Goal: Task Accomplishment & Management: Manage account settings

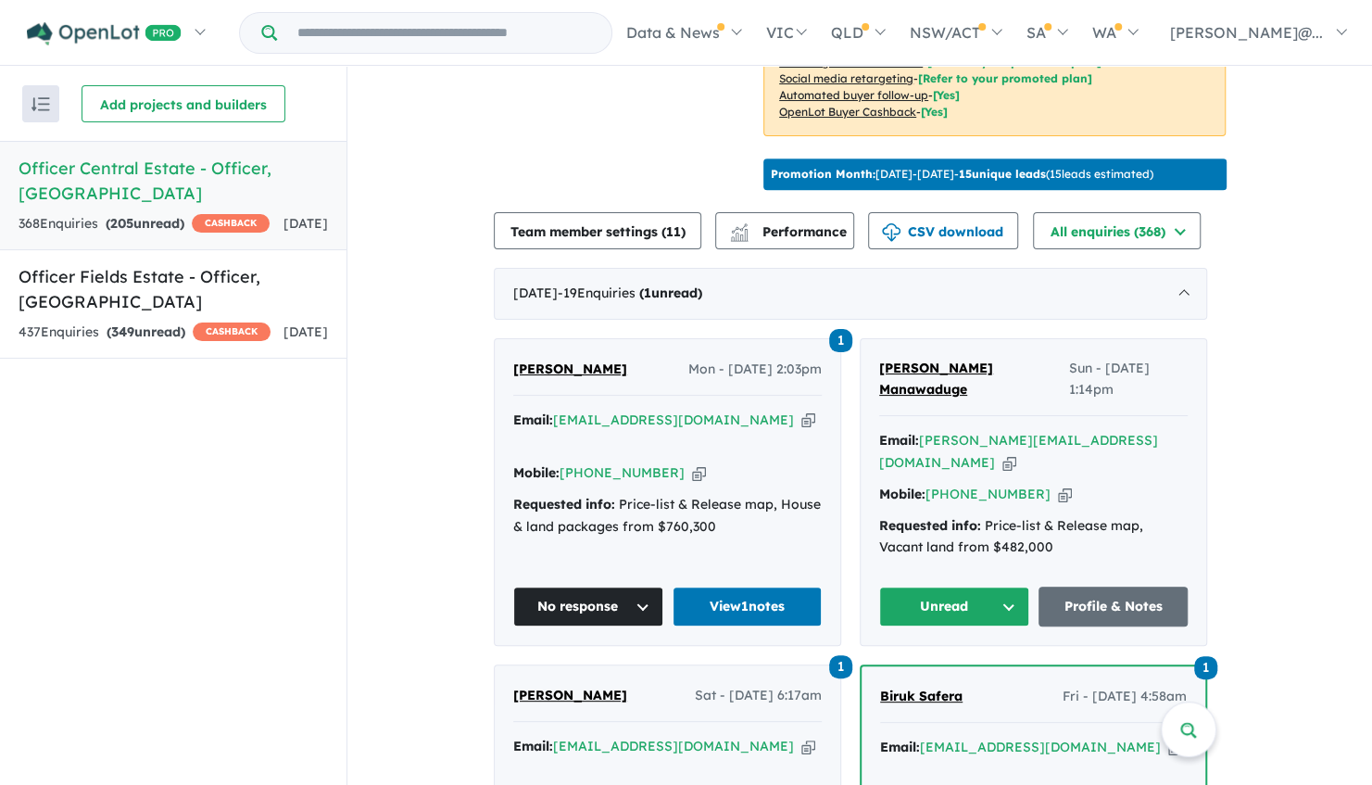
scroll to position [735, 0]
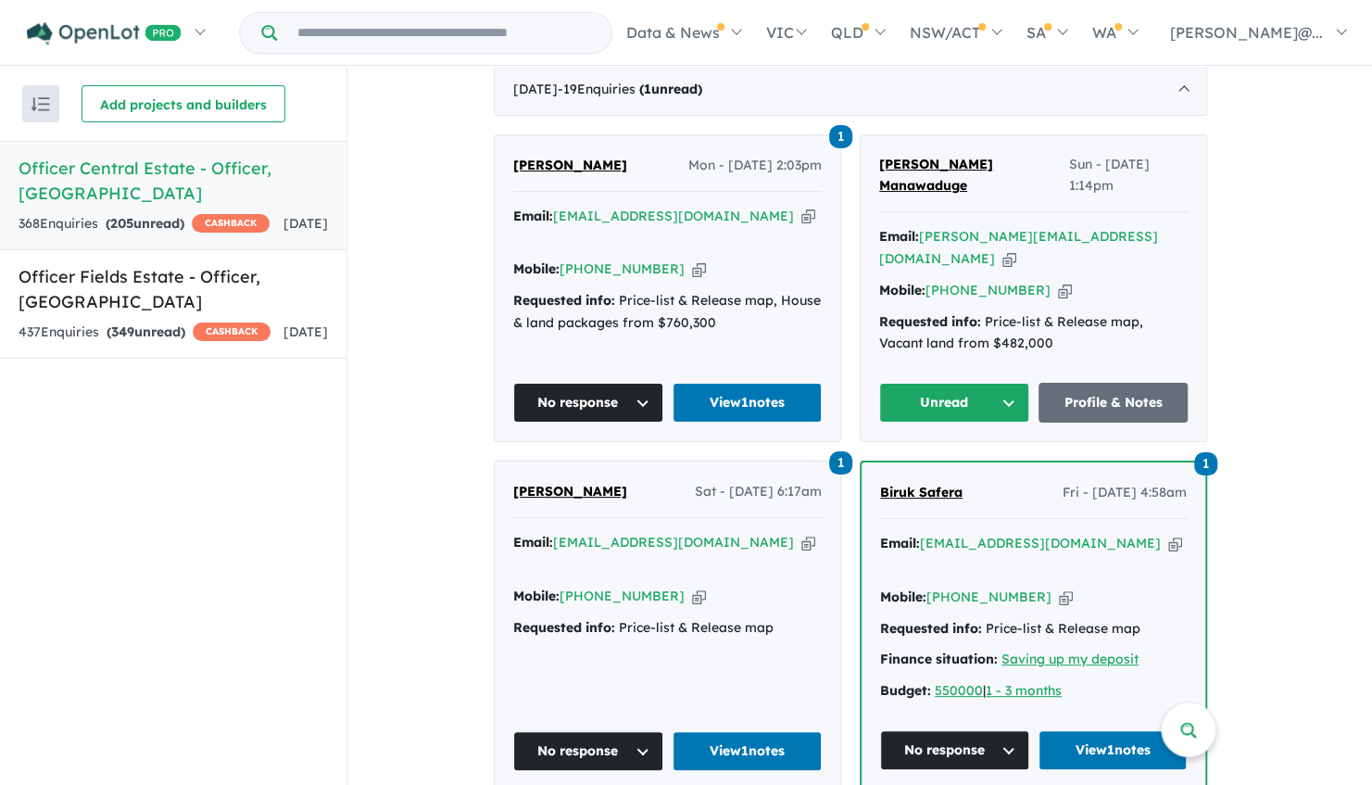
click at [924, 195] on span "Subash Manawaduge" at bounding box center [936, 175] width 114 height 39
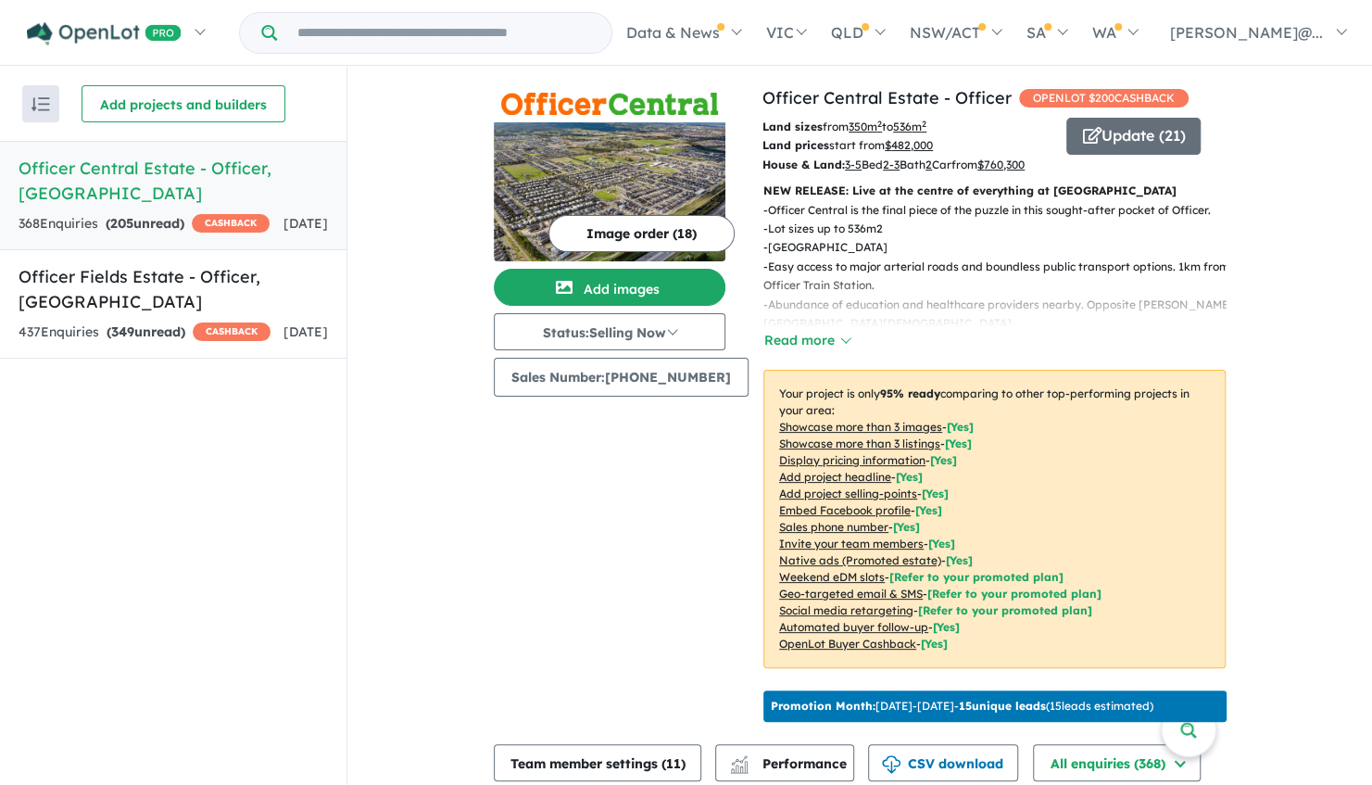
scroll to position [0, 0]
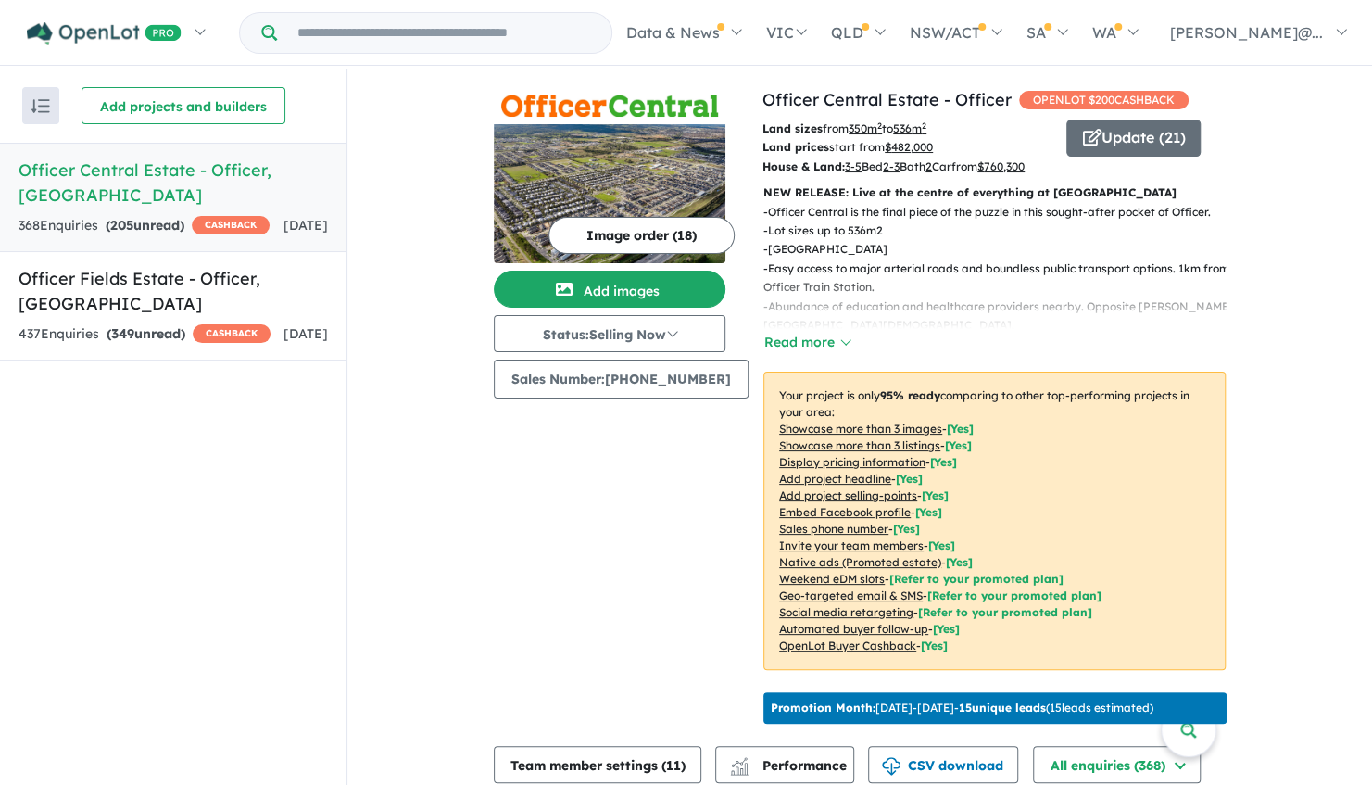
click at [72, 215] on div "368 Enquir ies ( 205 unread) CASHBACK" at bounding box center [144, 226] width 251 height 22
click at [77, 176] on h5 "Officer Central Estate - Officer , VIC" at bounding box center [173, 182] width 309 height 50
drag, startPoint x: 1013, startPoint y: 14, endPoint x: 1091, endPoint y: -43, distance: 96.2
drag, startPoint x: 1091, startPoint y: -43, endPoint x: 365, endPoint y: 162, distance: 754.5
click at [365, 162] on div "View 2 projects in your account Officer Central Estate - Officer OPENLOT $ 200 …" at bounding box center [859, 547] width 1024 height 957
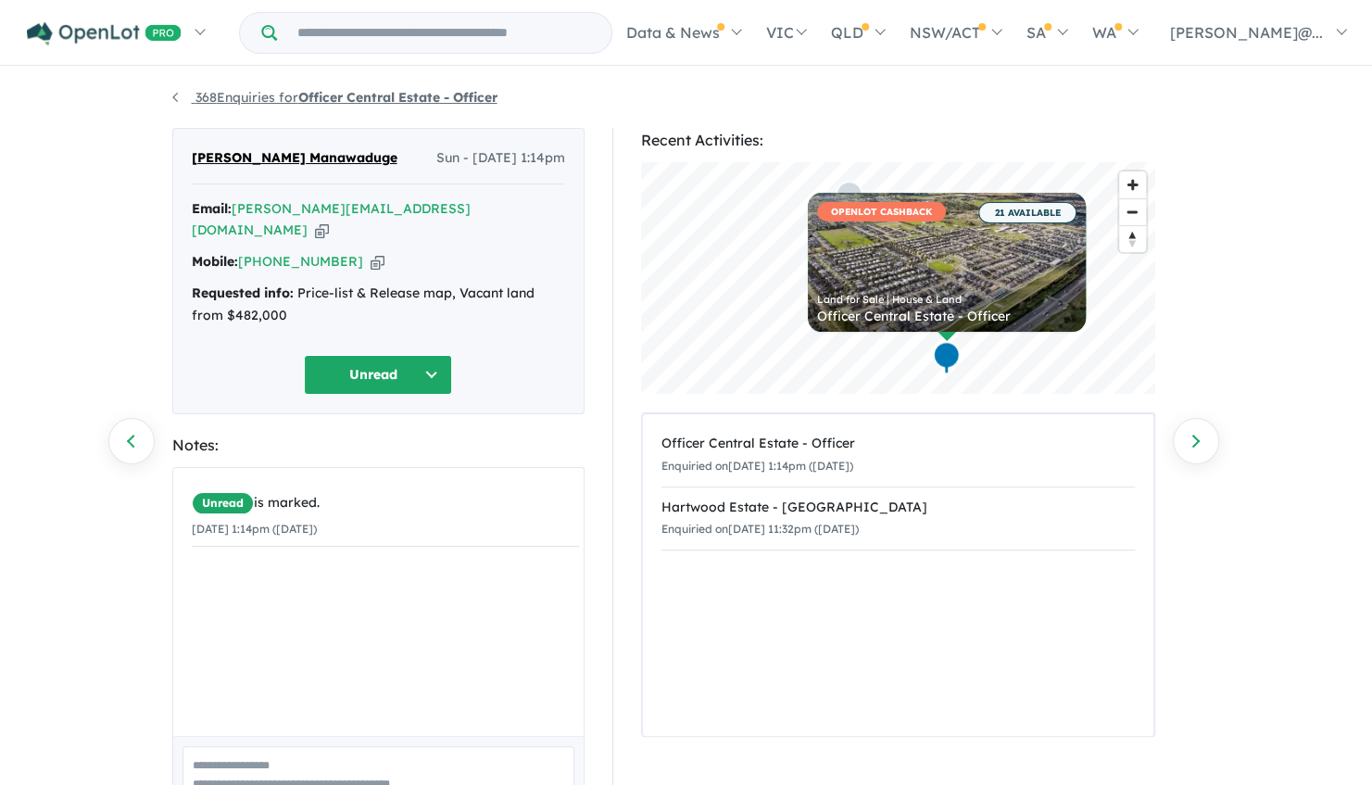
click at [174, 97] on link "368 Enquiries for Officer Central Estate - Officer" at bounding box center [334, 97] width 325 height 17
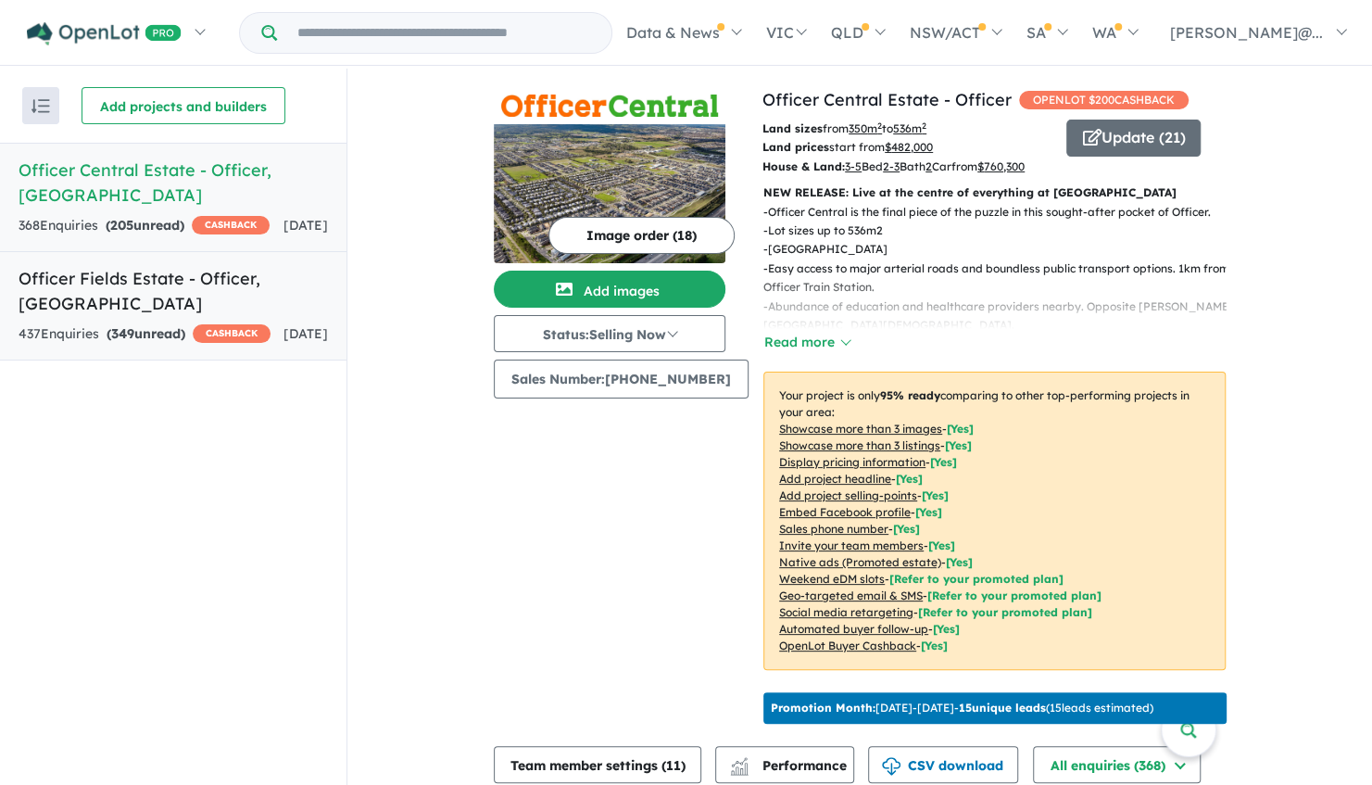
click at [192, 344] on link "Officer Fields Estate - Officer , VIC 437 Enquir ies ( 349 unread) CASHBACK 2 d…" at bounding box center [173, 305] width 346 height 109
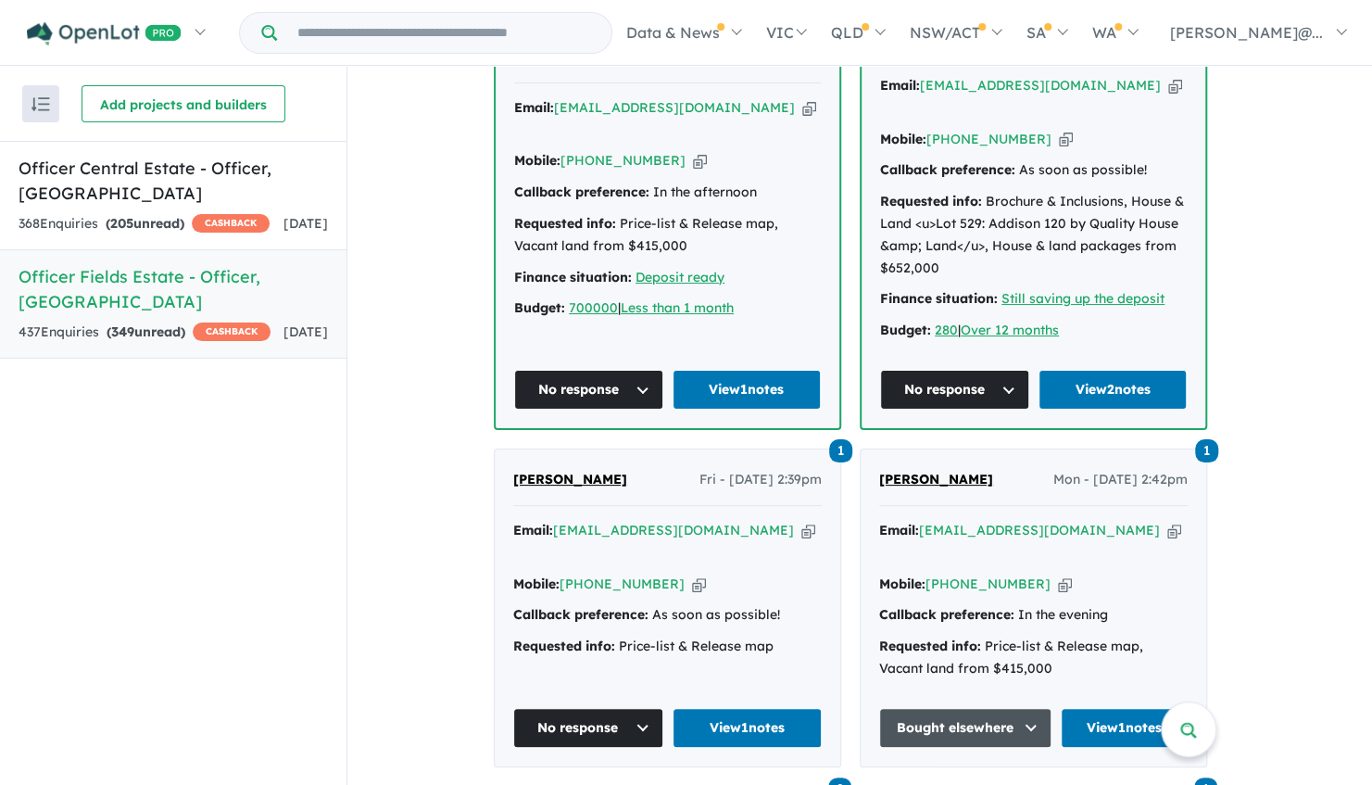
scroll to position [1291, 0]
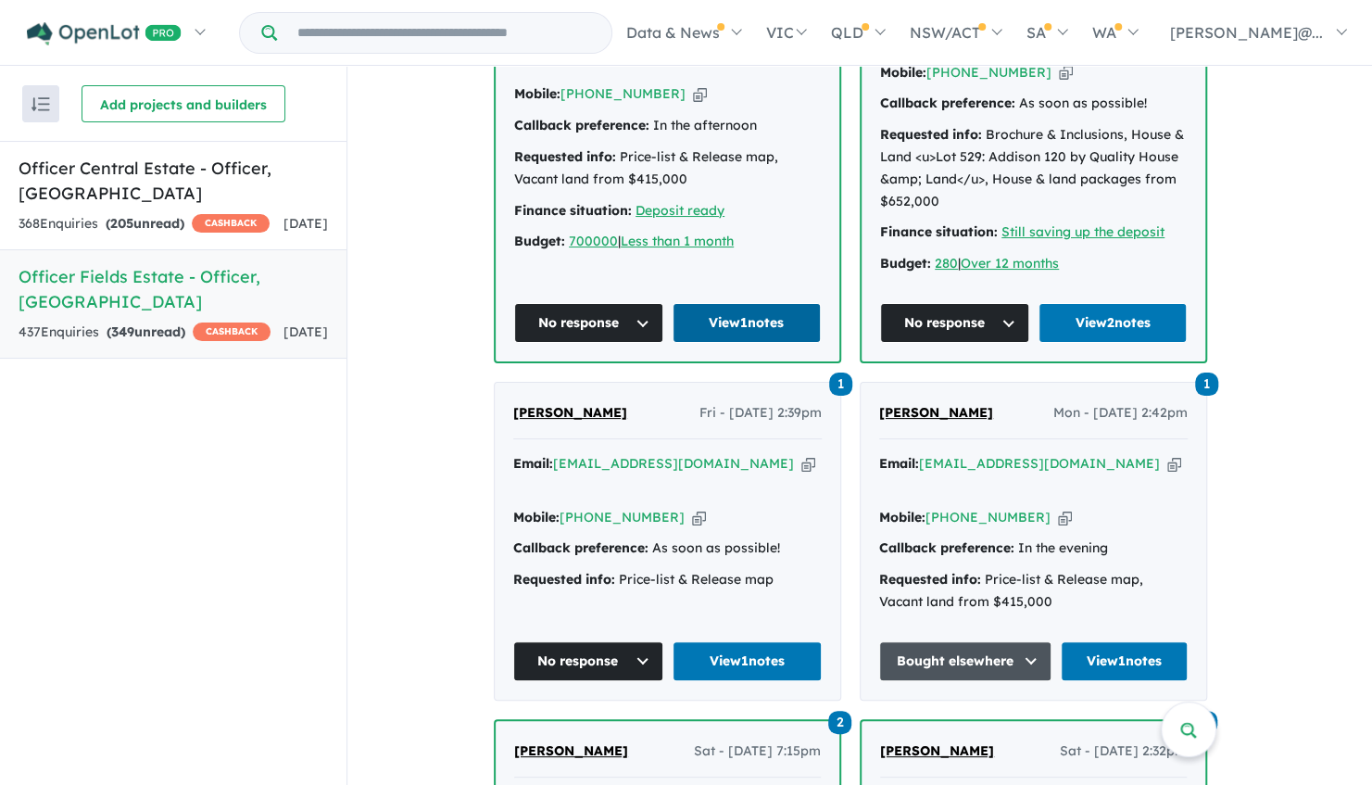
click at [730, 316] on link "View 1 notes" at bounding box center [746, 323] width 149 height 40
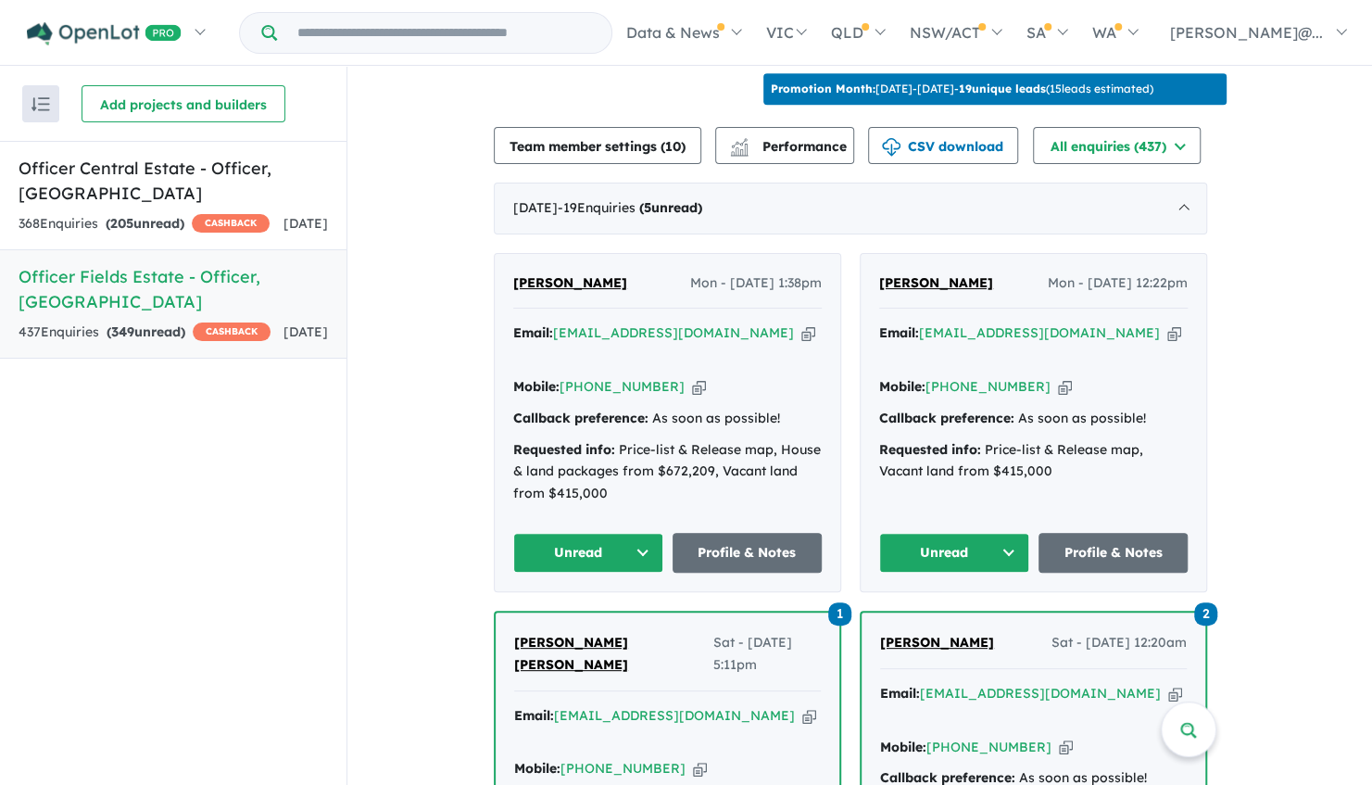
scroll to position [550, 0]
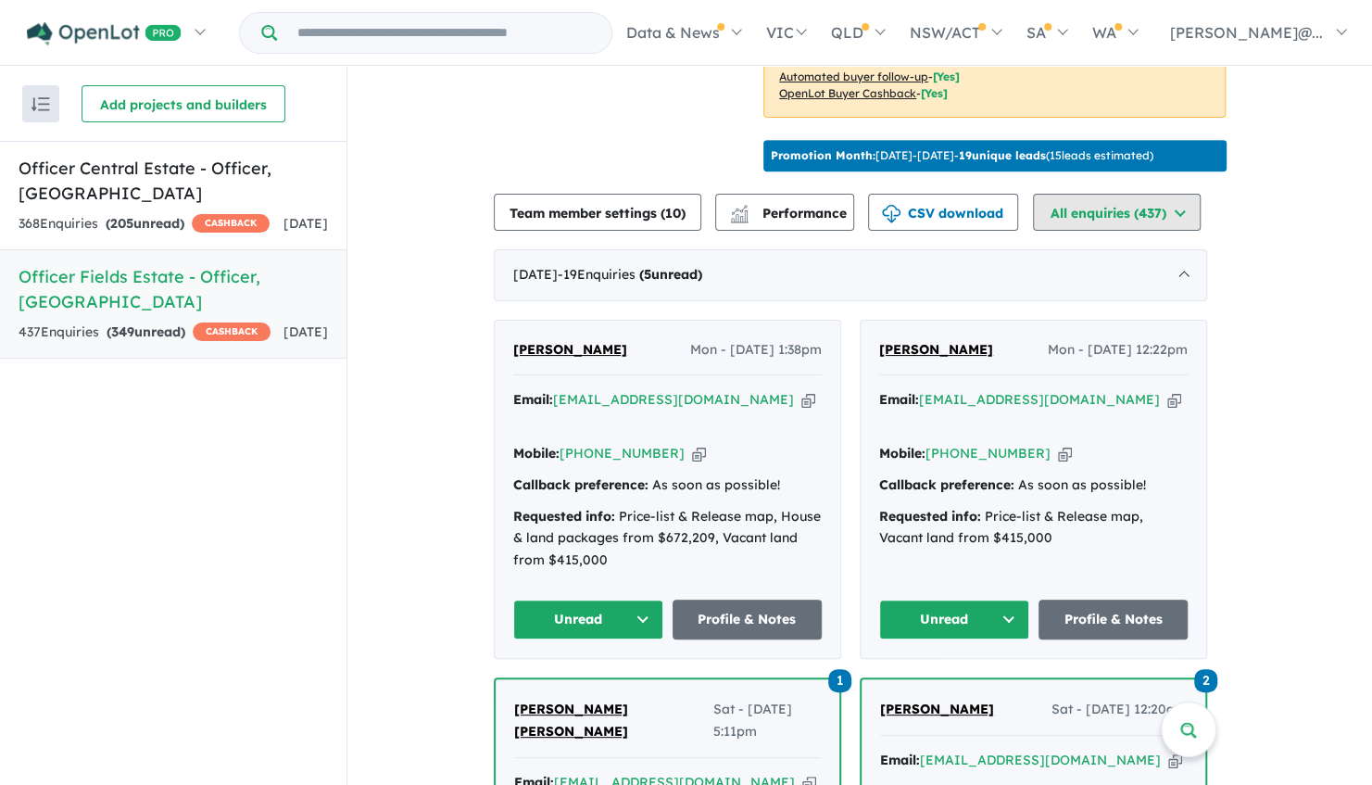
click at [1124, 231] on button "All enquiries ( 437 )" at bounding box center [1117, 212] width 168 height 37
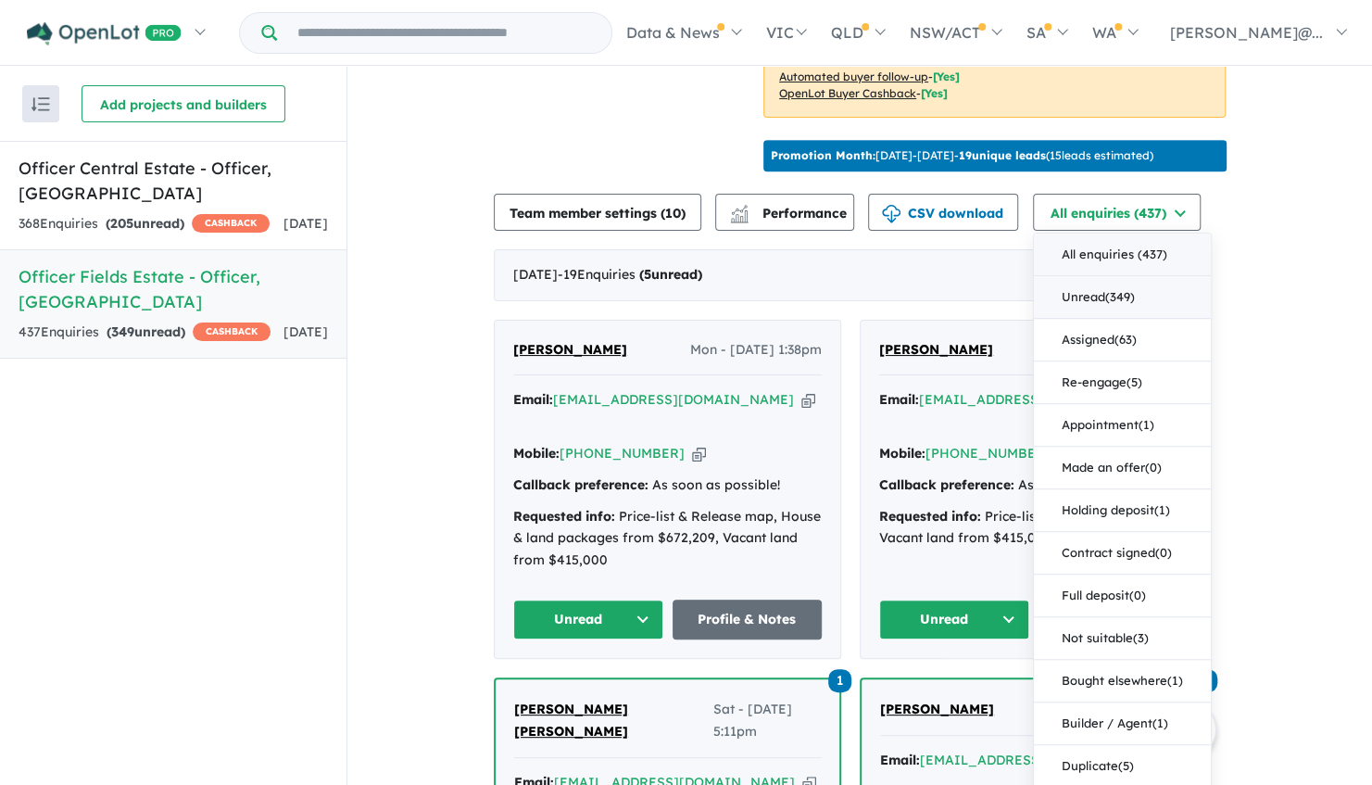
click at [1124, 319] on button "Unread ( 349 )" at bounding box center [1122, 297] width 177 height 43
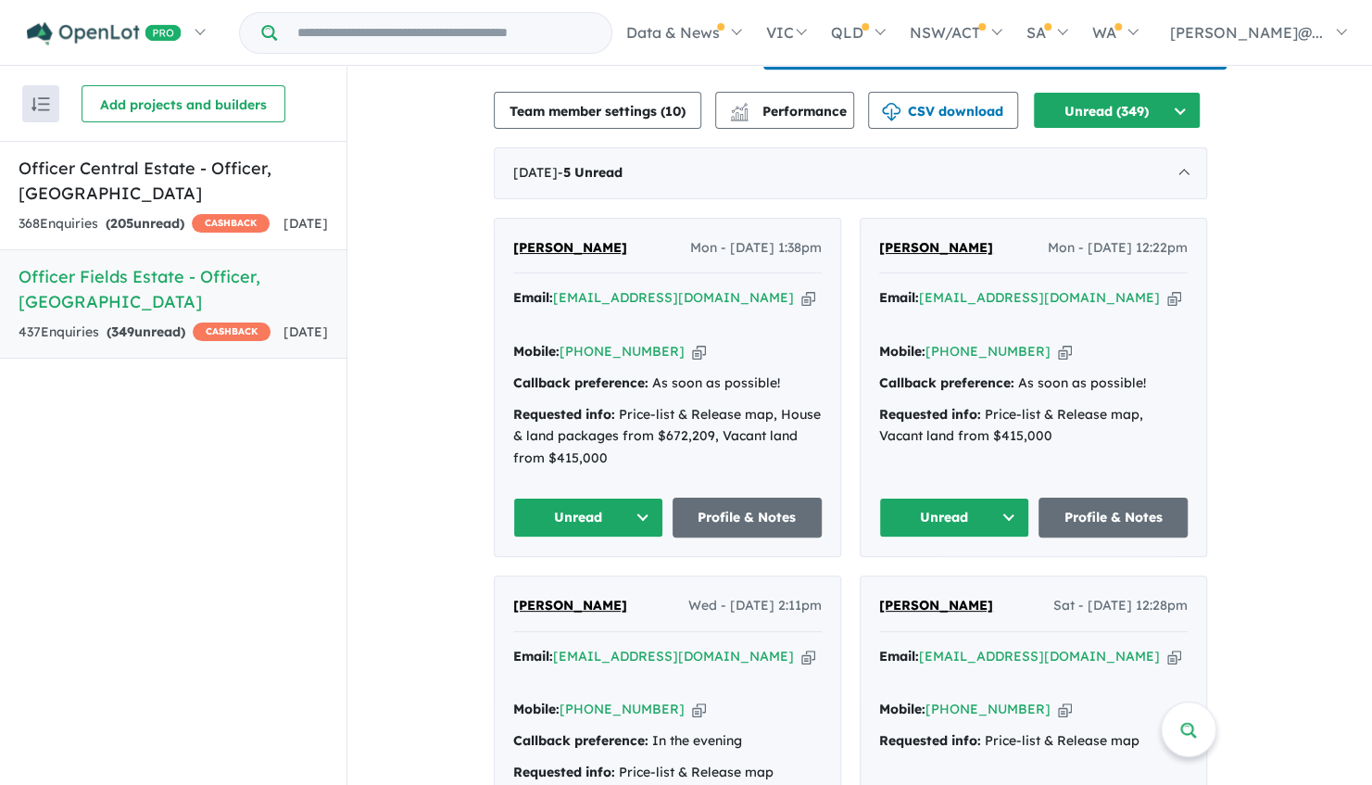
scroll to position [735, 0]
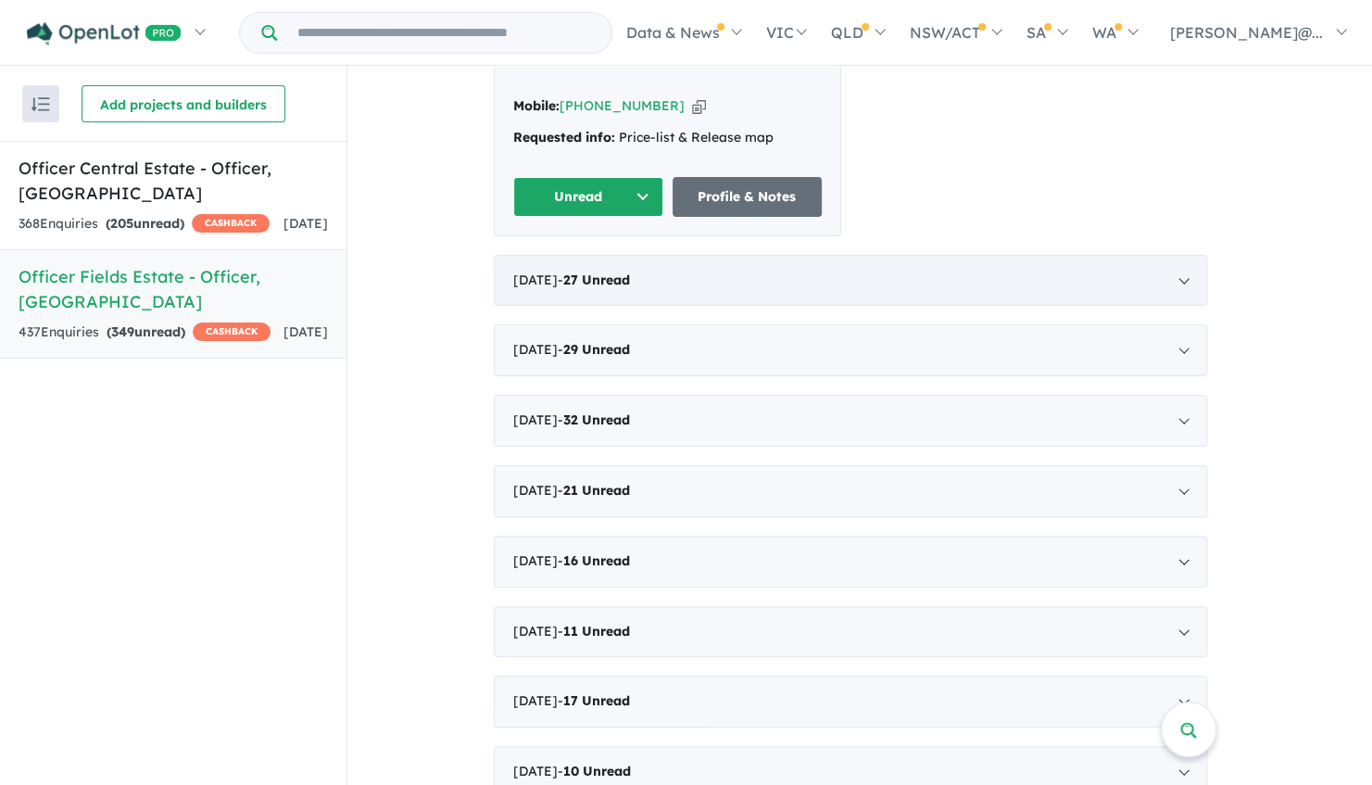
click at [737, 270] on div "July 2025 - 27 Unread" at bounding box center [850, 281] width 713 height 52
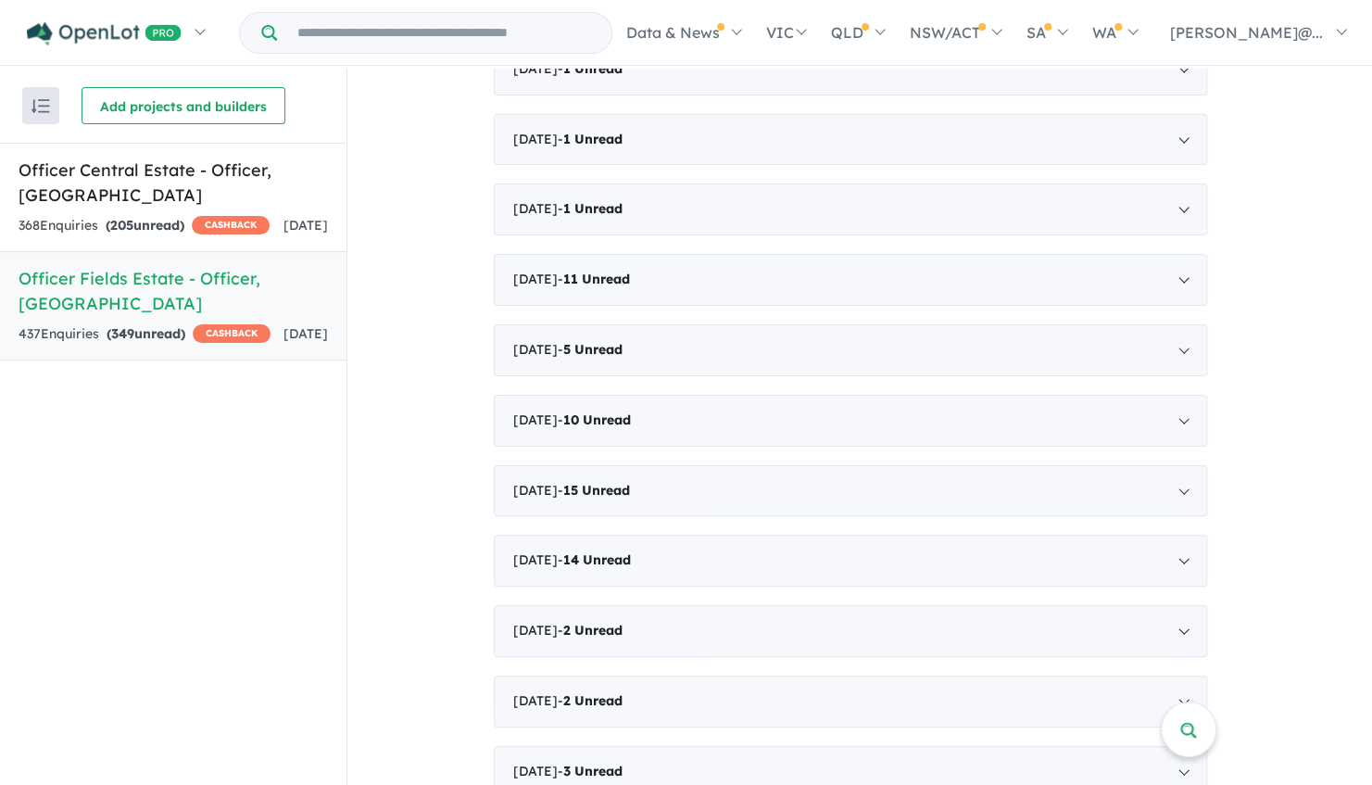
scroll to position [7156, 0]
drag, startPoint x: 738, startPoint y: 280, endPoint x: 1326, endPoint y: 551, distance: 647.7
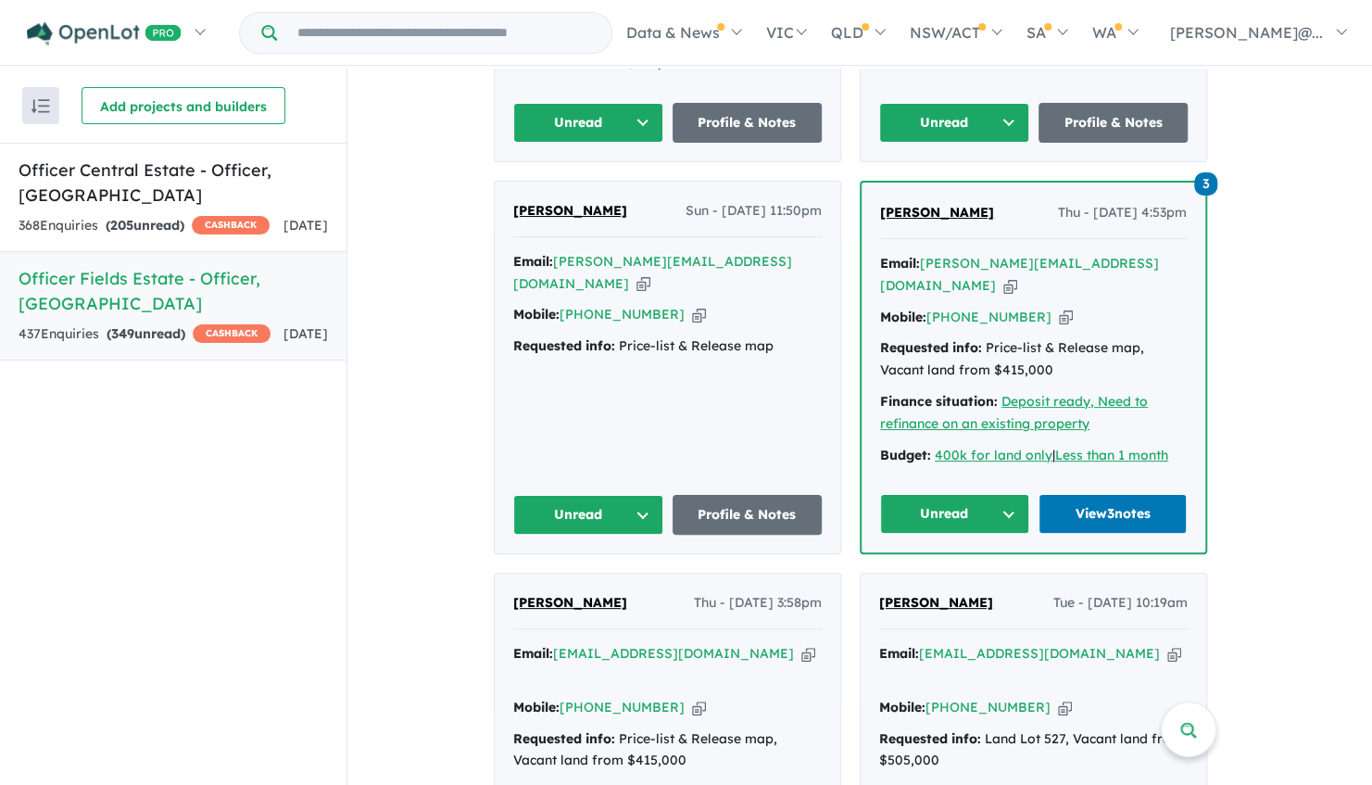
scroll to position [0, 0]
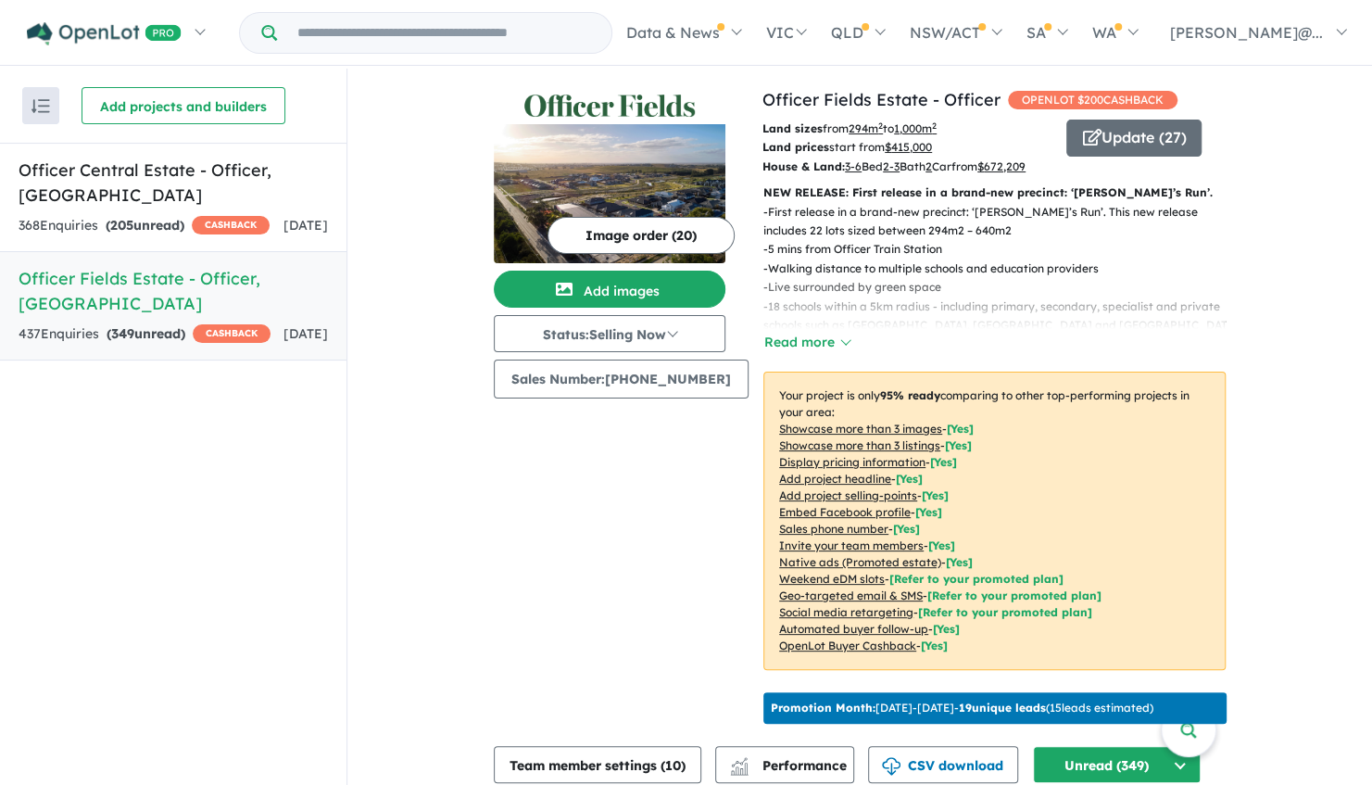
click at [810, 353] on button "Read more" at bounding box center [806, 342] width 87 height 21
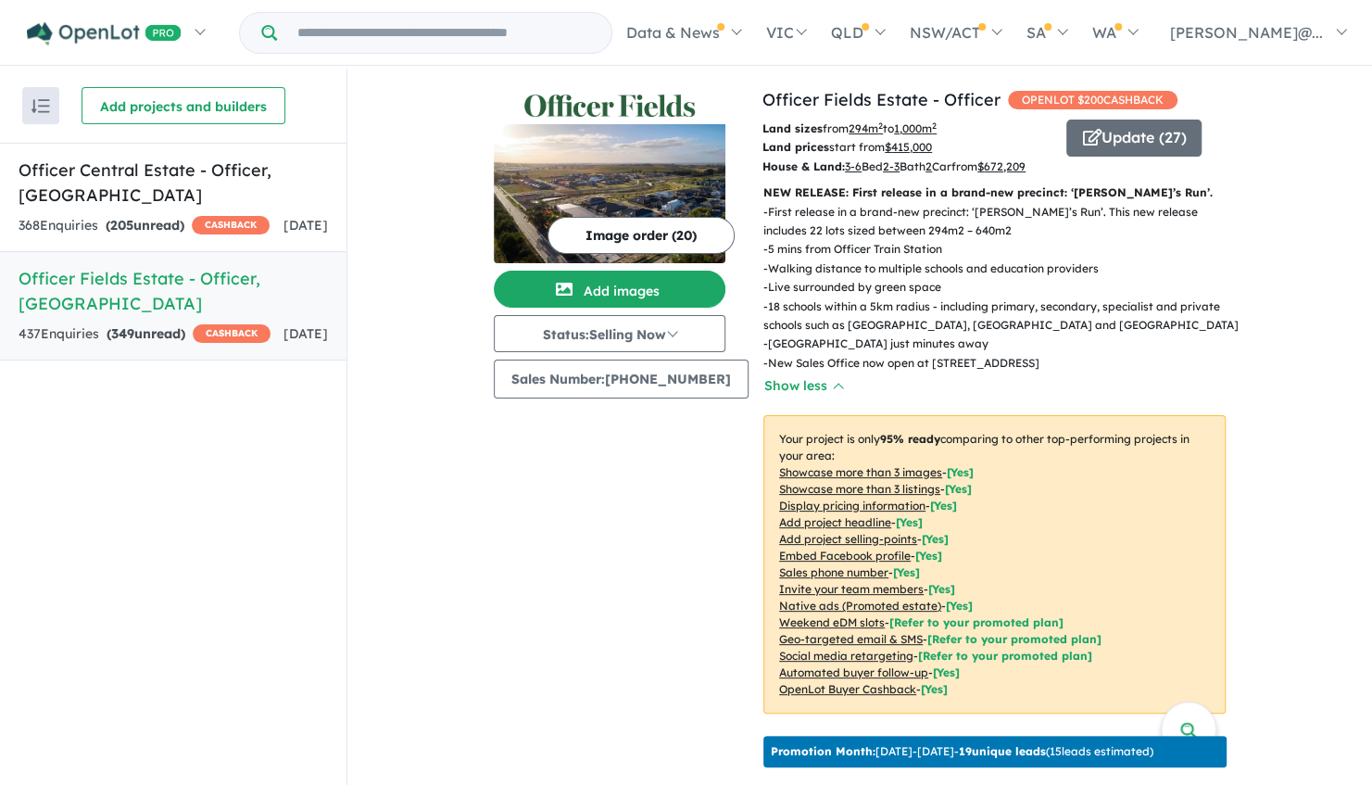
click at [824, 335] on p "- 18 schools within a 5km radius - including primary, secondary, specialist and…" at bounding box center [1001, 316] width 477 height 38
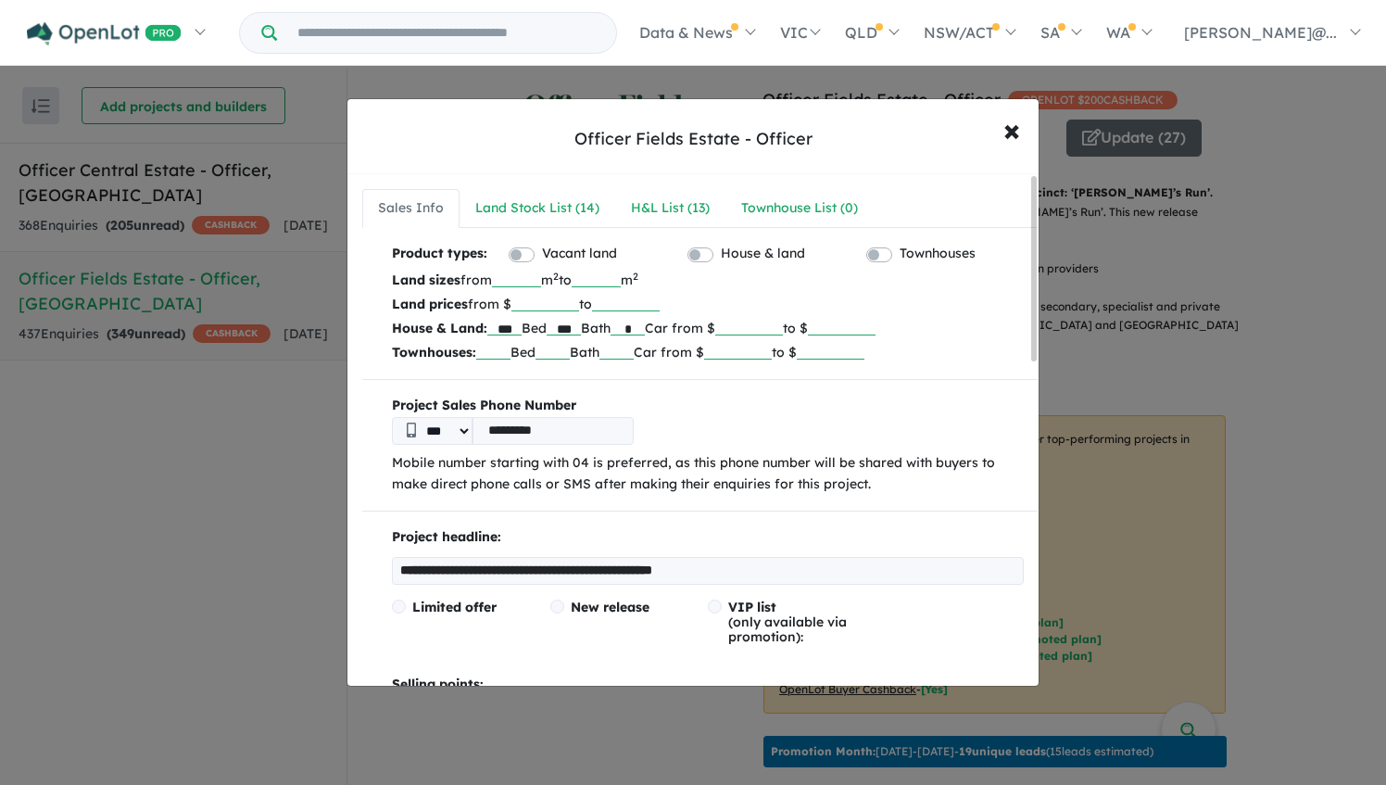
click at [1218, 376] on div "**********" at bounding box center [693, 392] width 1386 height 785
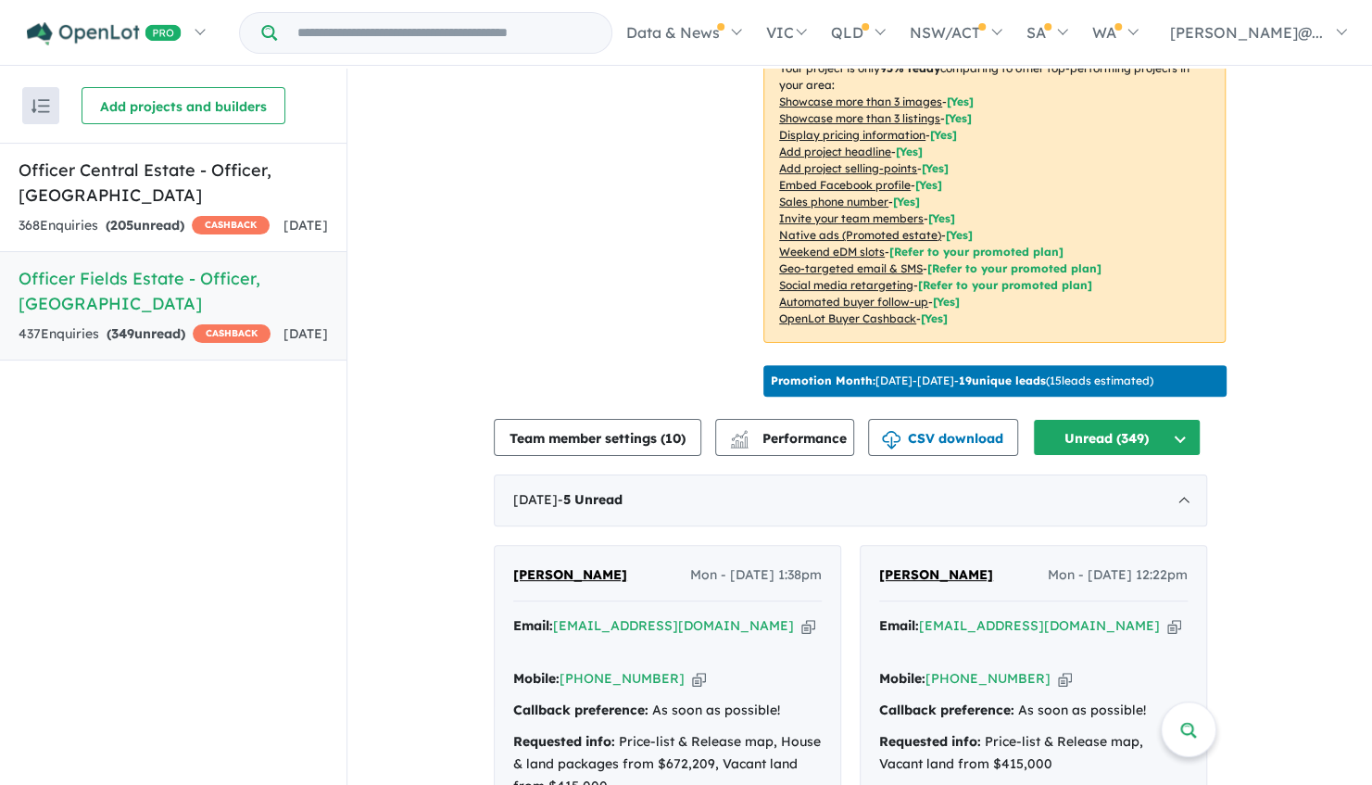
scroll to position [556, 0]
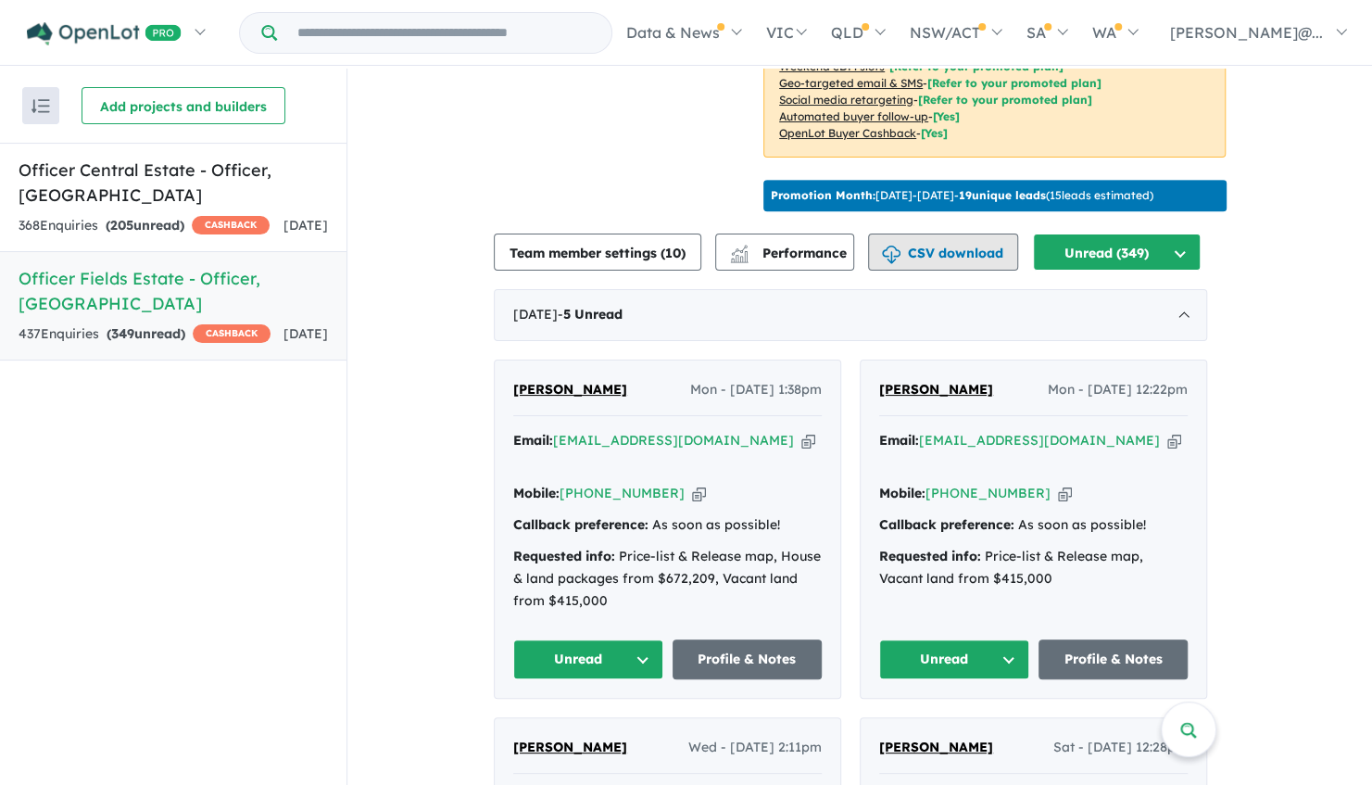
click at [945, 270] on button "CSV download" at bounding box center [943, 251] width 150 height 37
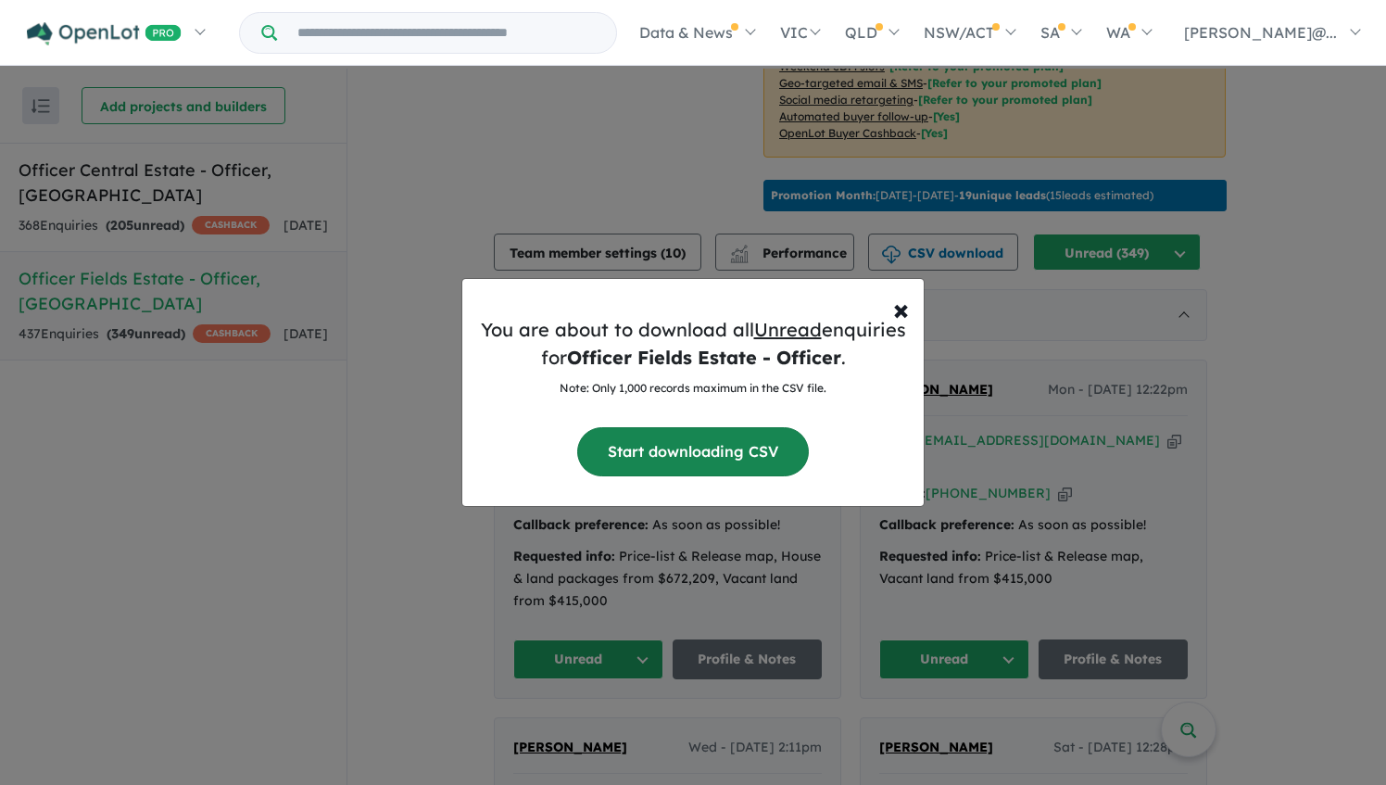
click at [683, 445] on button "Start downloading CSV" at bounding box center [693, 451] width 232 height 49
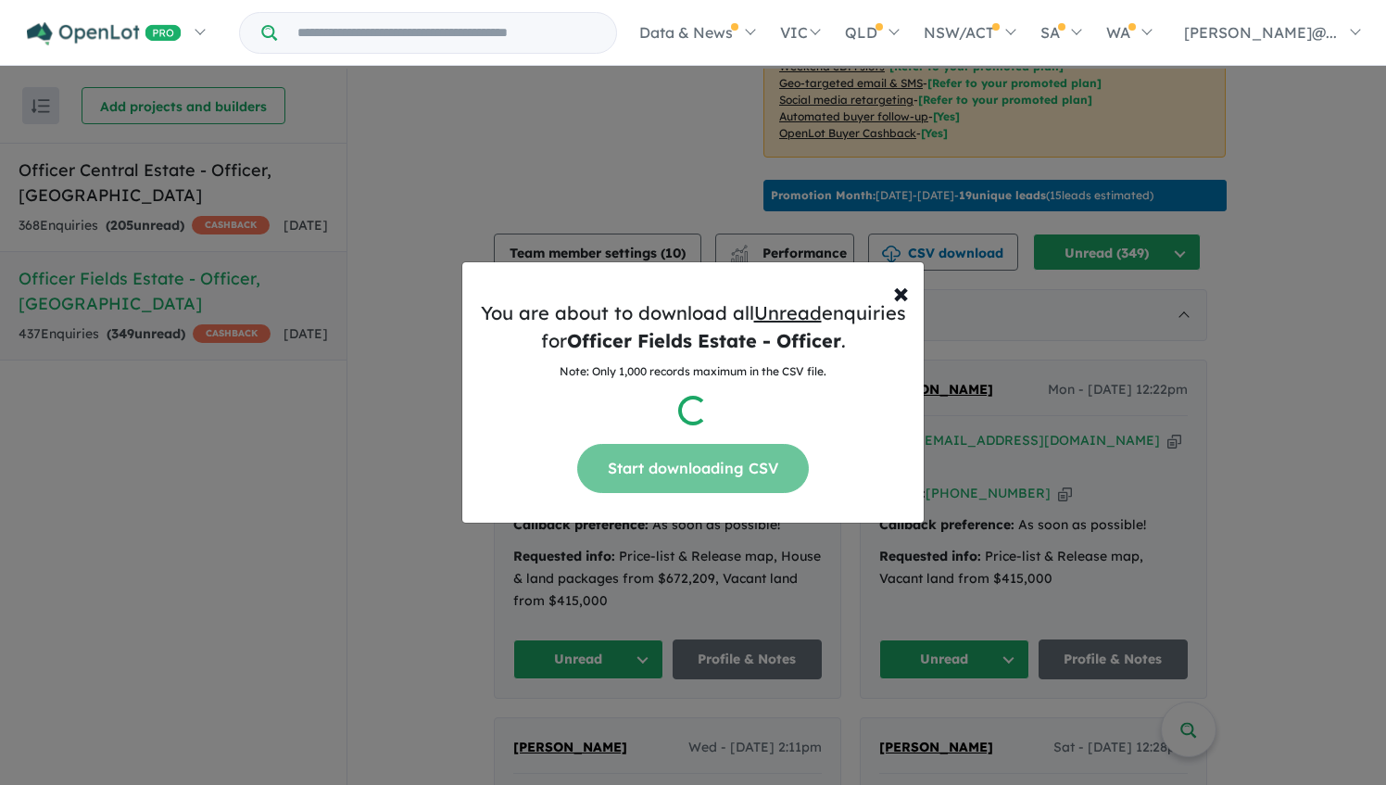
drag, startPoint x: 683, startPoint y: 445, endPoint x: 661, endPoint y: 439, distance: 22.0
click at [661, 439] on div "You are about to download all Unread enquiries for Officer Fields Estate - Offi…" at bounding box center [692, 403] width 461 height 239
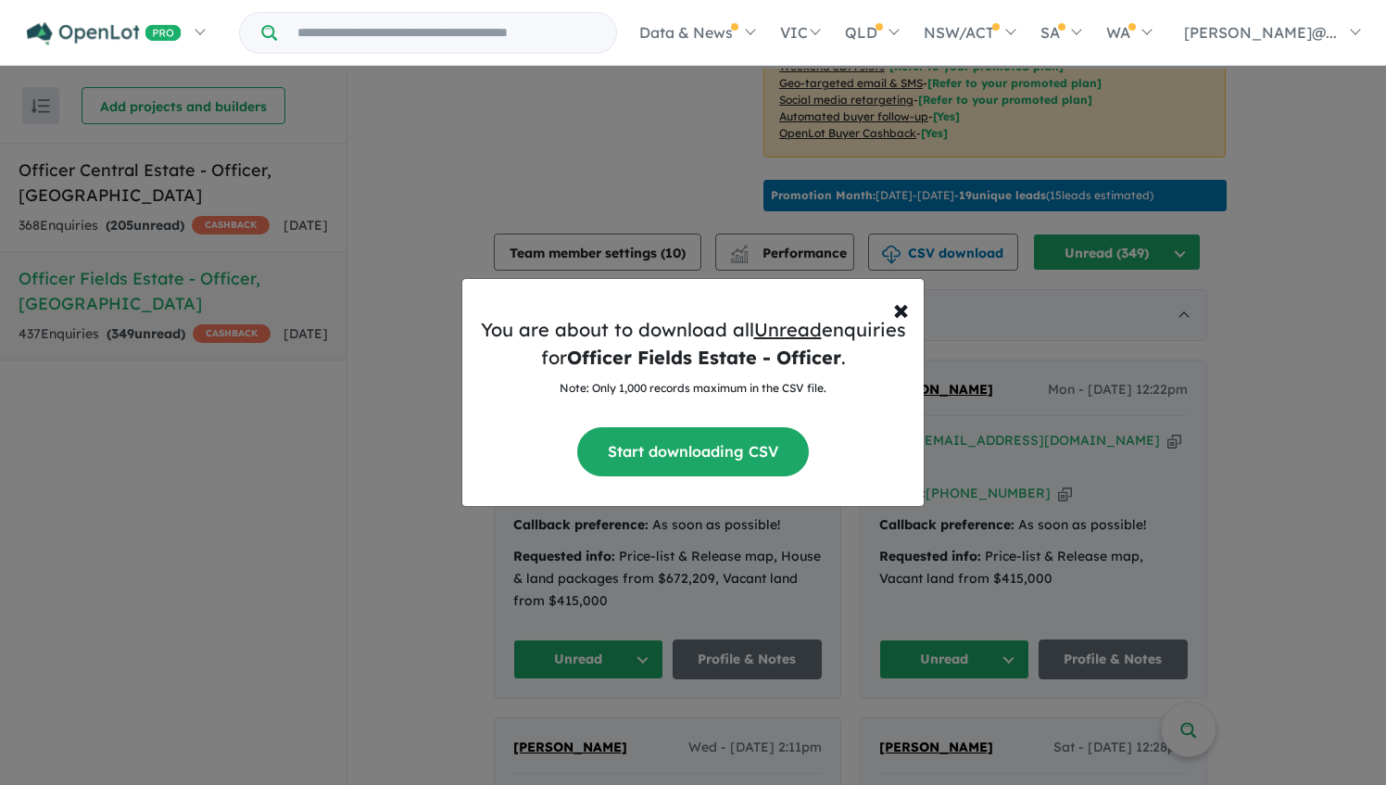
drag, startPoint x: 608, startPoint y: 392, endPoint x: 546, endPoint y: 398, distance: 61.5
click at [538, 420] on div "You are about to download all Unread enquiries for Officer Fields Estate - Offi…" at bounding box center [692, 404] width 461 height 206
click at [900, 306] on span "×" at bounding box center [901, 308] width 16 height 37
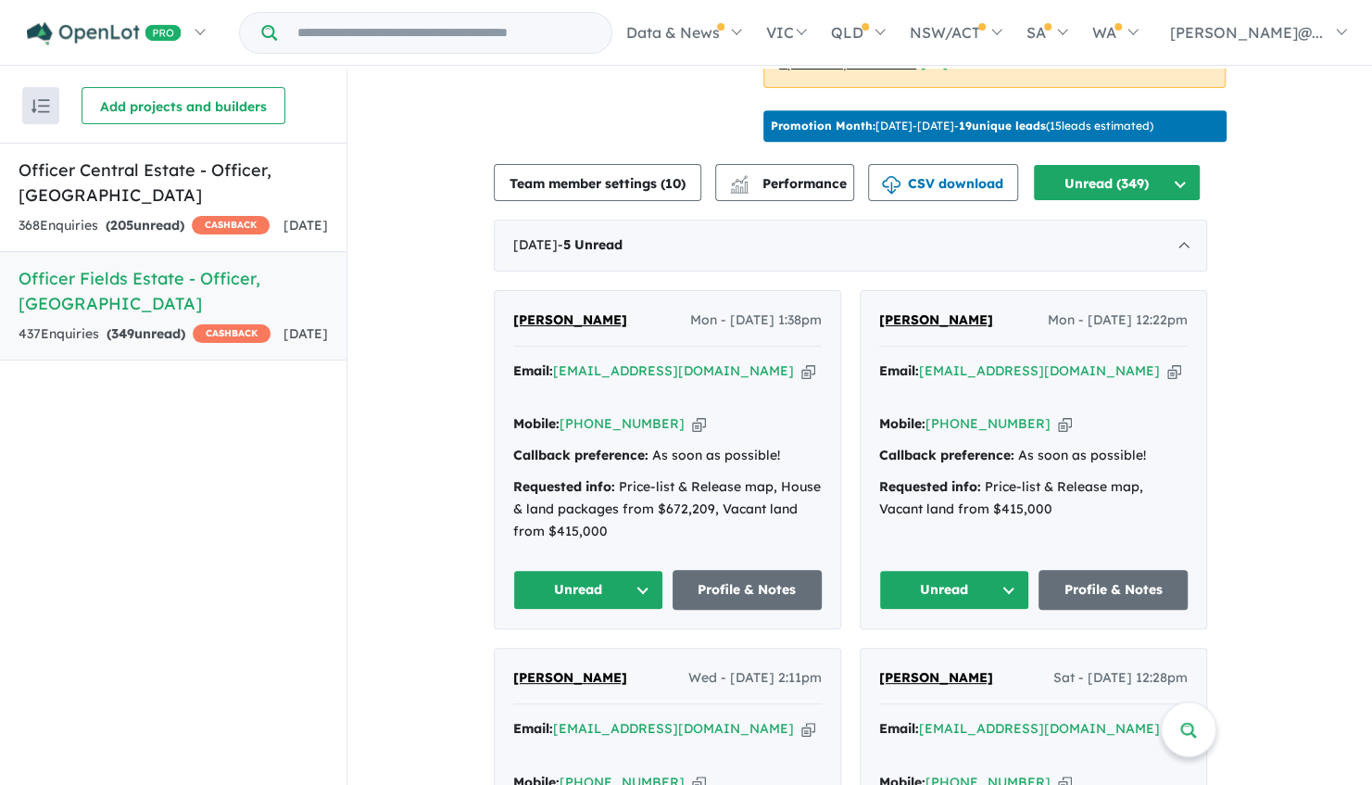
scroll to position [741, 0]
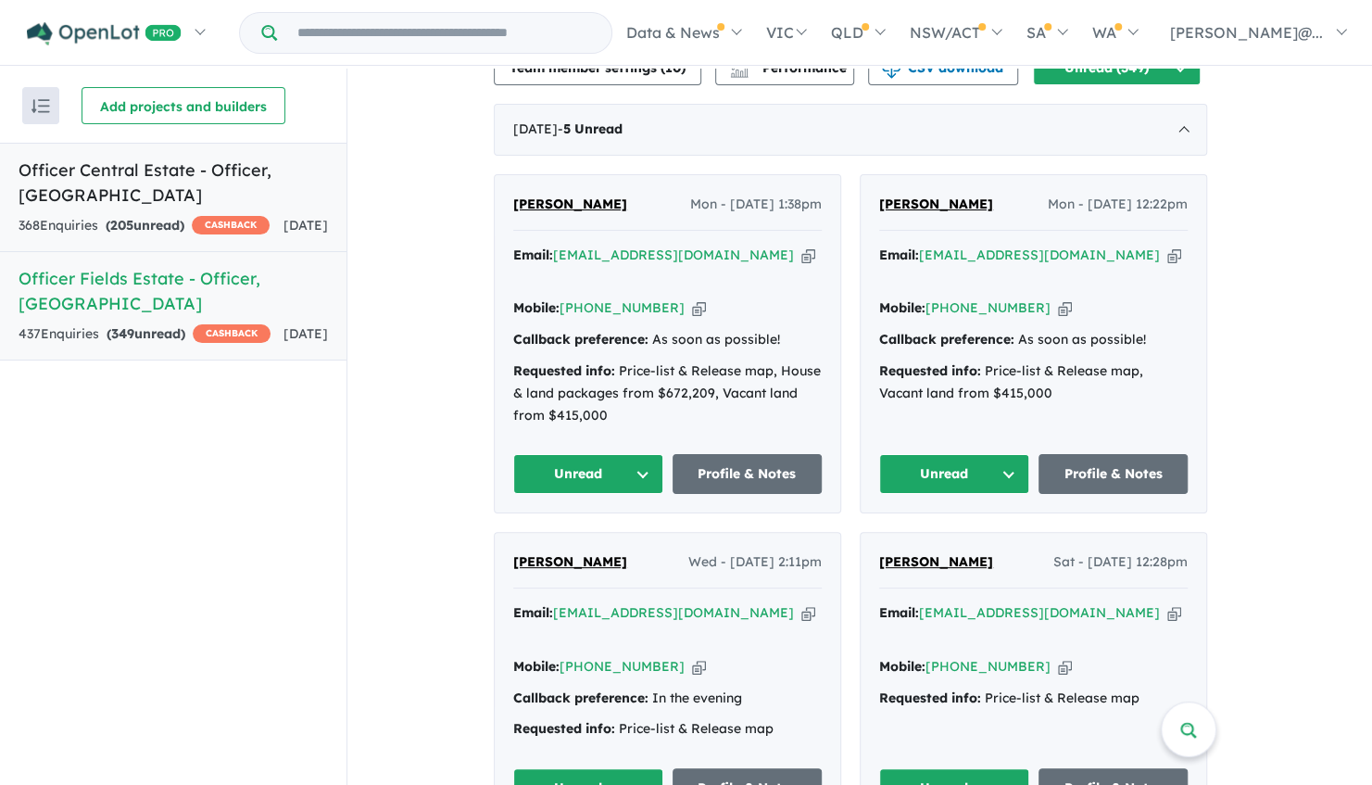
click at [254, 226] on div "368 Enquir ies ( 205 unread) CASHBACK" at bounding box center [144, 226] width 251 height 22
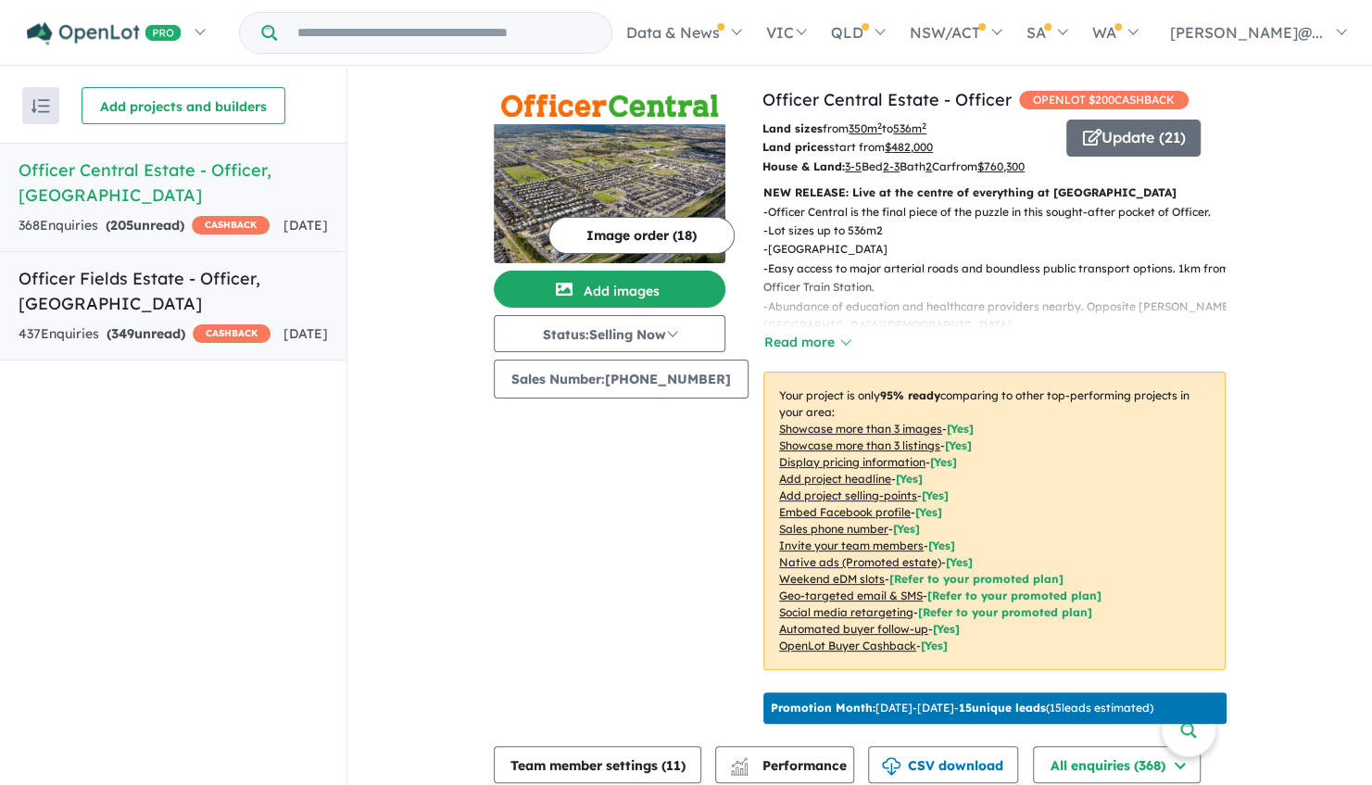
click at [256, 323] on div "437 Enquir ies ( 349 unread) CASHBACK" at bounding box center [145, 334] width 252 height 22
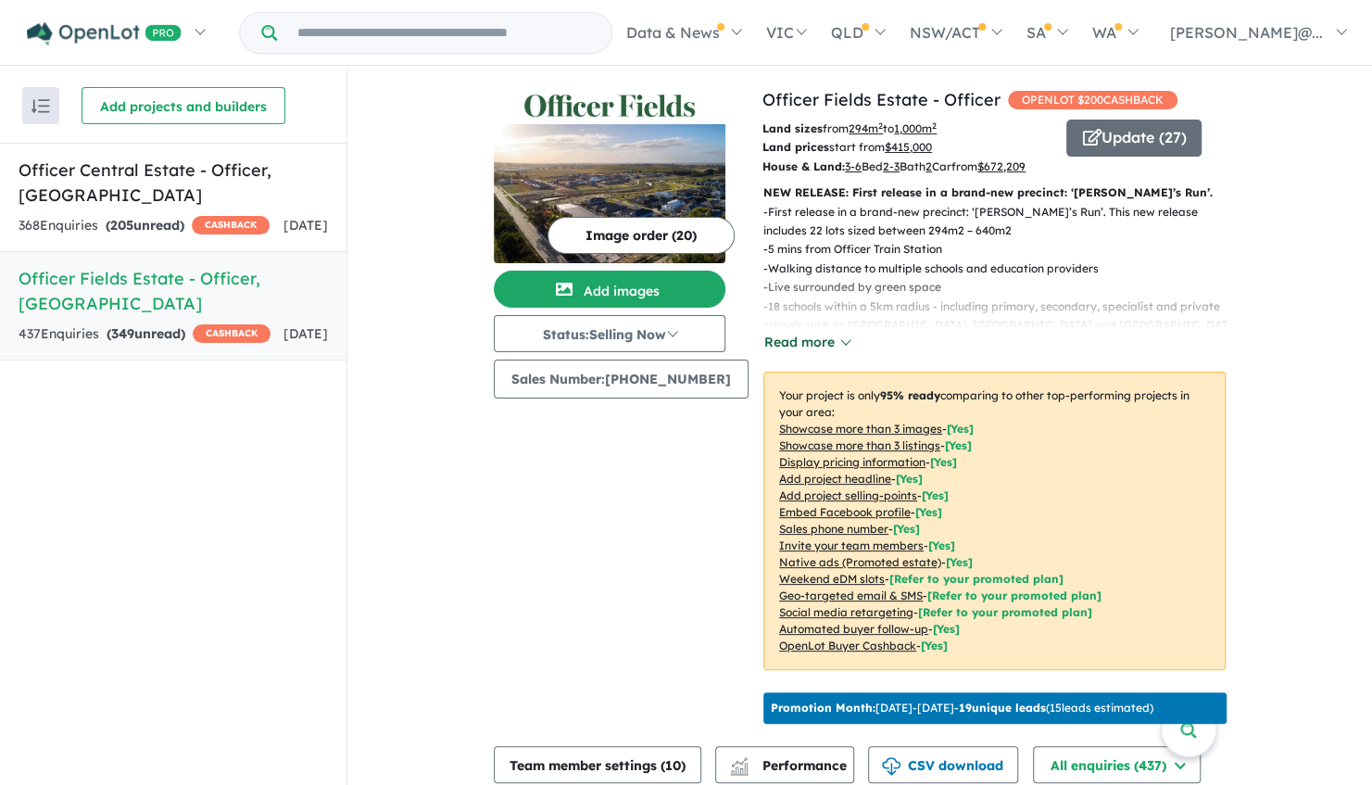
click at [824, 350] on button "Read more" at bounding box center [806, 342] width 87 height 21
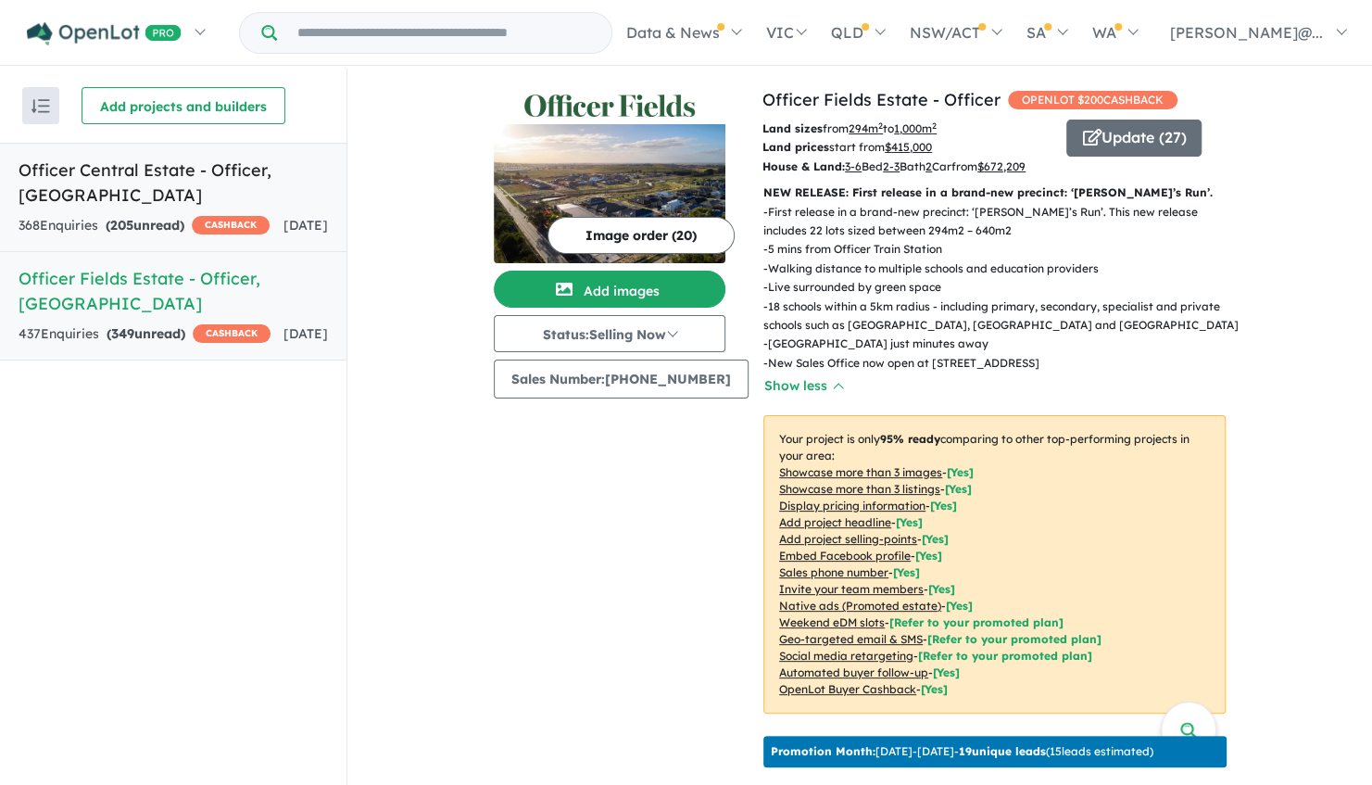
click at [120, 217] on span "205" at bounding box center [121, 225] width 23 height 17
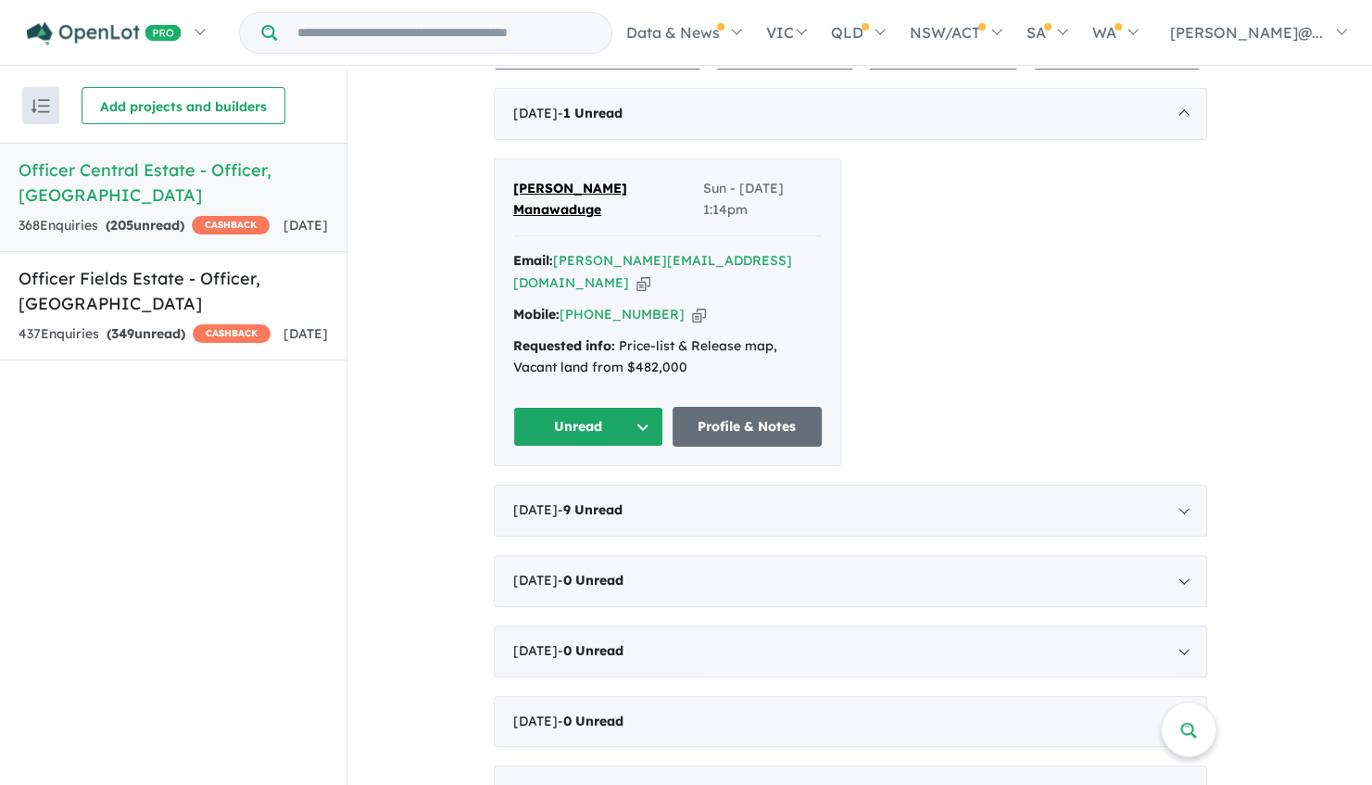
scroll to position [741, 0]
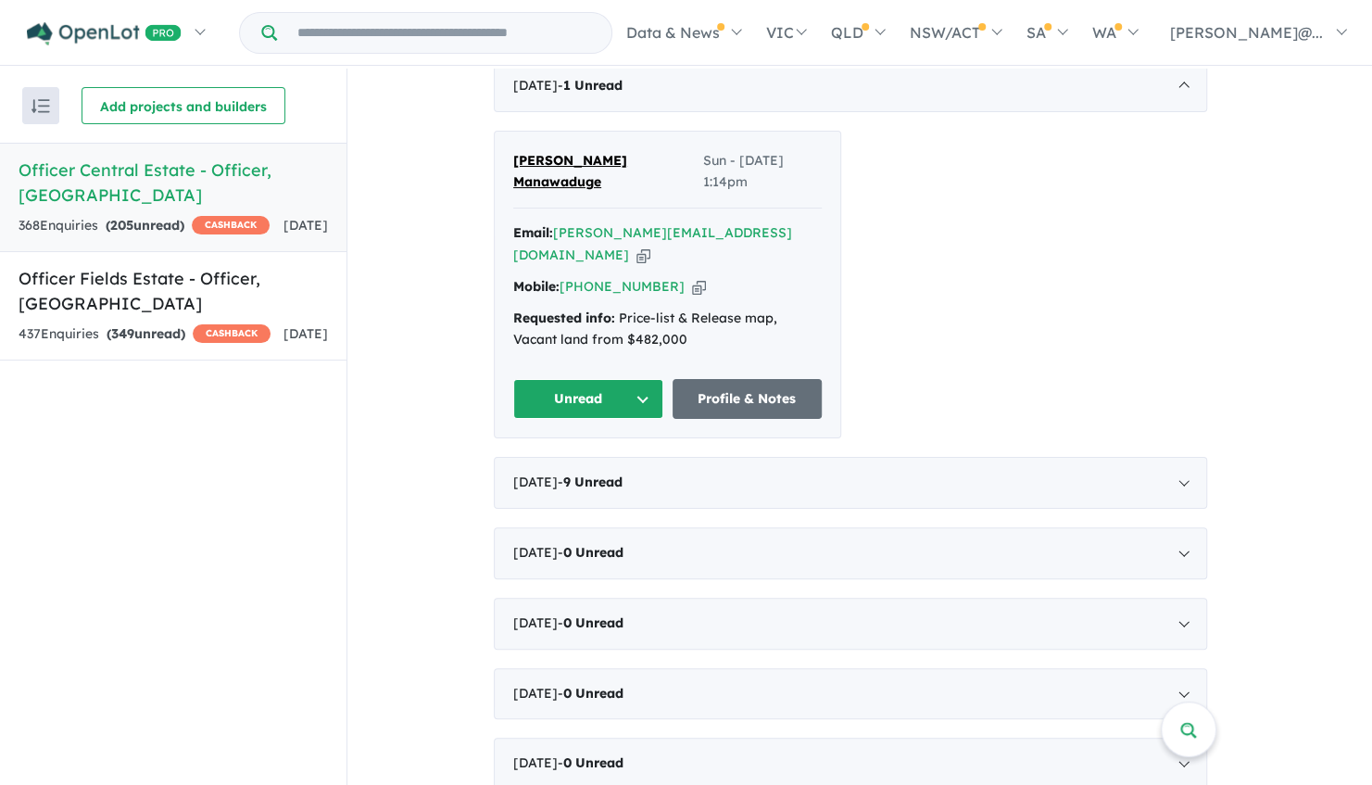
drag, startPoint x: 584, startPoint y: 191, endPoint x: 464, endPoint y: 195, distance: 119.5
drag, startPoint x: 549, startPoint y: 196, endPoint x: 426, endPoint y: 200, distance: 123.2
click at [618, 195] on link "Subash Manawaduge" at bounding box center [608, 172] width 190 height 44
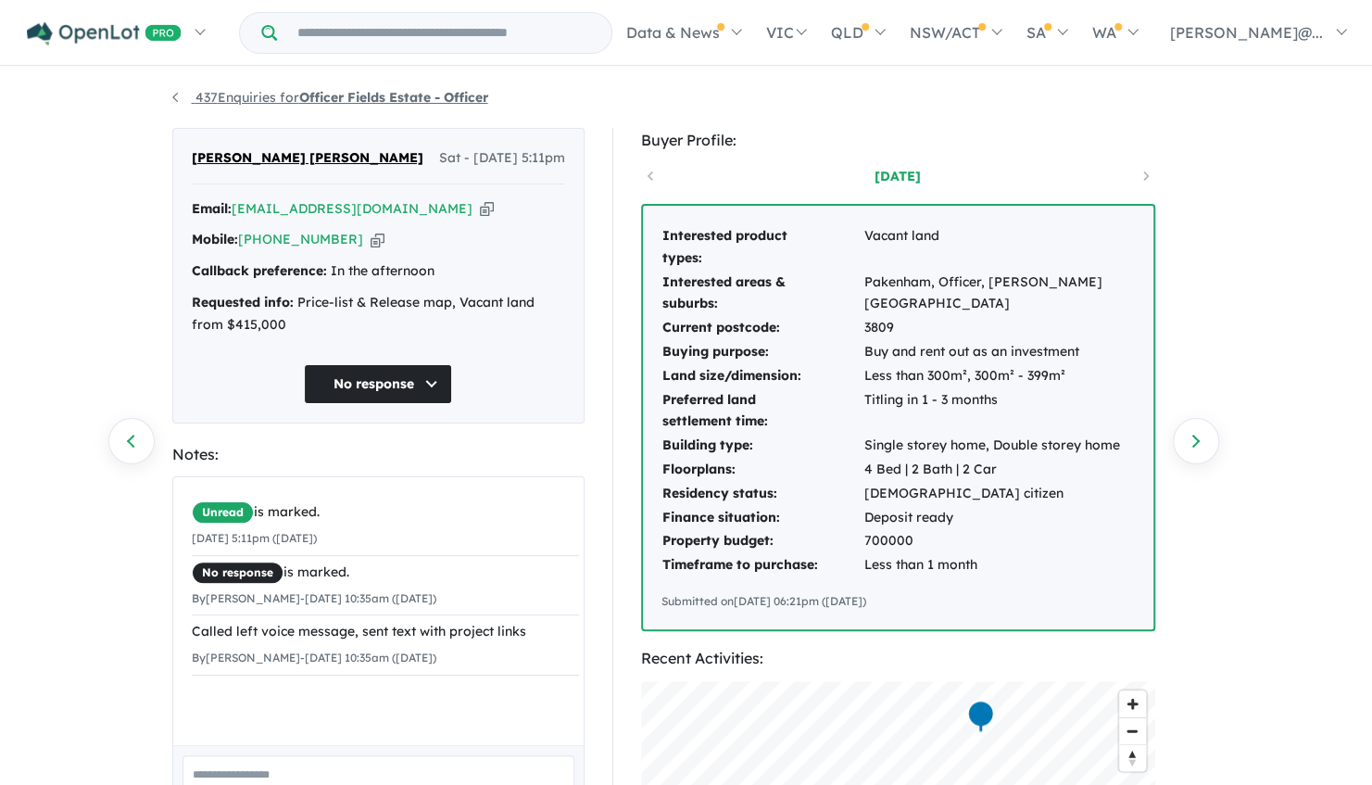
click at [180, 91] on link "437 Enquiries for Officer Fields Estate - Officer" at bounding box center [330, 97] width 316 height 17
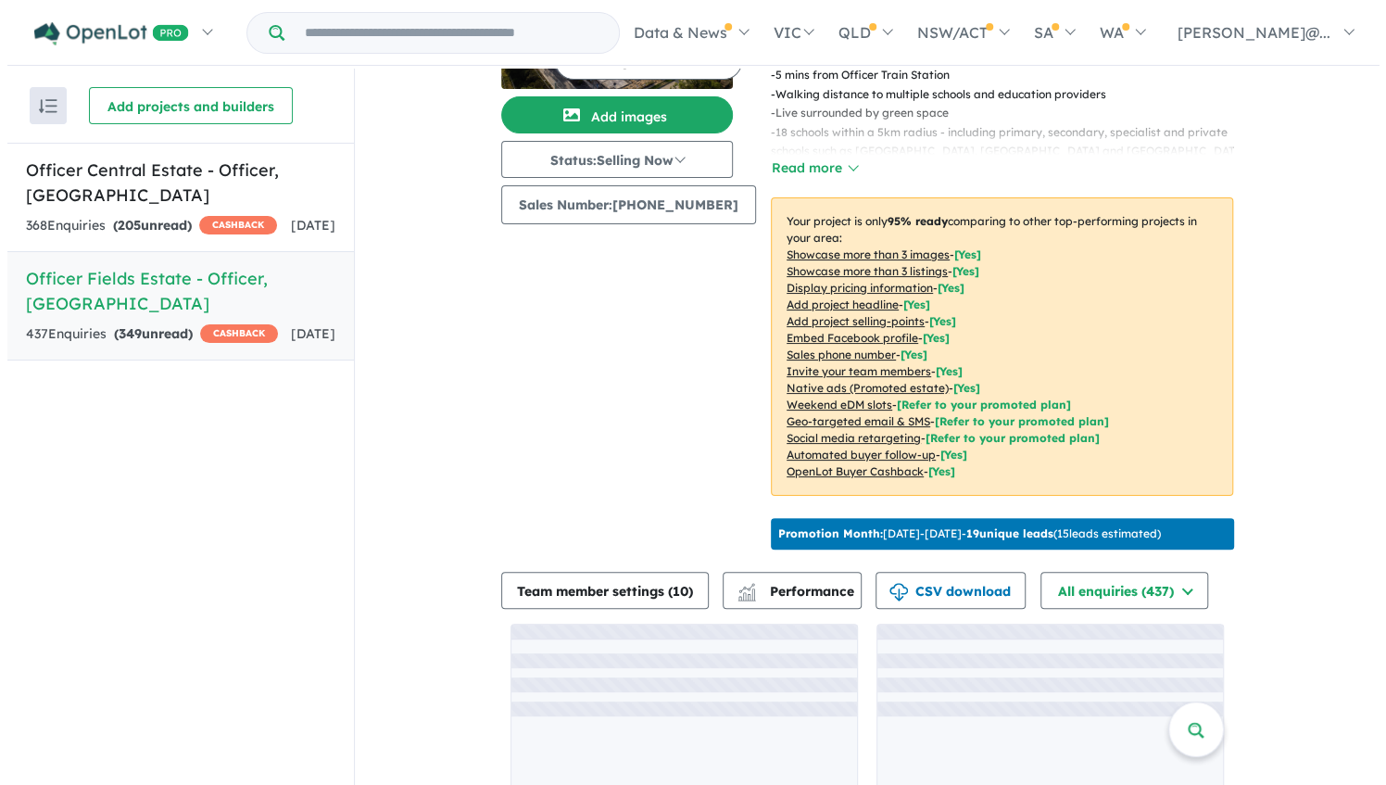
scroll to position [272, 0]
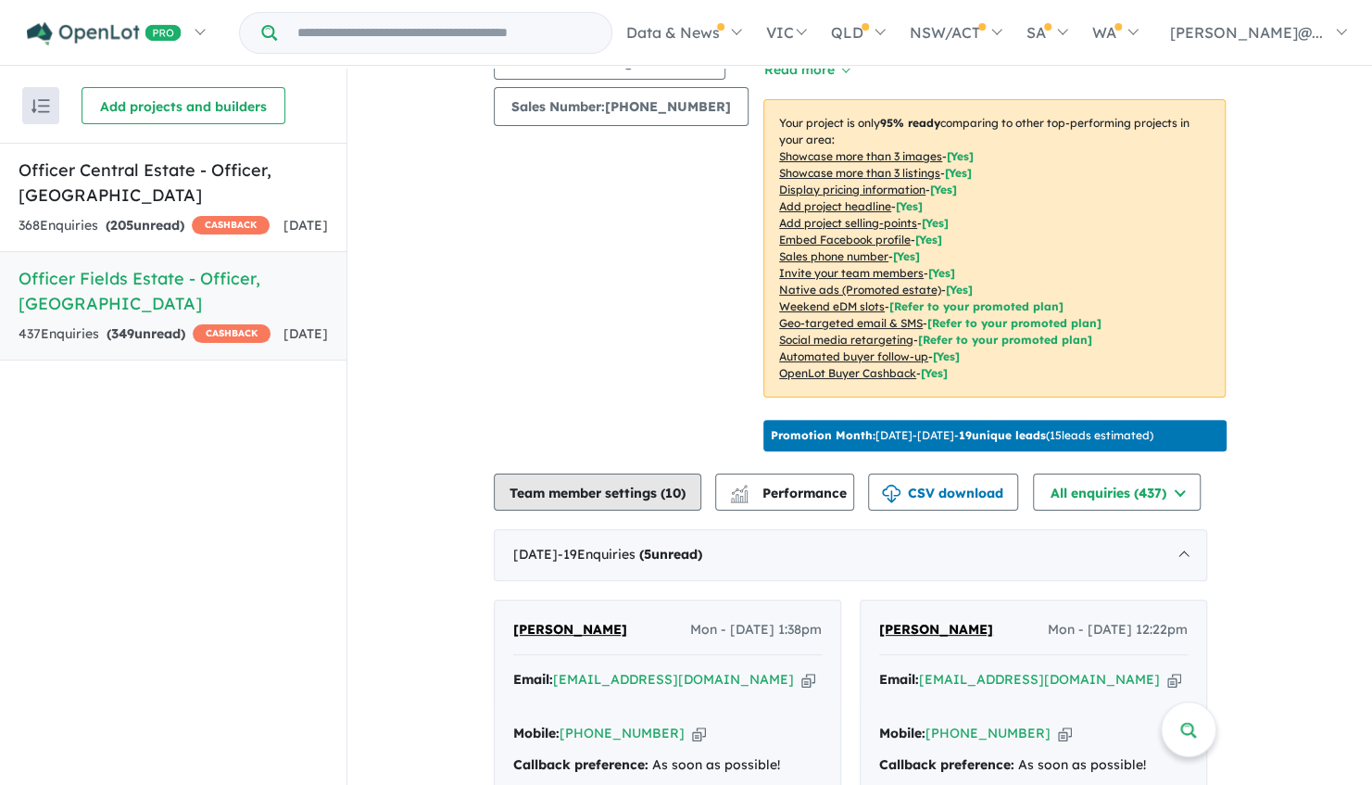
click at [642, 510] on button "Team member settings ( 10 )" at bounding box center [597, 491] width 207 height 37
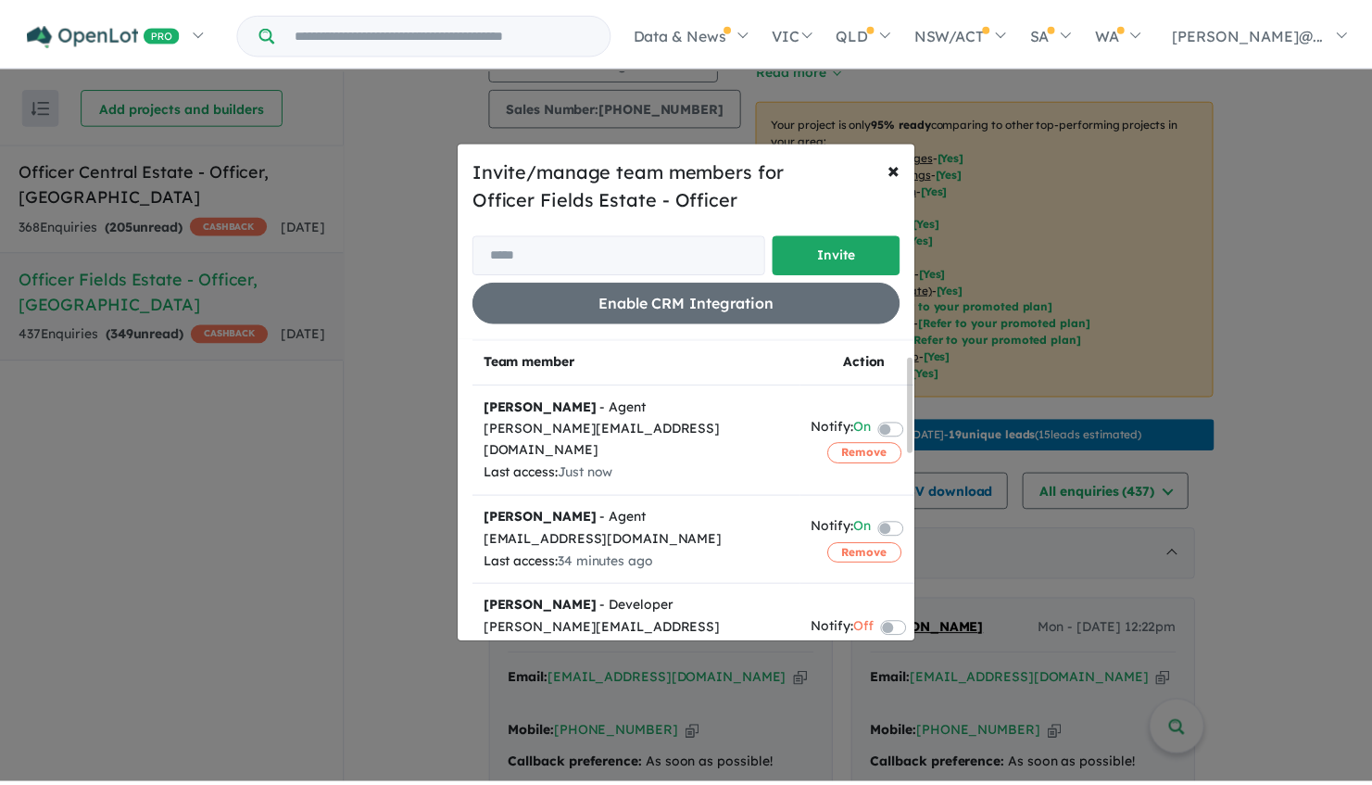
scroll to position [93, 0]
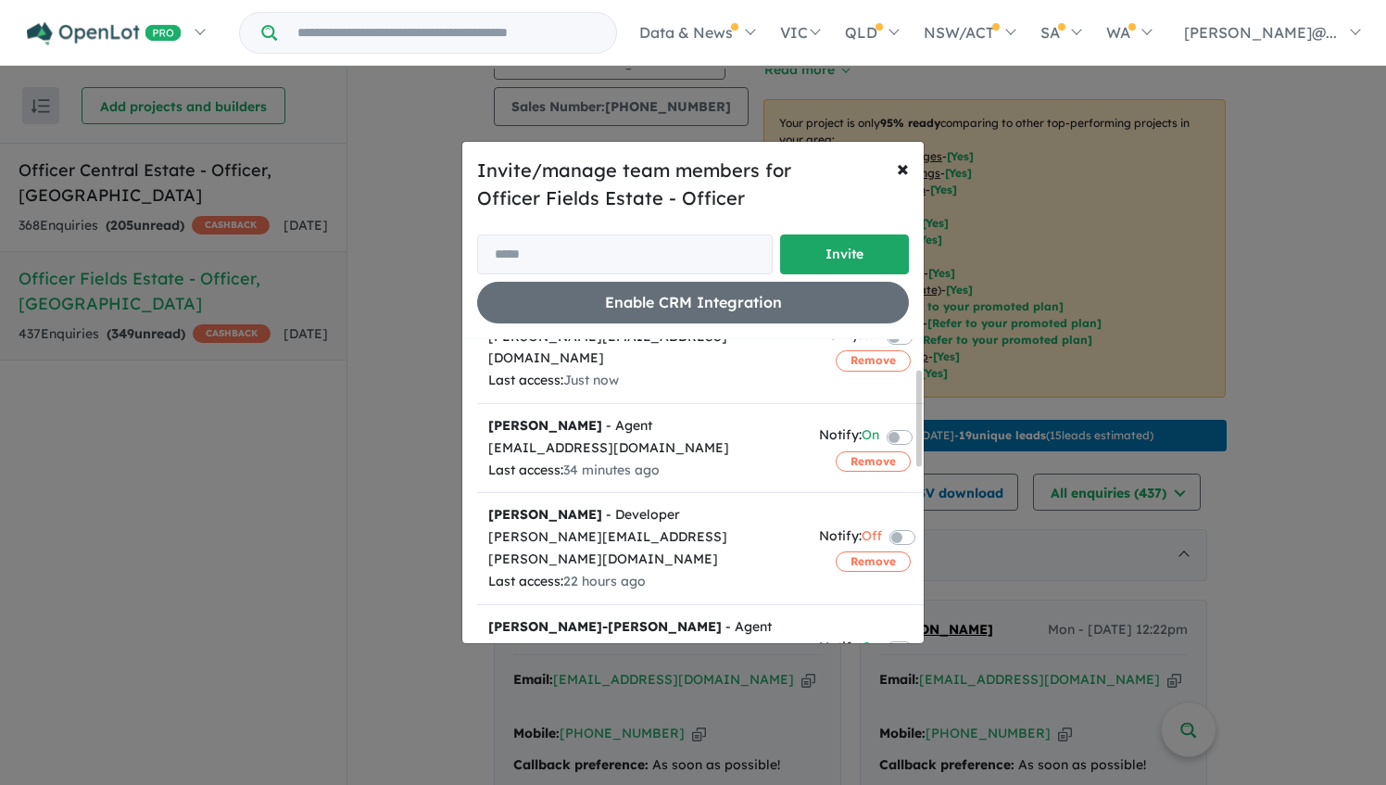
click at [337, 413] on div "Invite/manage team members for Officer Fields Estate - Officer Invite Enable CR…" at bounding box center [693, 392] width 1386 height 785
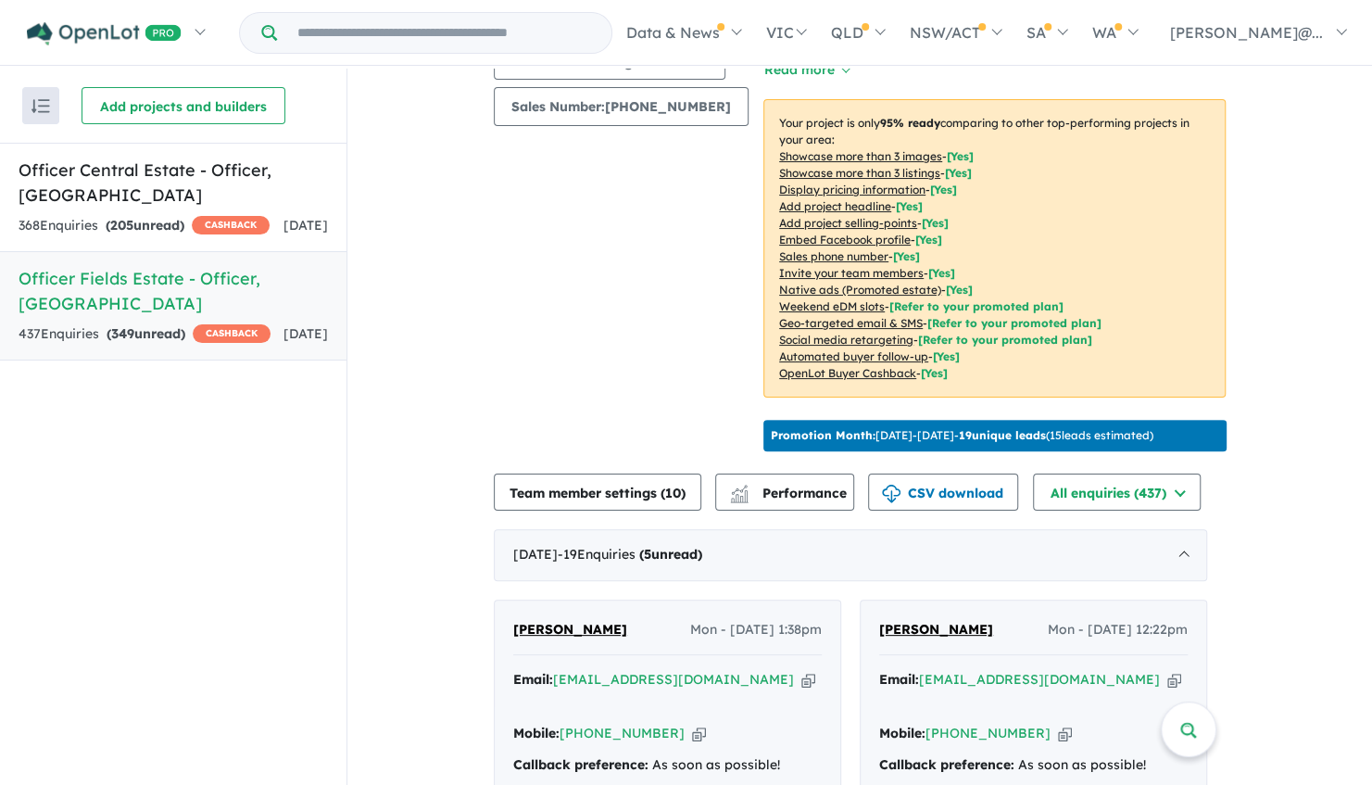
click at [180, 256] on link "Officer Fields Estate - Officer , VIC 437 Enquir ies ( 349 unread) CASHBACK 2 d…" at bounding box center [173, 305] width 346 height 109
click at [193, 228] on div "368 Enquir ies ( 205 unread) CASHBACK" at bounding box center [144, 226] width 251 height 22
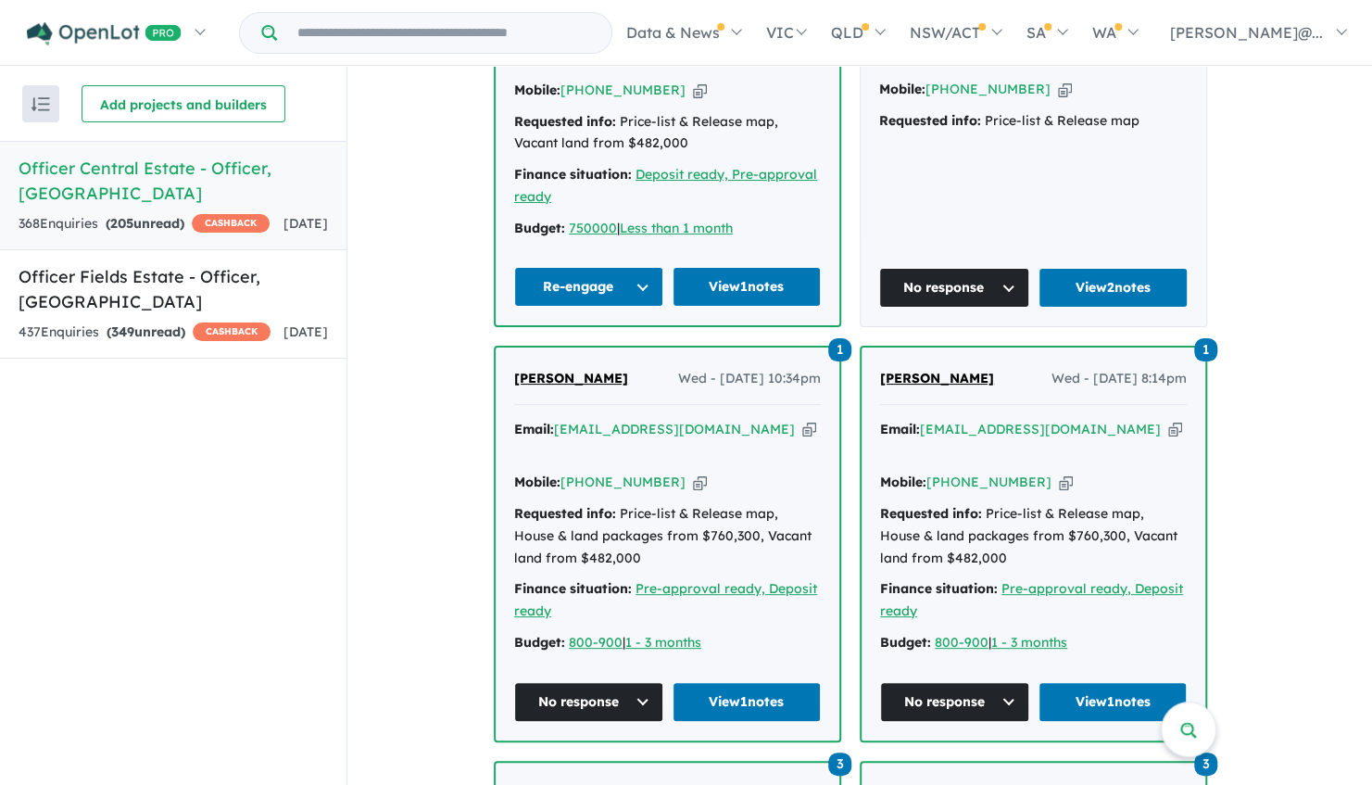
scroll to position [2958, 0]
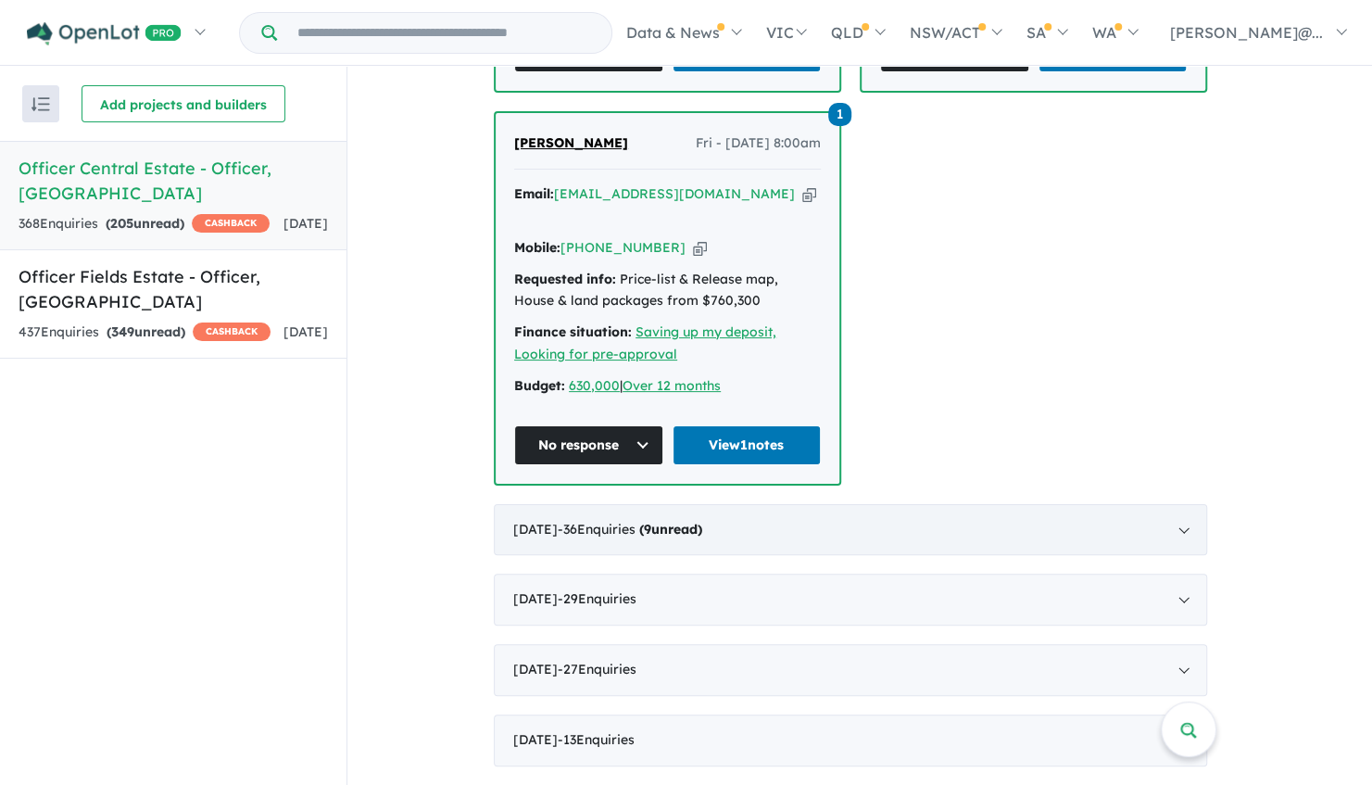
click at [850, 504] on div "July 2025 - 36 Enquir ies ( 9 unread)" at bounding box center [850, 530] width 713 height 52
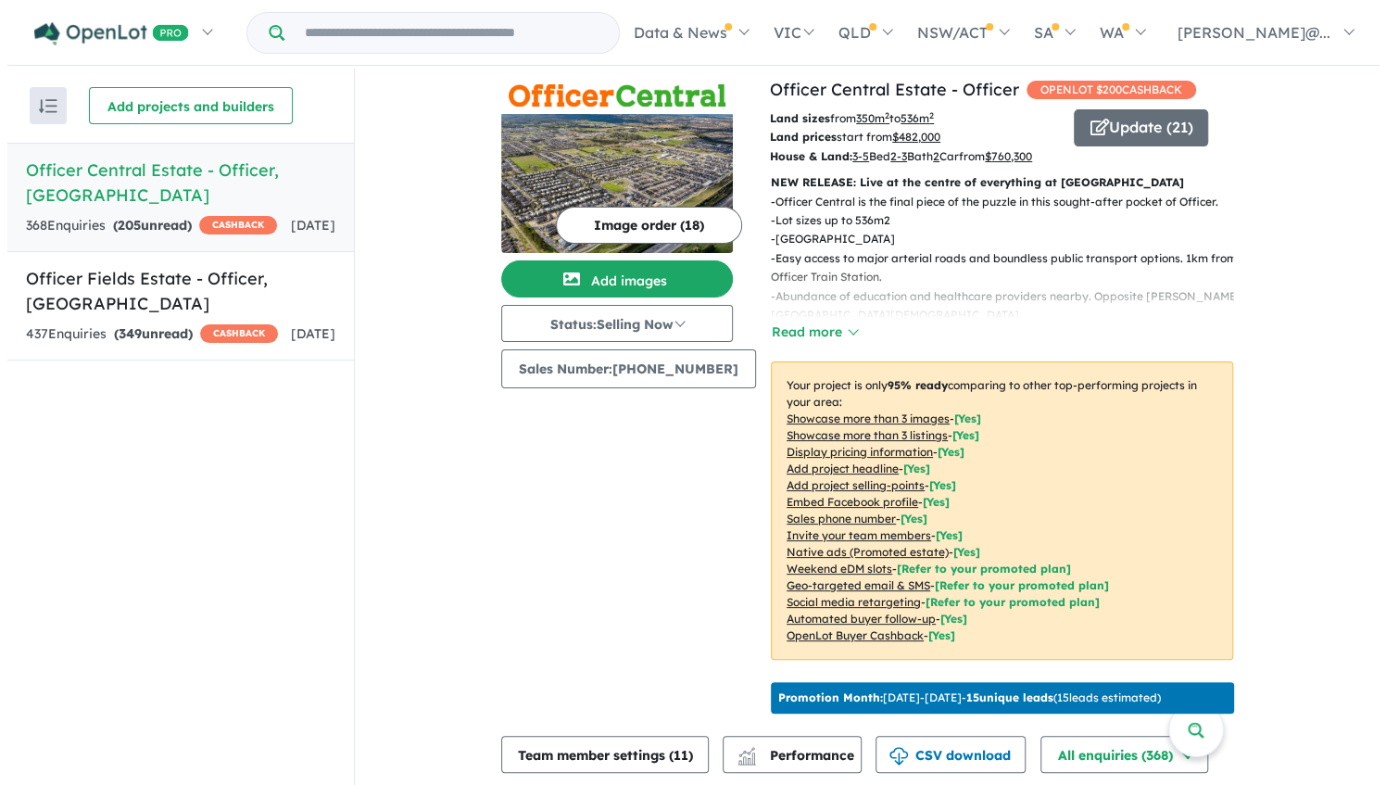
scroll to position [0, 0]
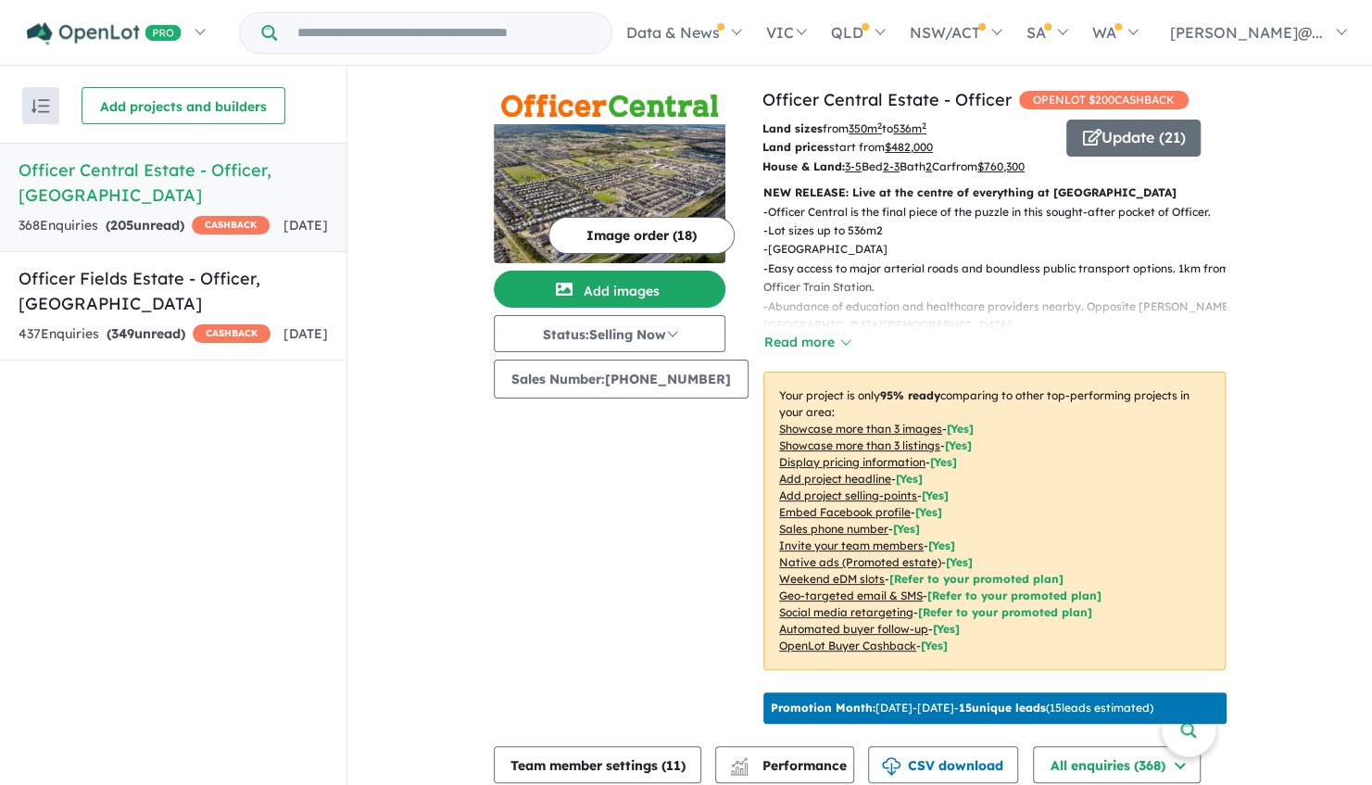
click at [933, 202] on p "NEW RELEASE: Live at the centre of everything at Officer Central" at bounding box center [994, 192] width 462 height 19
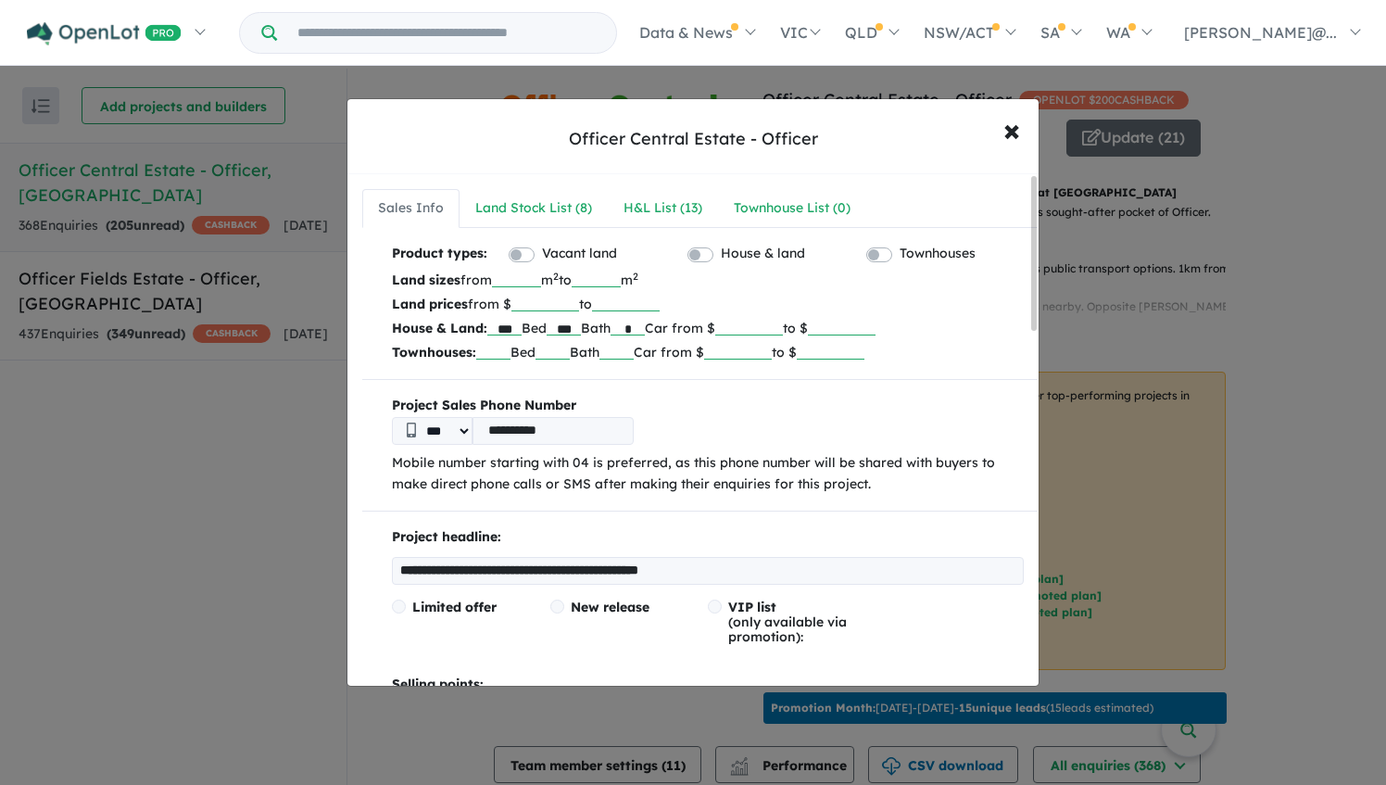
click at [1118, 295] on div "**********" at bounding box center [693, 392] width 1386 height 785
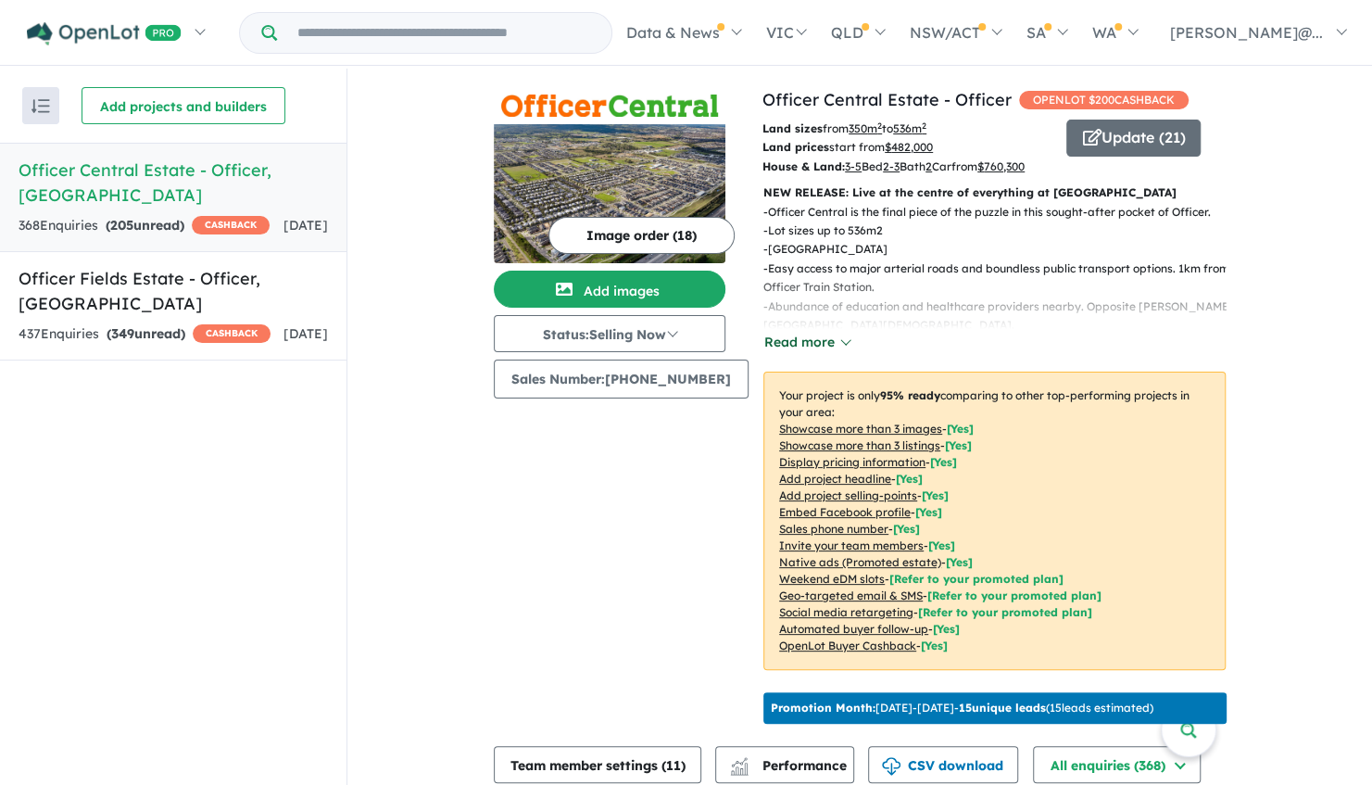
click at [802, 353] on button "Read more" at bounding box center [806, 342] width 87 height 21
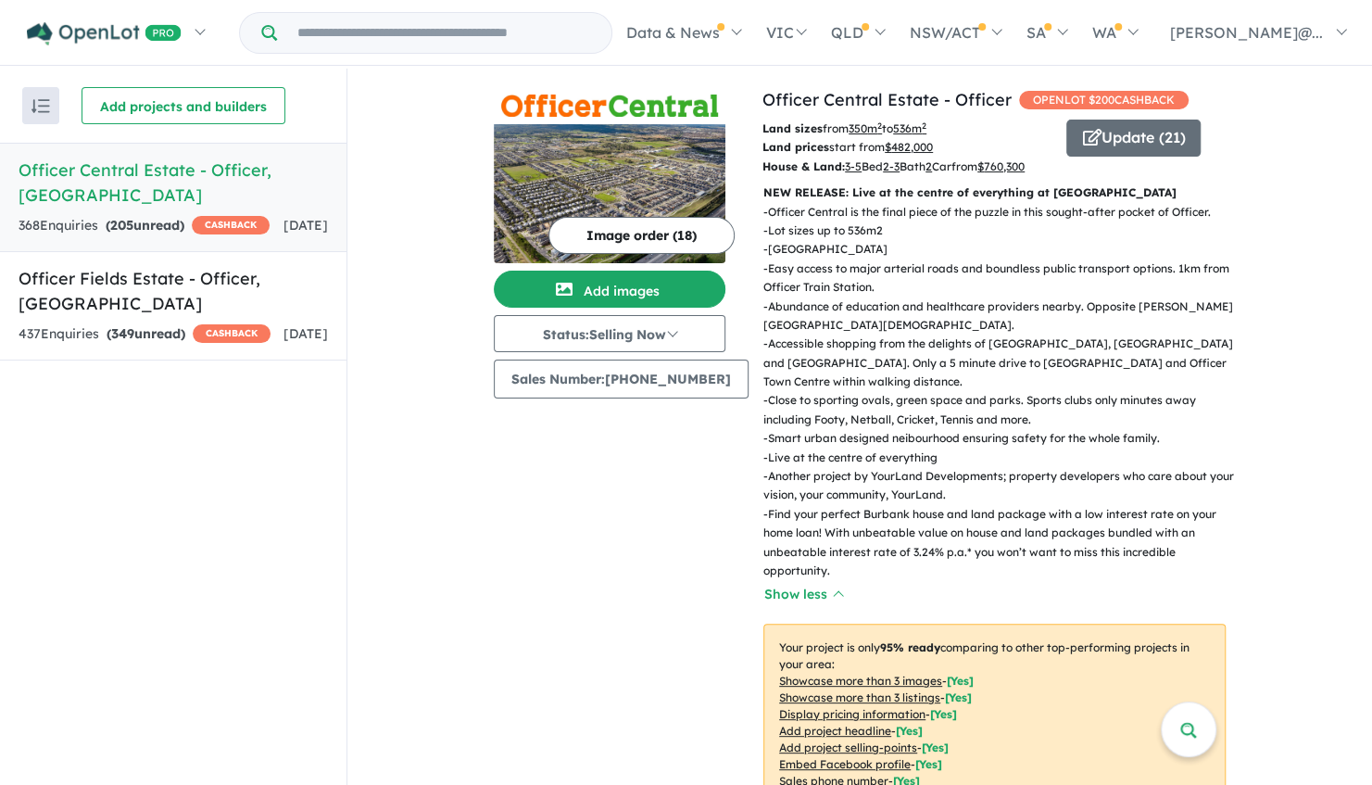
click at [804, 221] on p "- Officer Central is the final piece of the puzzle in this sought-after pocket …" at bounding box center [1001, 212] width 477 height 19
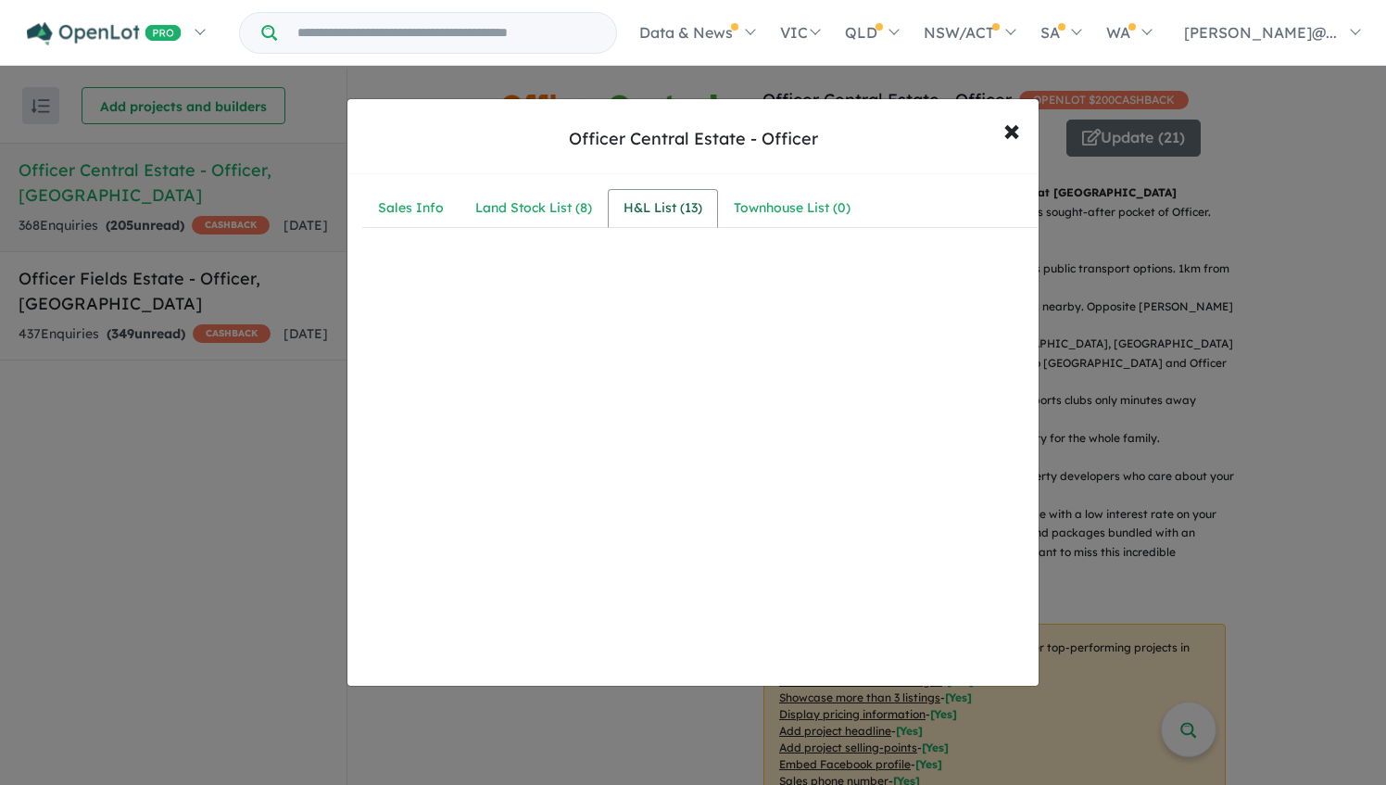
click at [671, 211] on div "H&L List ( 13 )" at bounding box center [662, 208] width 79 height 22
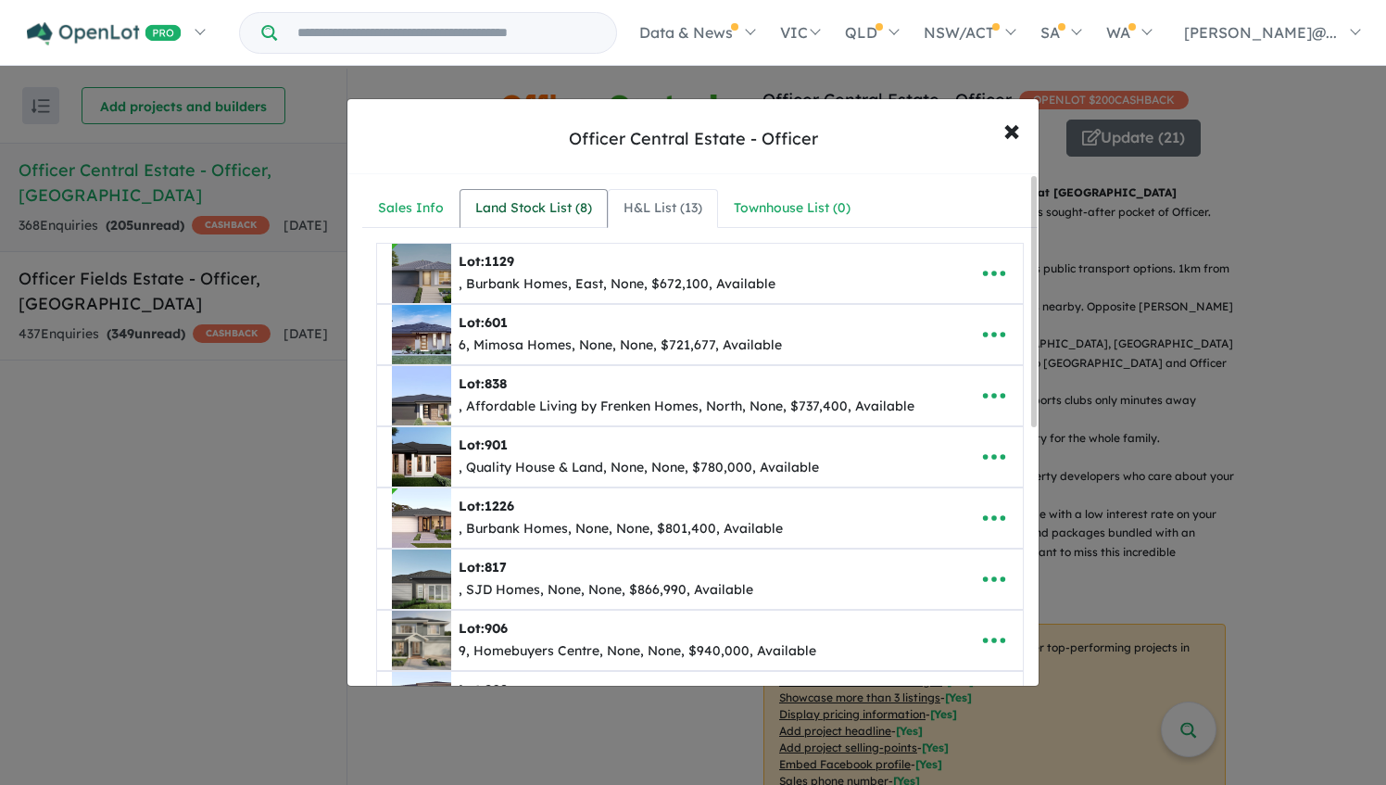
click at [559, 212] on div "Land Stock List ( 8 )" at bounding box center [533, 208] width 117 height 22
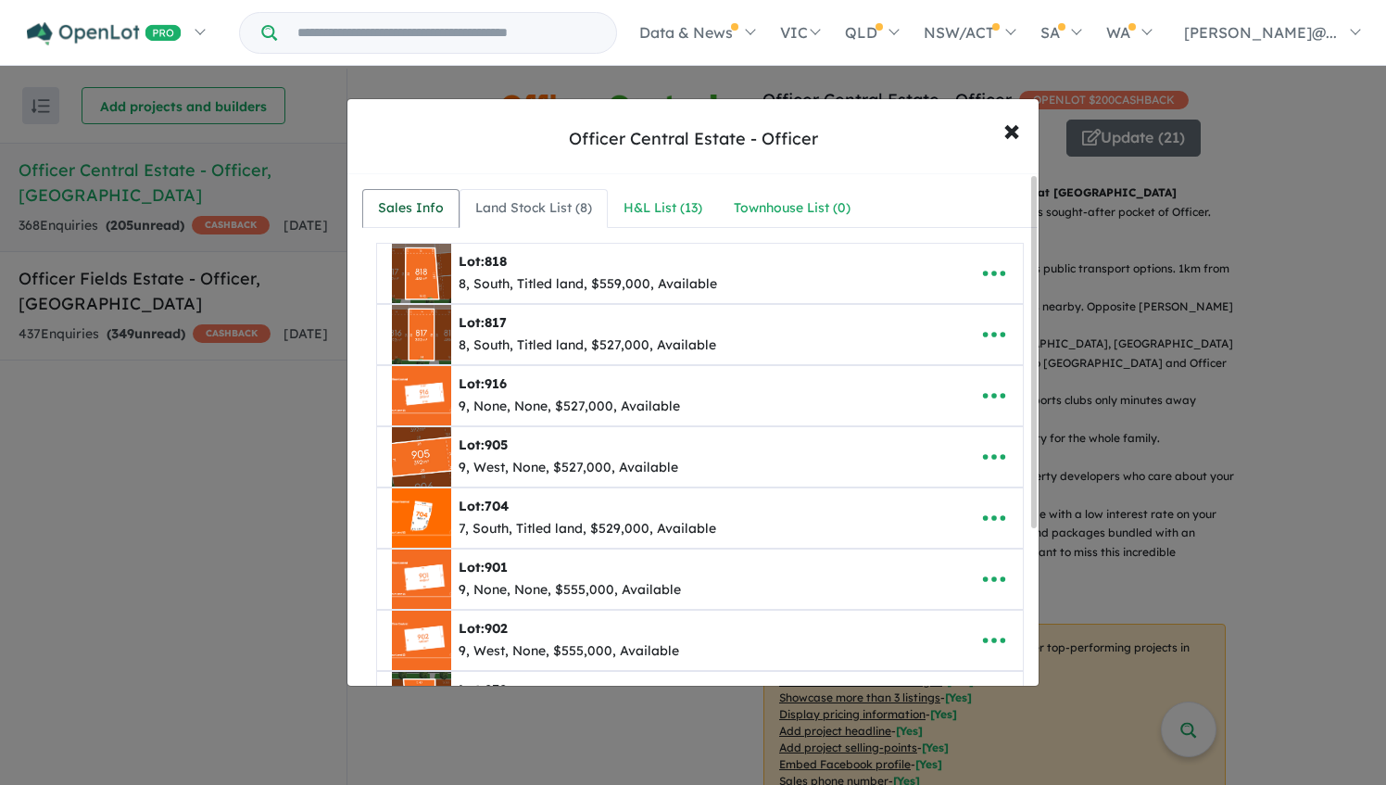
click at [437, 219] on link "Sales Info" at bounding box center [410, 208] width 97 height 39
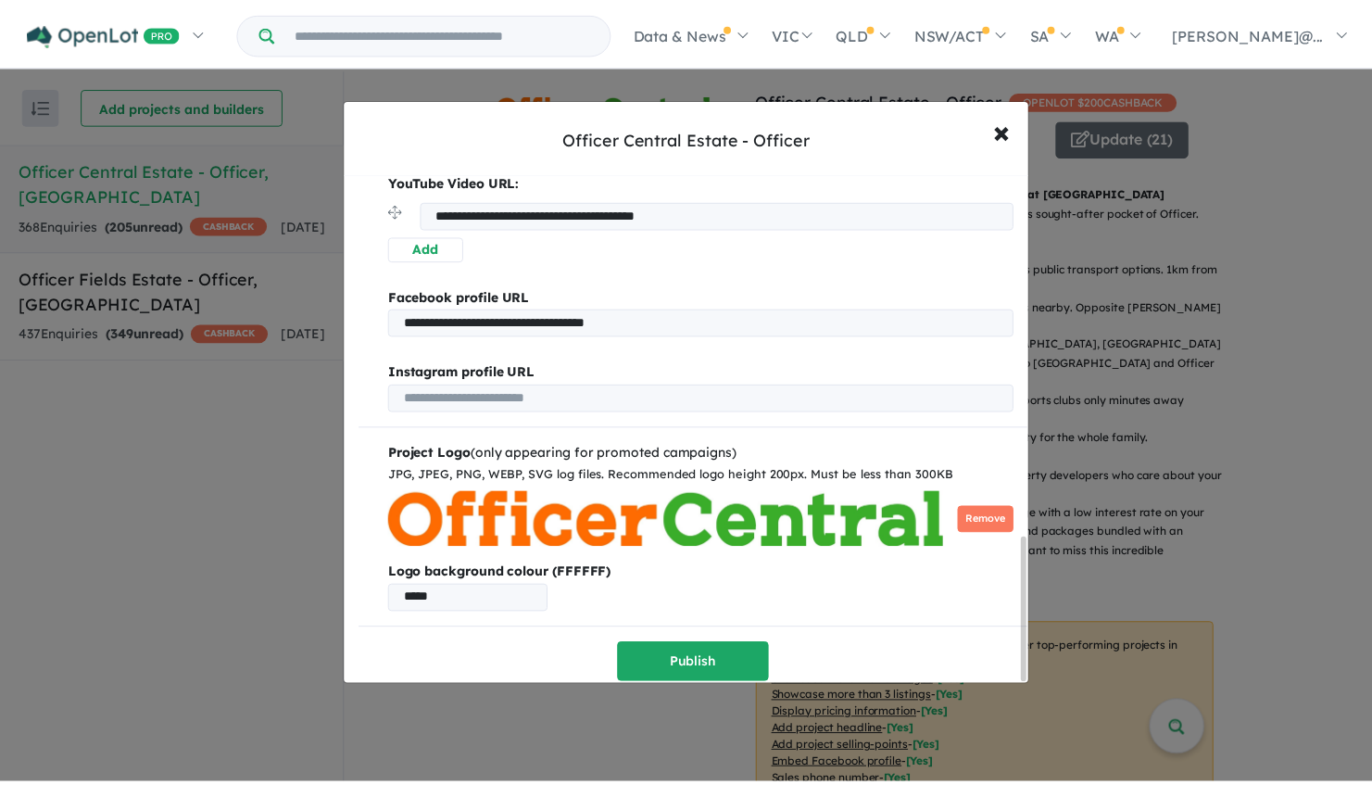
scroll to position [1299, 0]
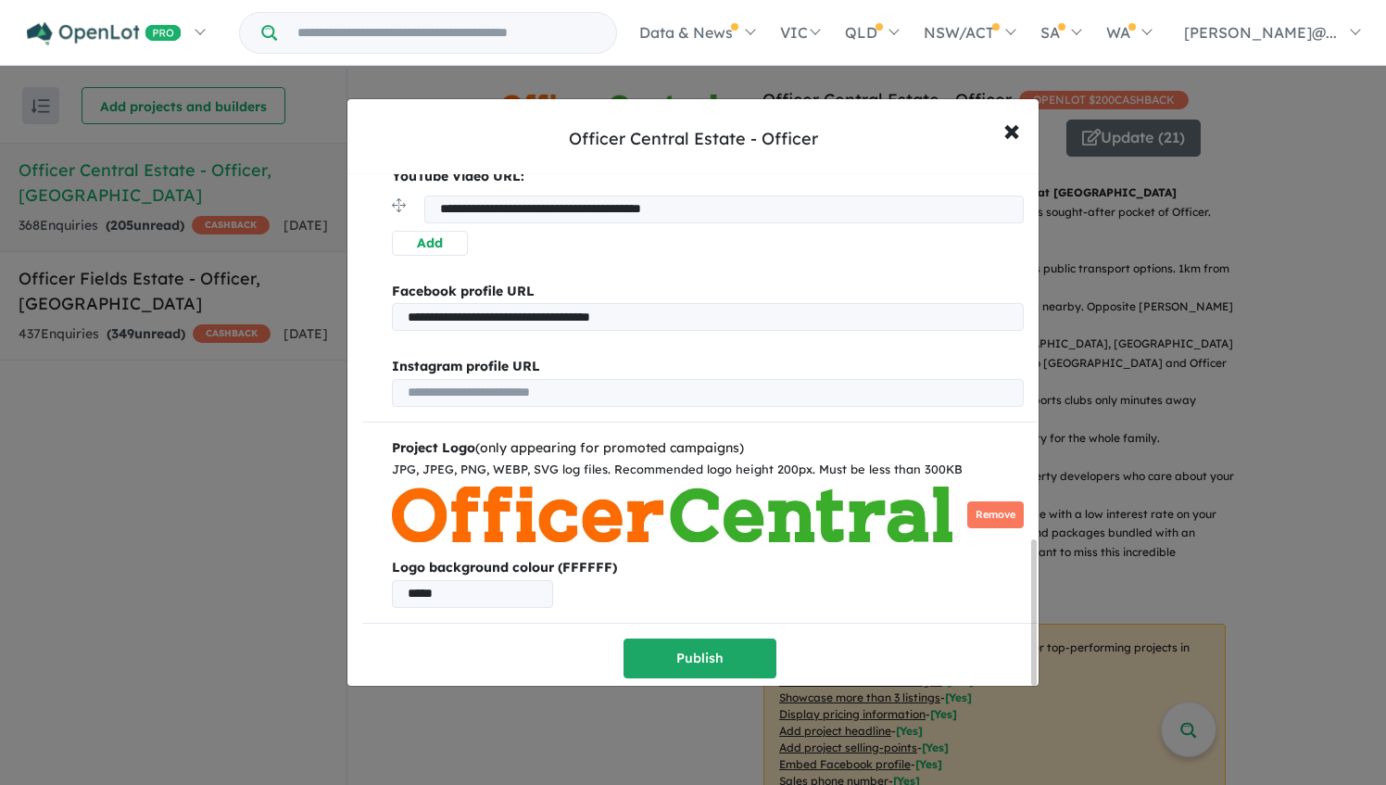
click at [1185, 354] on div "**********" at bounding box center [693, 392] width 1386 height 785
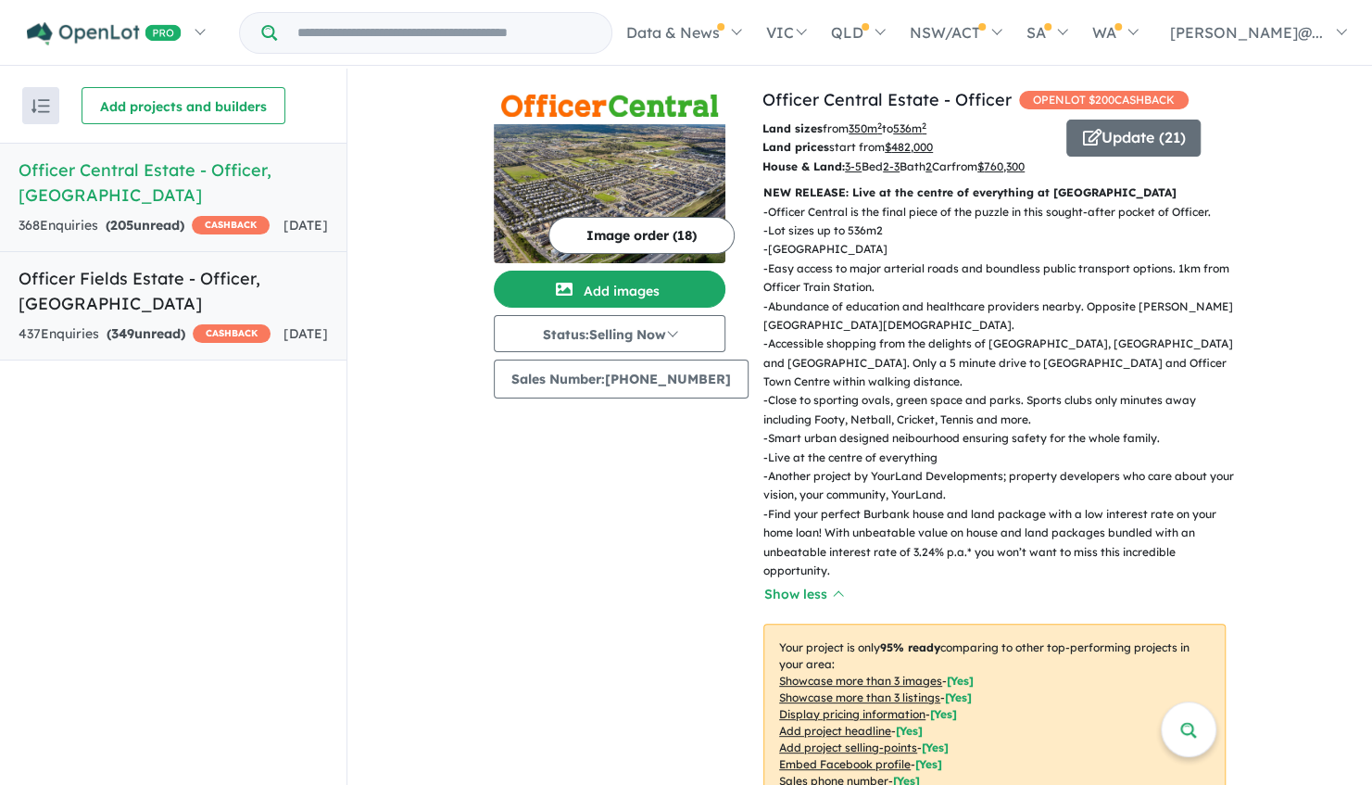
click at [222, 328] on div "437 Enquir ies ( 349 unread) CASHBACK" at bounding box center [145, 334] width 252 height 22
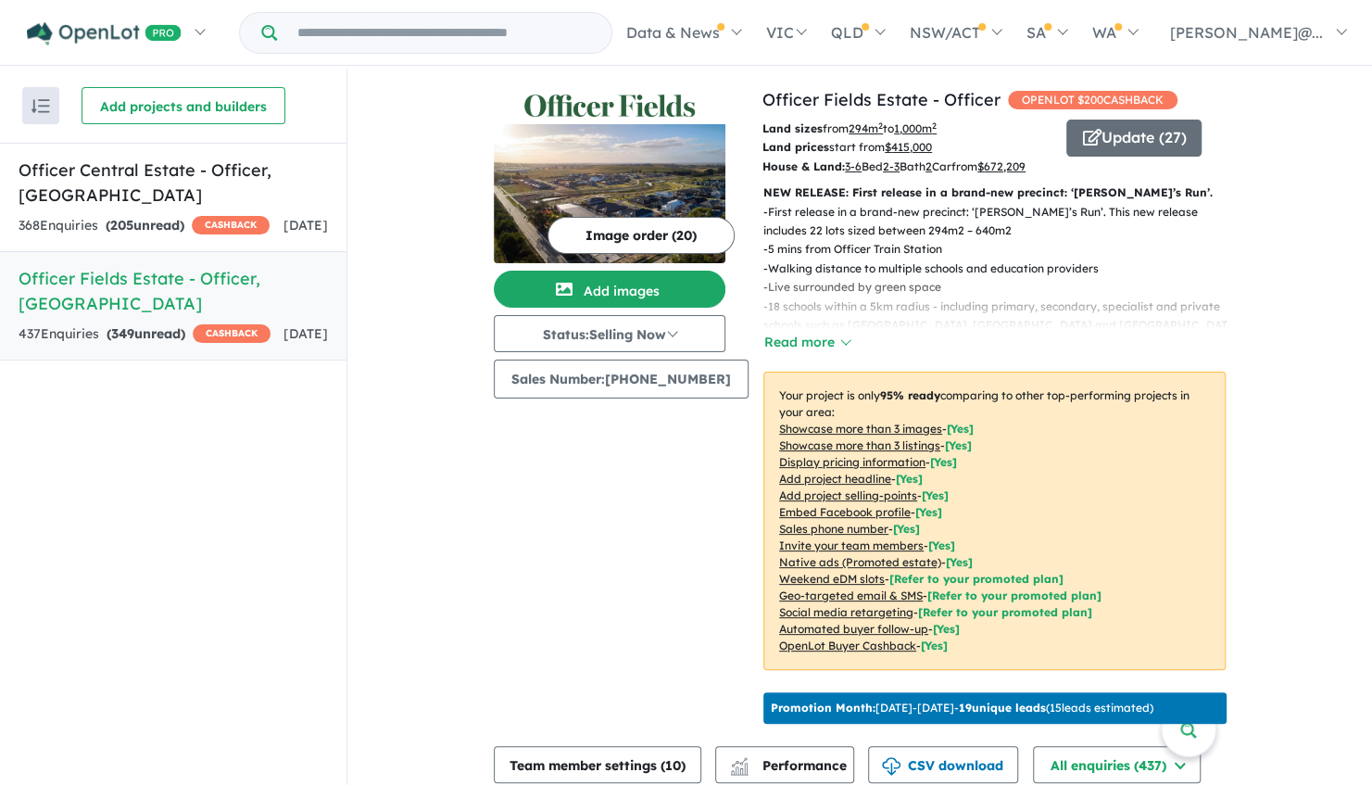
scroll to position [272, 0]
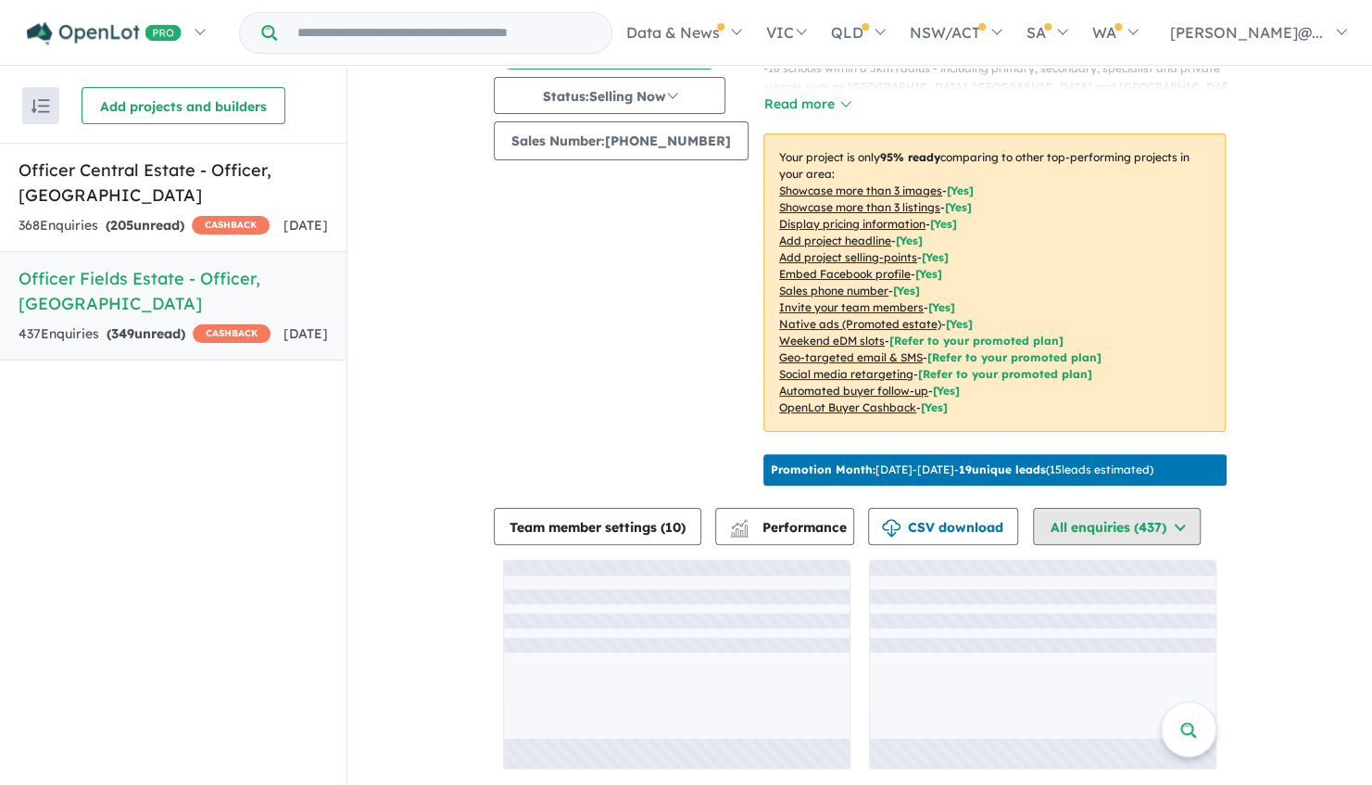
click at [1132, 518] on button "All enquiries ( 437 )" at bounding box center [1117, 526] width 168 height 37
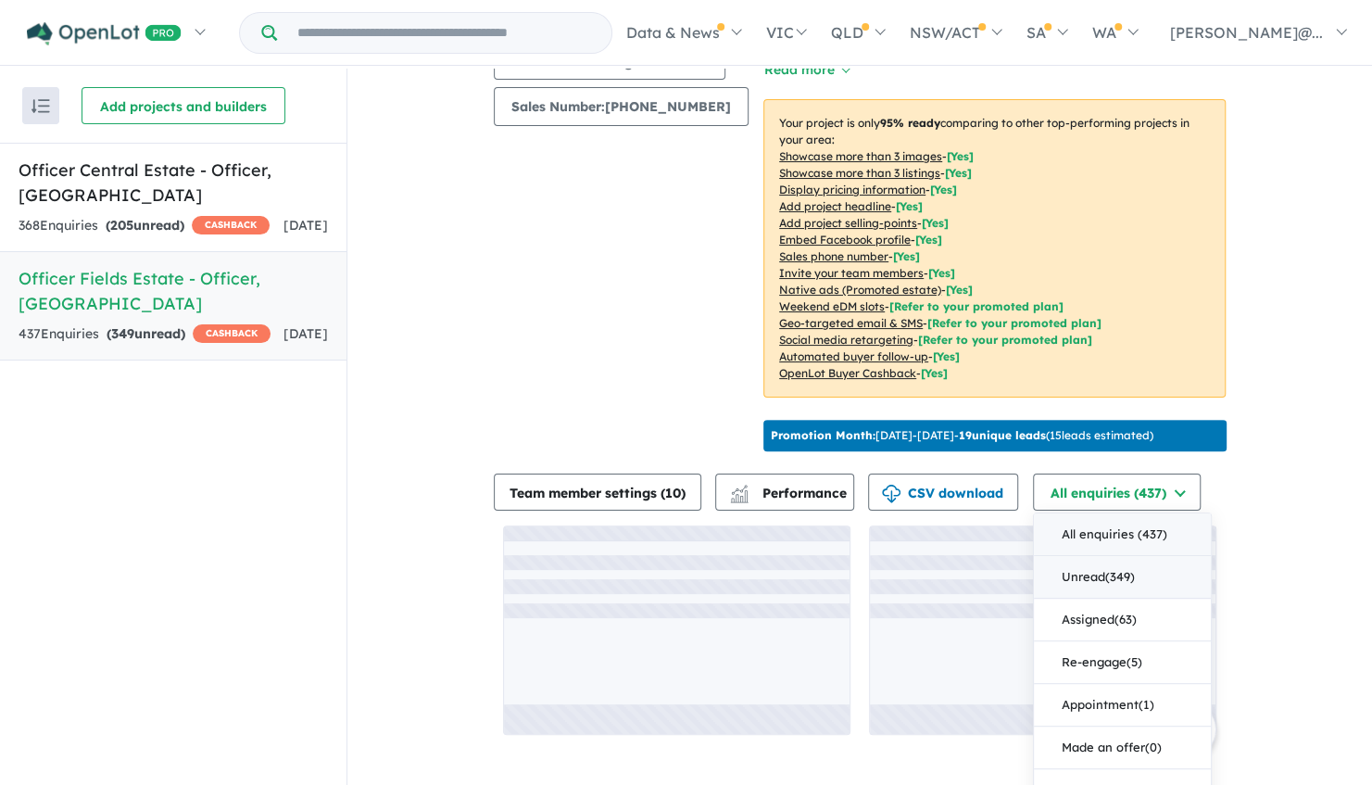
click at [1143, 594] on button "Unread ( 349 )" at bounding box center [1122, 577] width 177 height 43
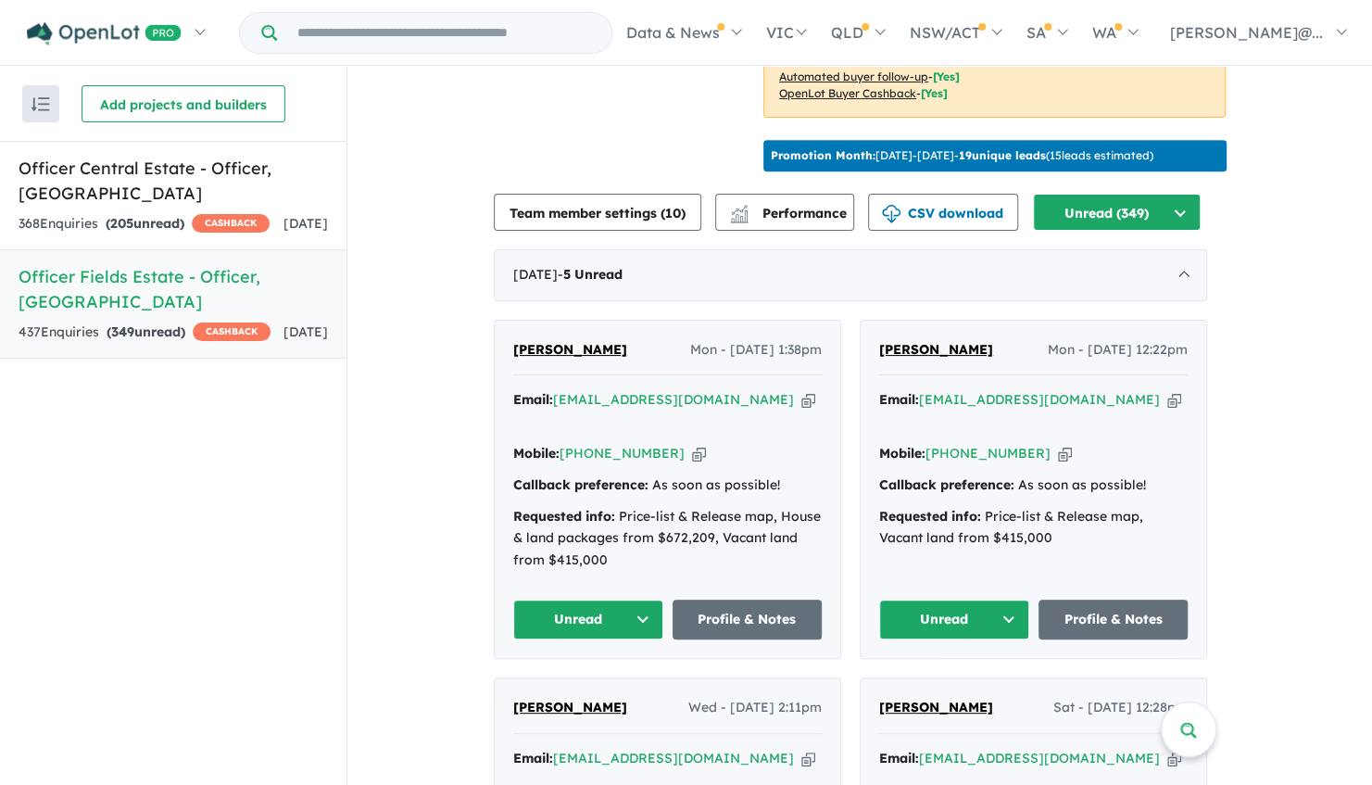
scroll to position [735, 0]
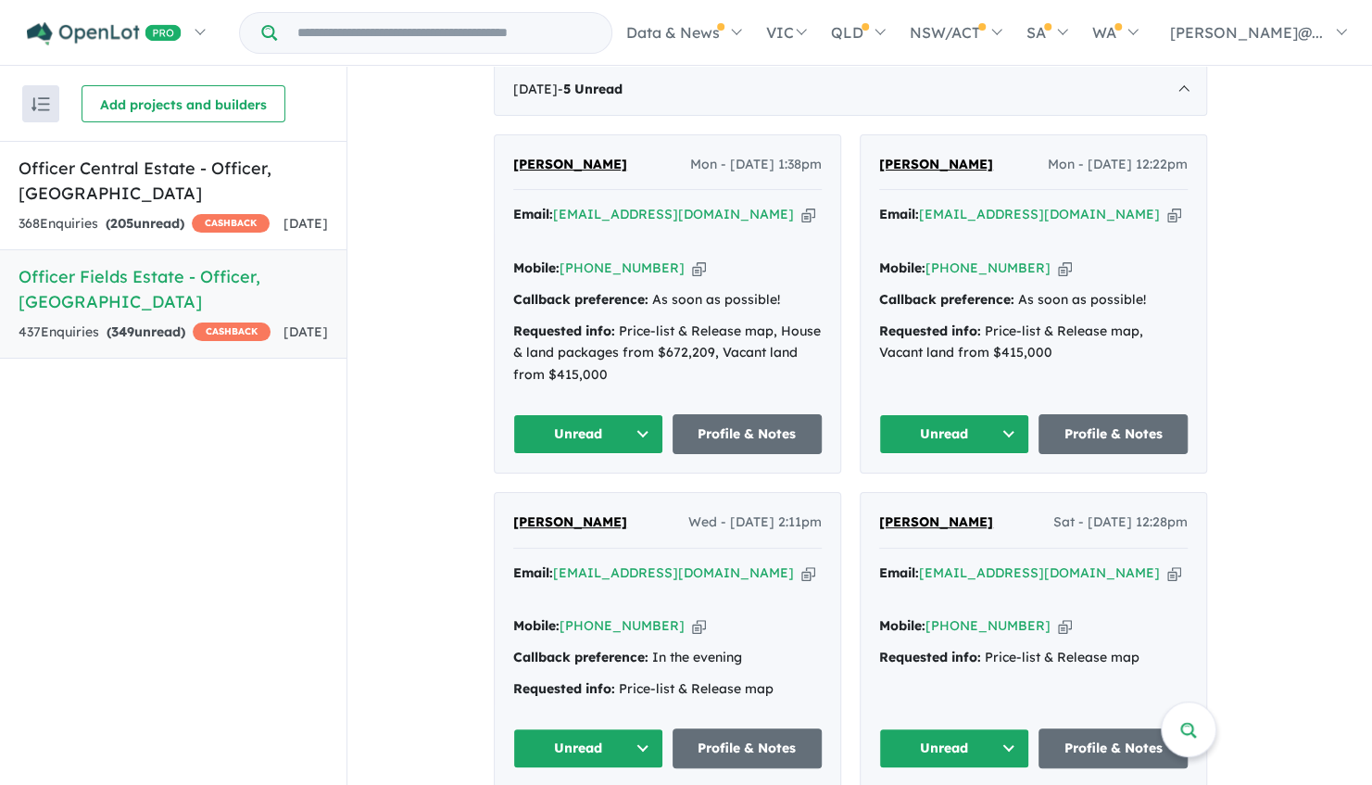
click at [764, 336] on div "Requested info: Price-list & Release map, House & land packages from $672,209, …" at bounding box center [667, 353] width 308 height 66
click at [593, 172] on span "Kanchna Iyer" at bounding box center [570, 164] width 114 height 17
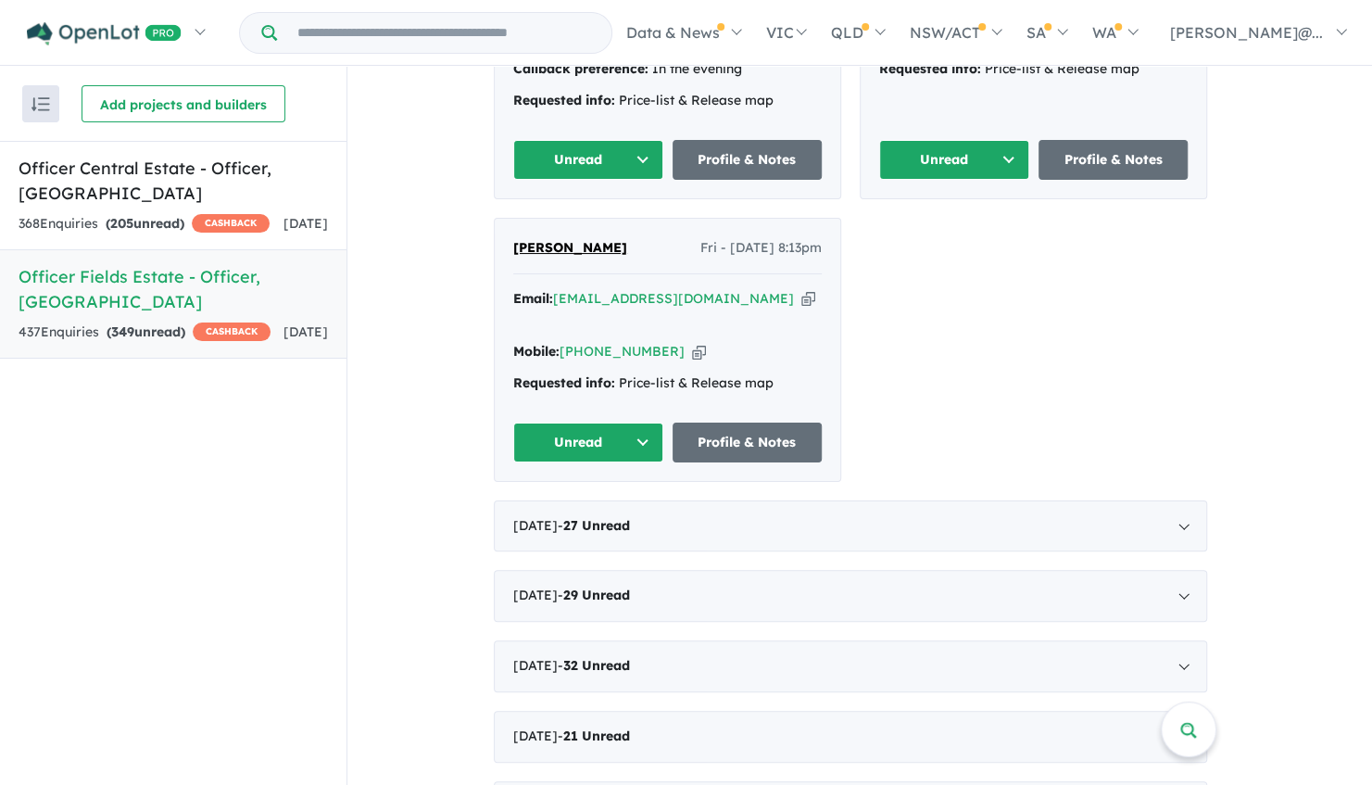
scroll to position [1569, 0]
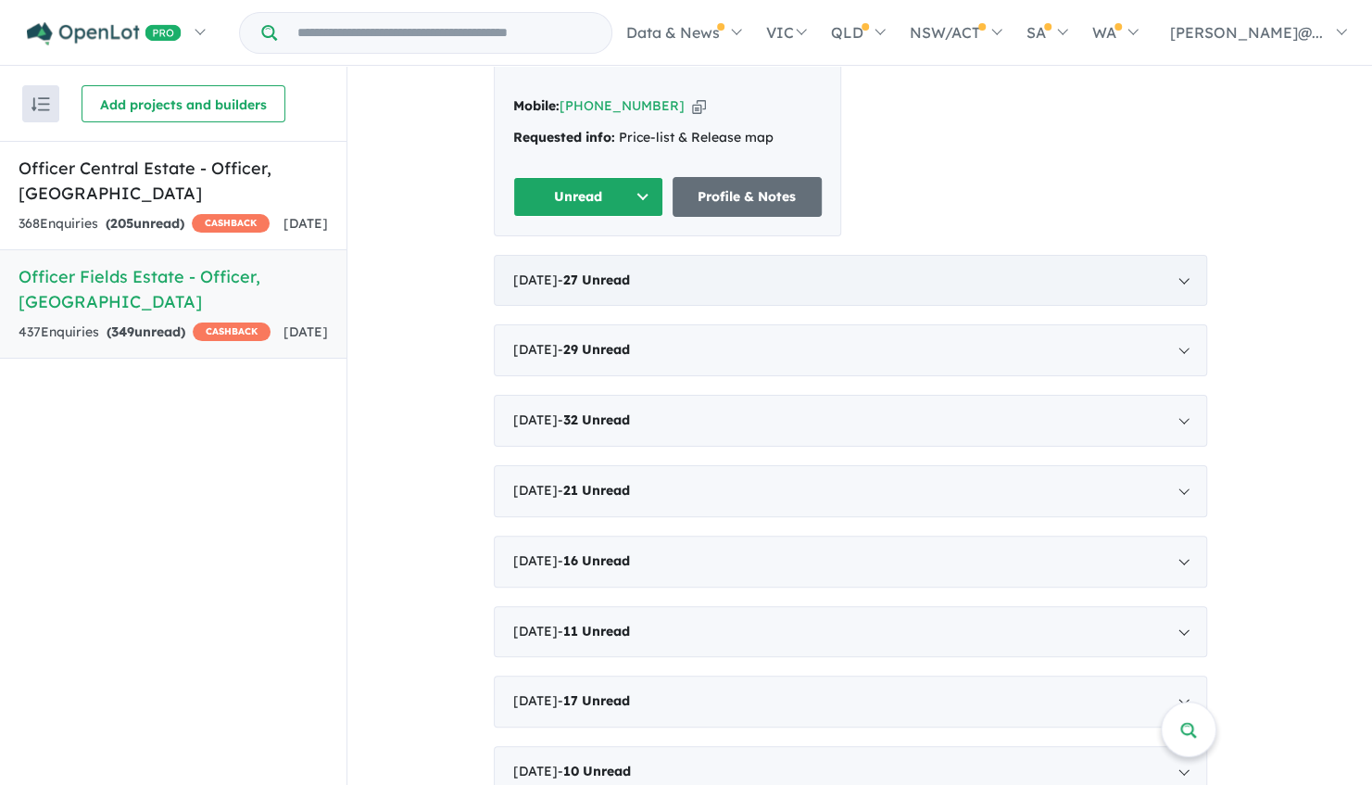
click at [646, 257] on div "July 2025 - 27 Unread" at bounding box center [850, 281] width 713 height 52
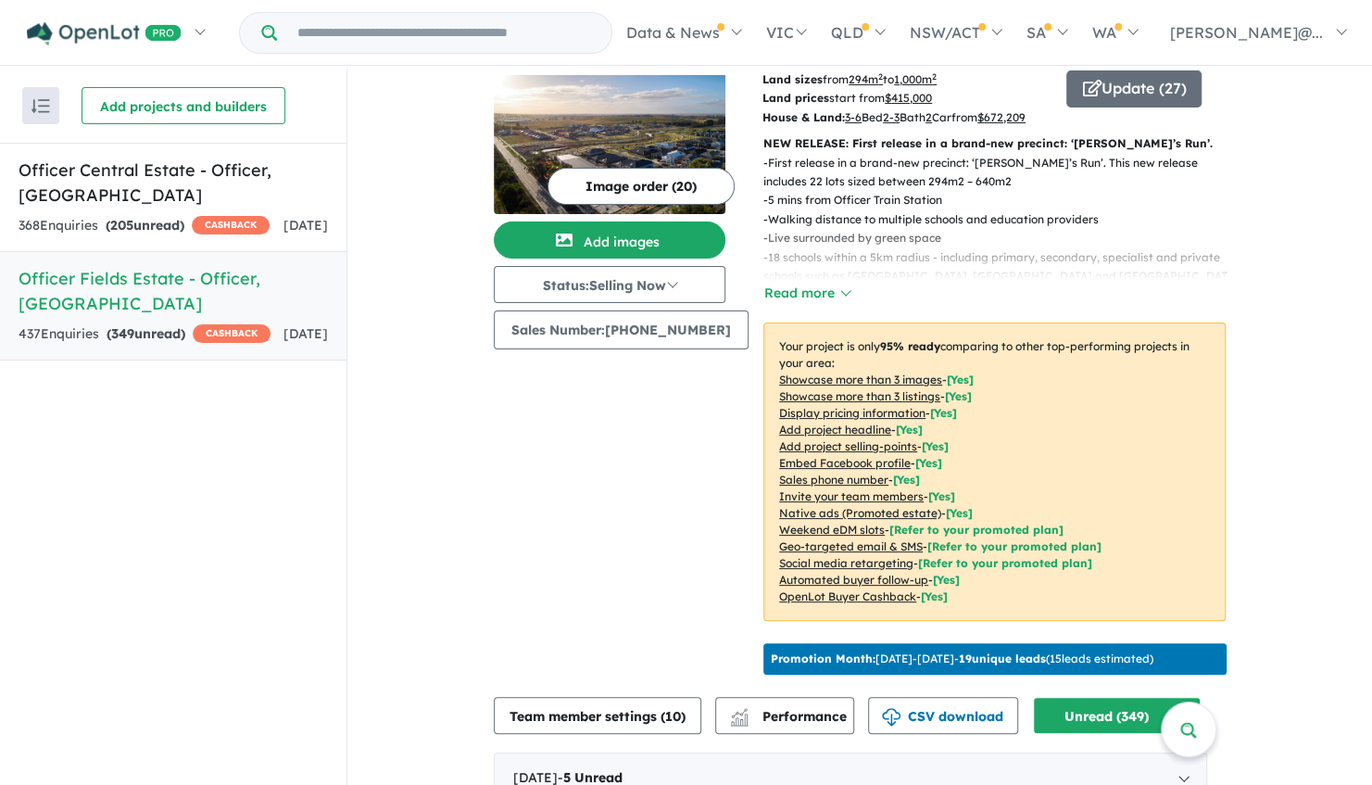
scroll to position [0, 0]
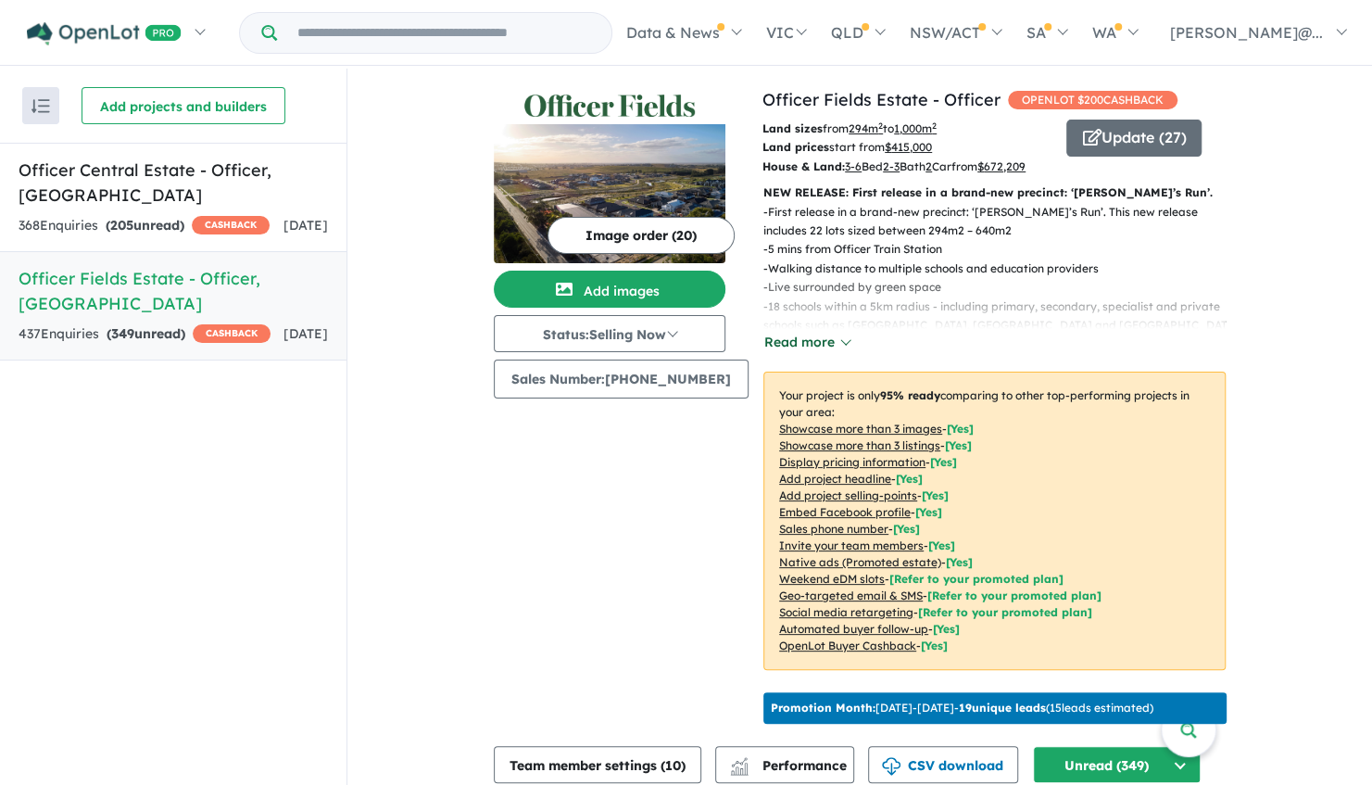
click at [788, 350] on button "Read more" at bounding box center [806, 342] width 87 height 21
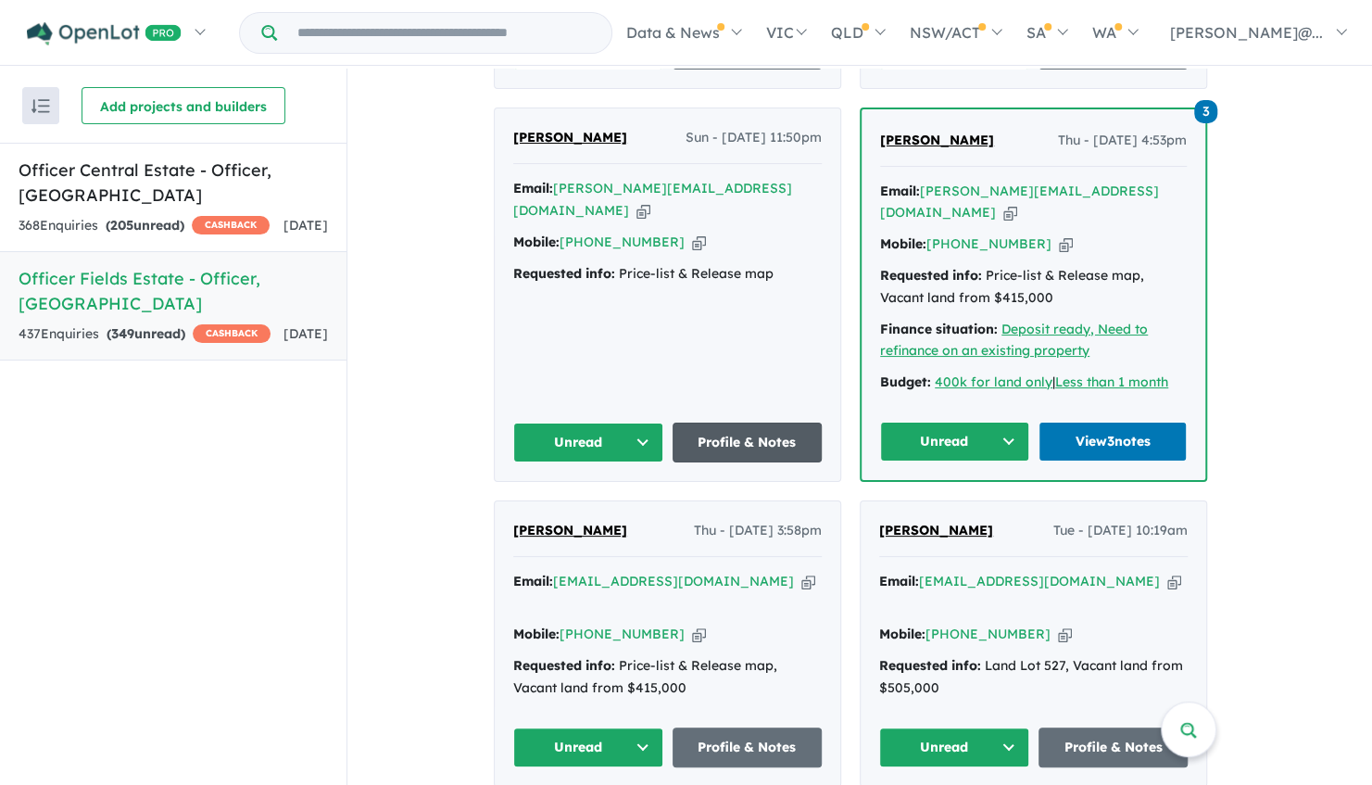
scroll to position [1019, 0]
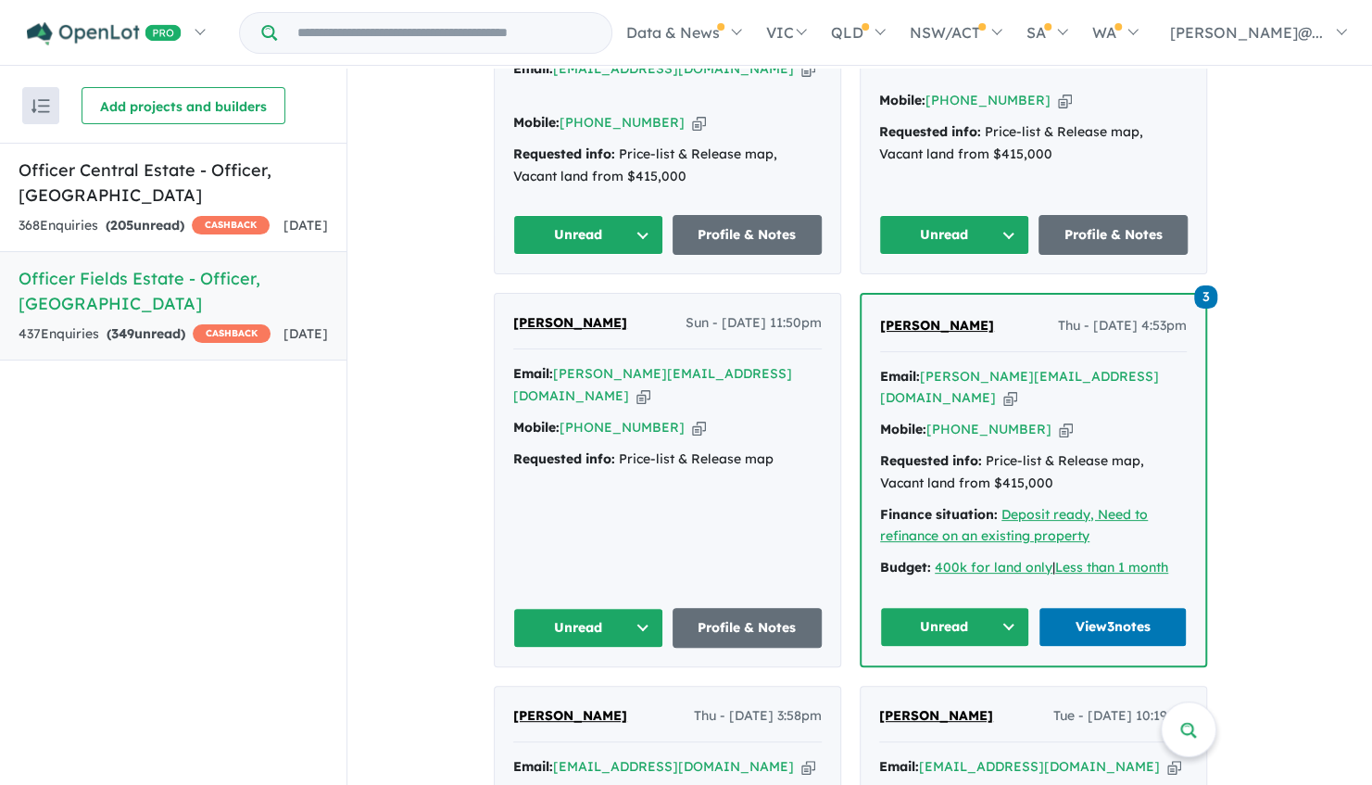
click at [644, 255] on button "Unread" at bounding box center [588, 235] width 150 height 40
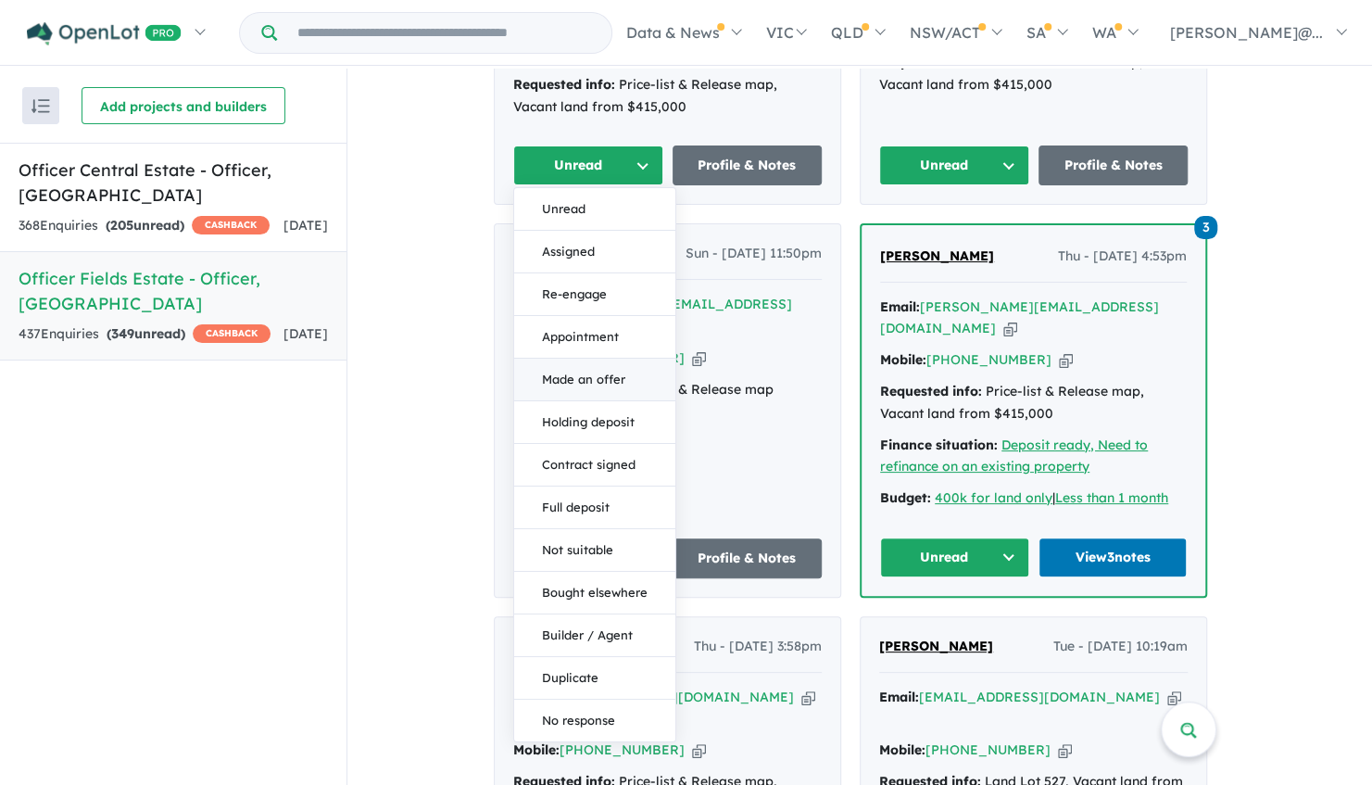
scroll to position [1111, 0]
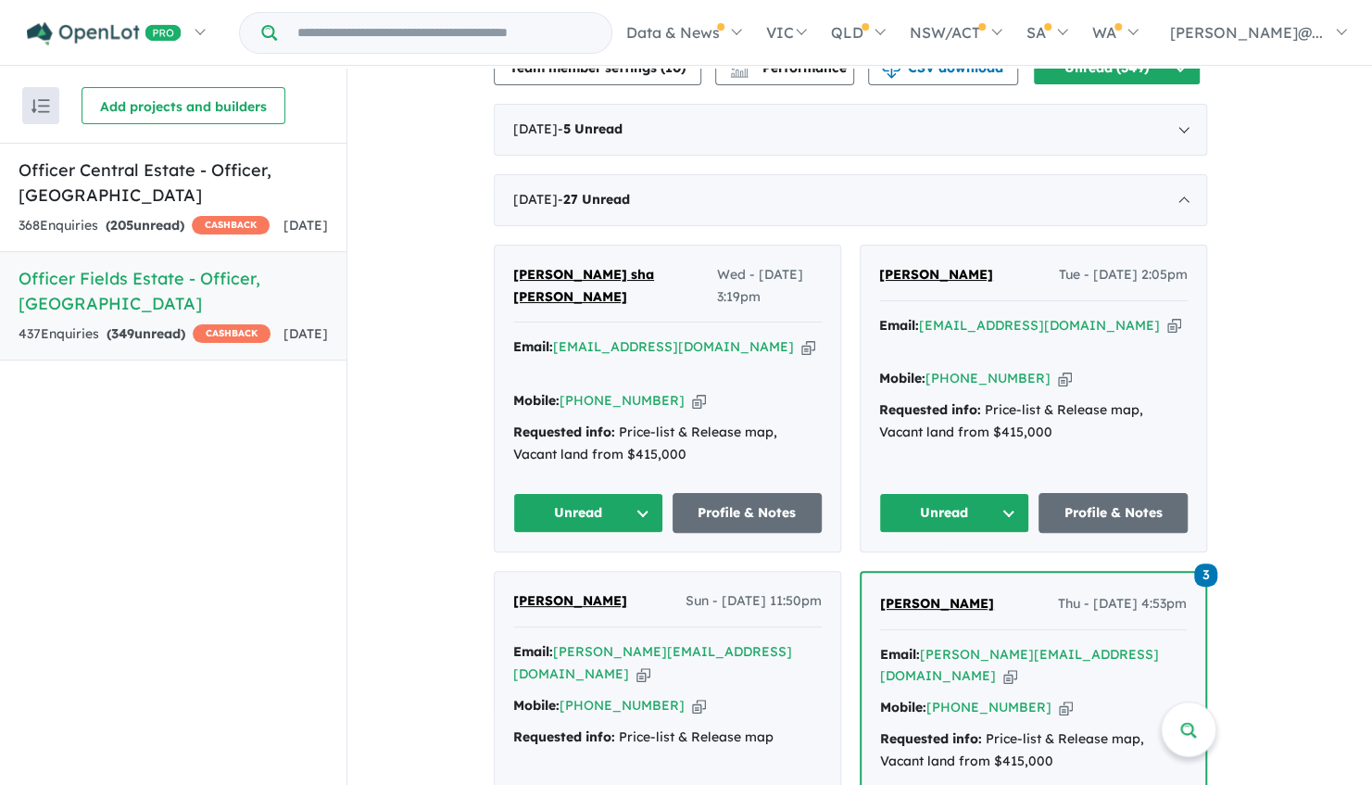
scroll to position [556, 0]
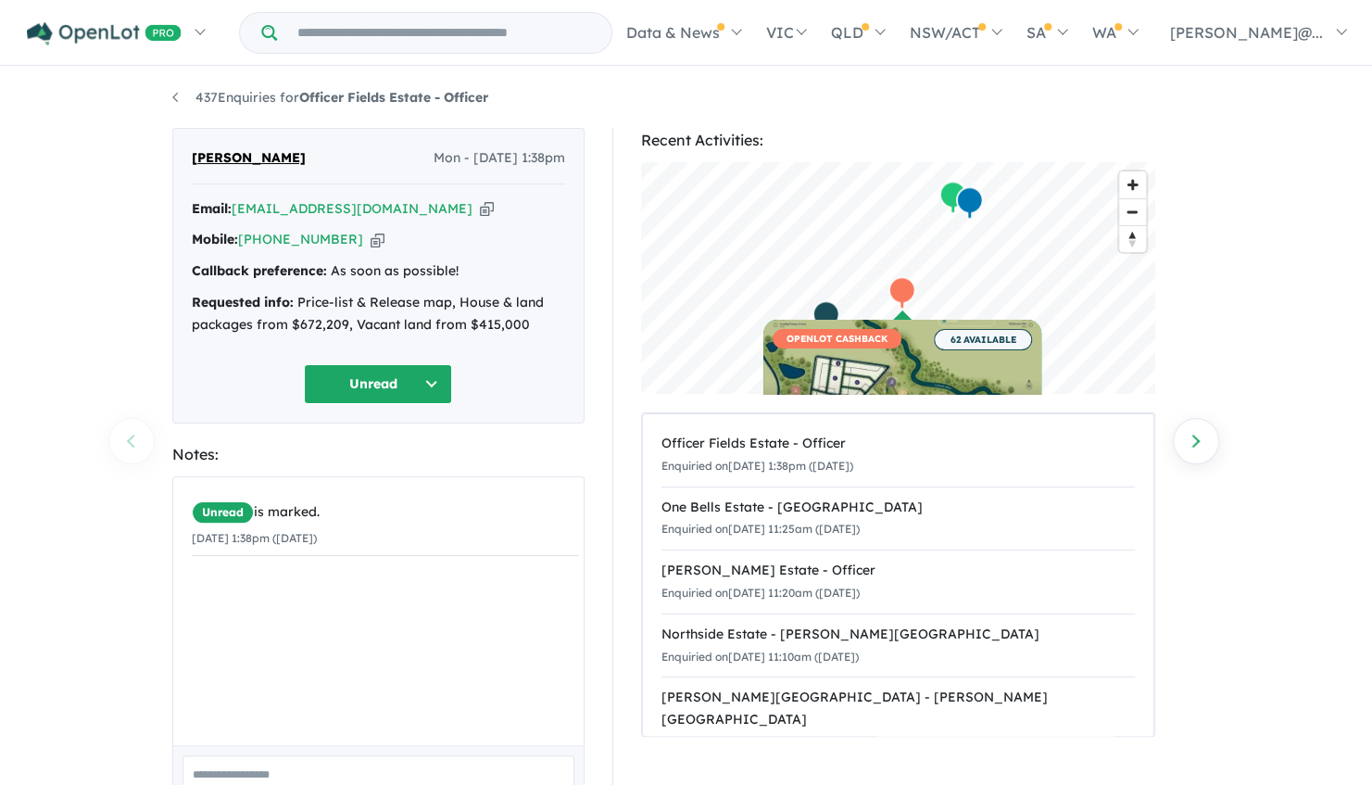
drag, startPoint x: 474, startPoint y: 496, endPoint x: 452, endPoint y: 479, distance: 28.4
click at [452, 479] on div "Unread is marked. 25/08/2025 1:38pm (Monday)" at bounding box center [385, 525] width 424 height 97
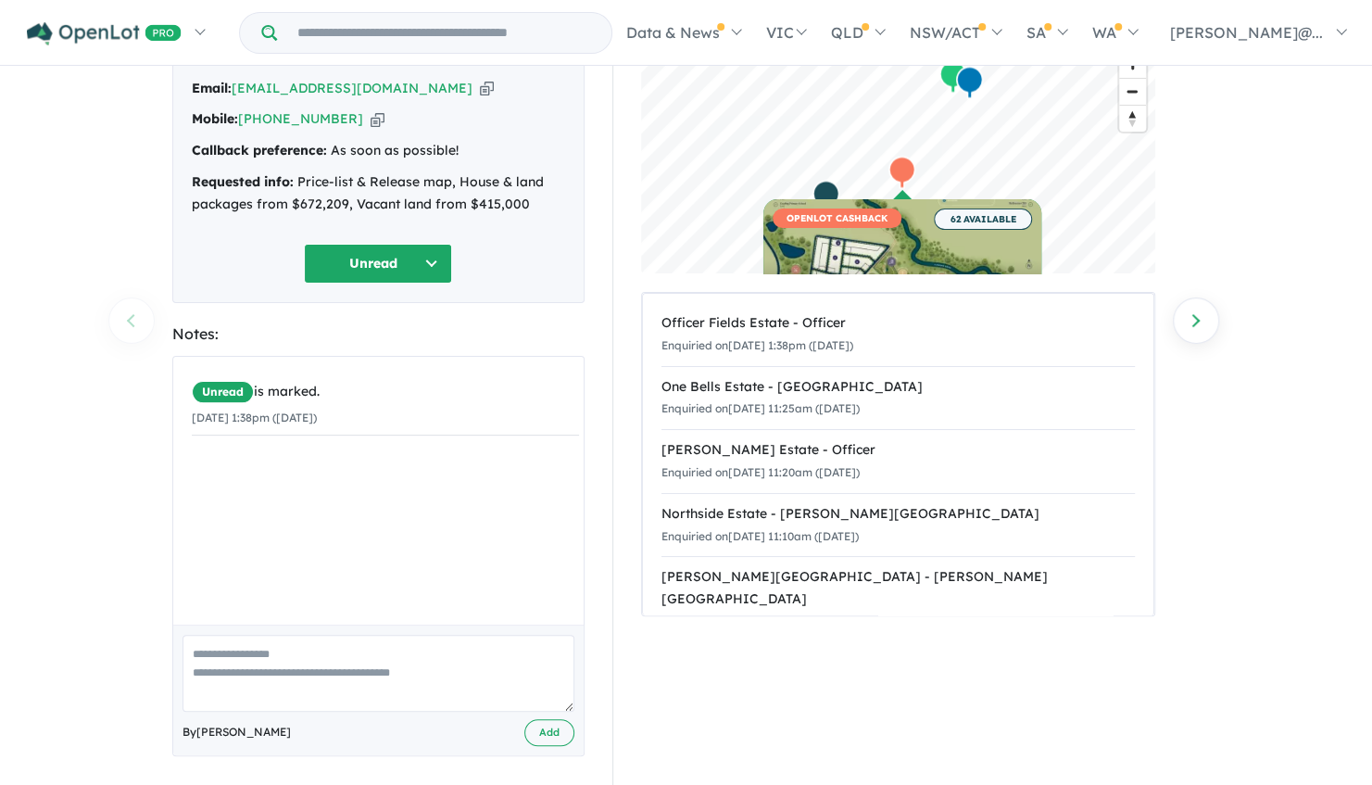
scroll to position [125, 0]
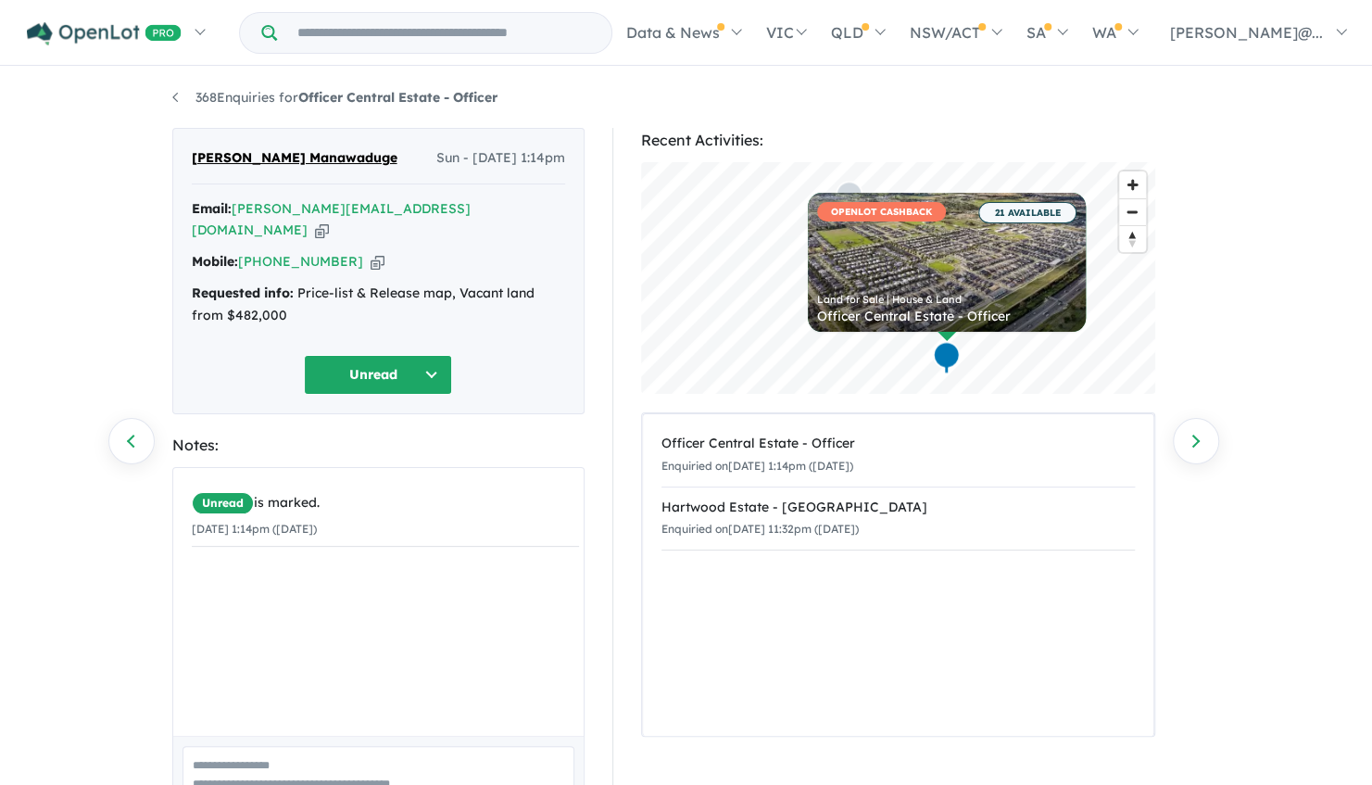
click at [253, 156] on span "[PERSON_NAME] Manawaduge" at bounding box center [295, 158] width 206 height 22
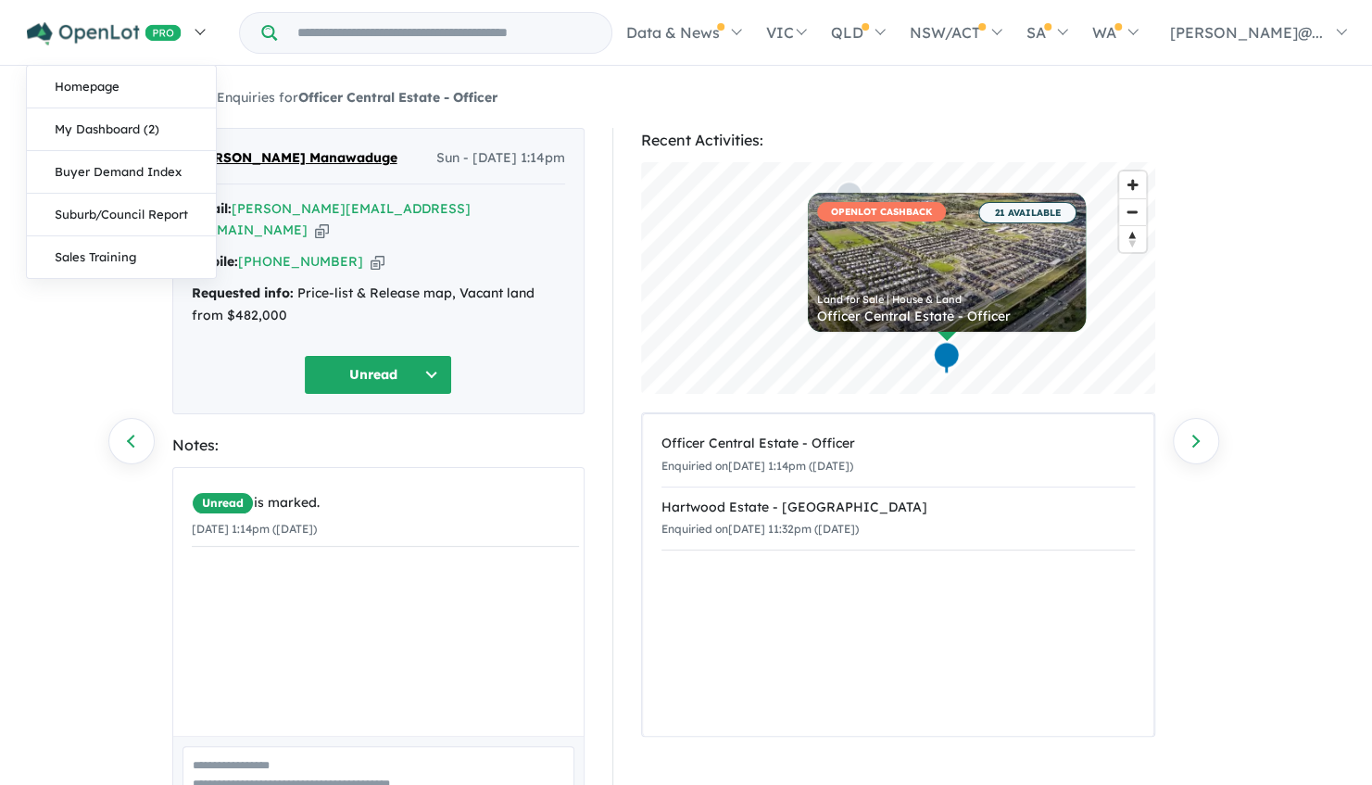
click at [104, 17] on link at bounding box center [115, 32] width 203 height 65
click at [94, 133] on link "My Dashboard (2)" at bounding box center [121, 129] width 189 height 43
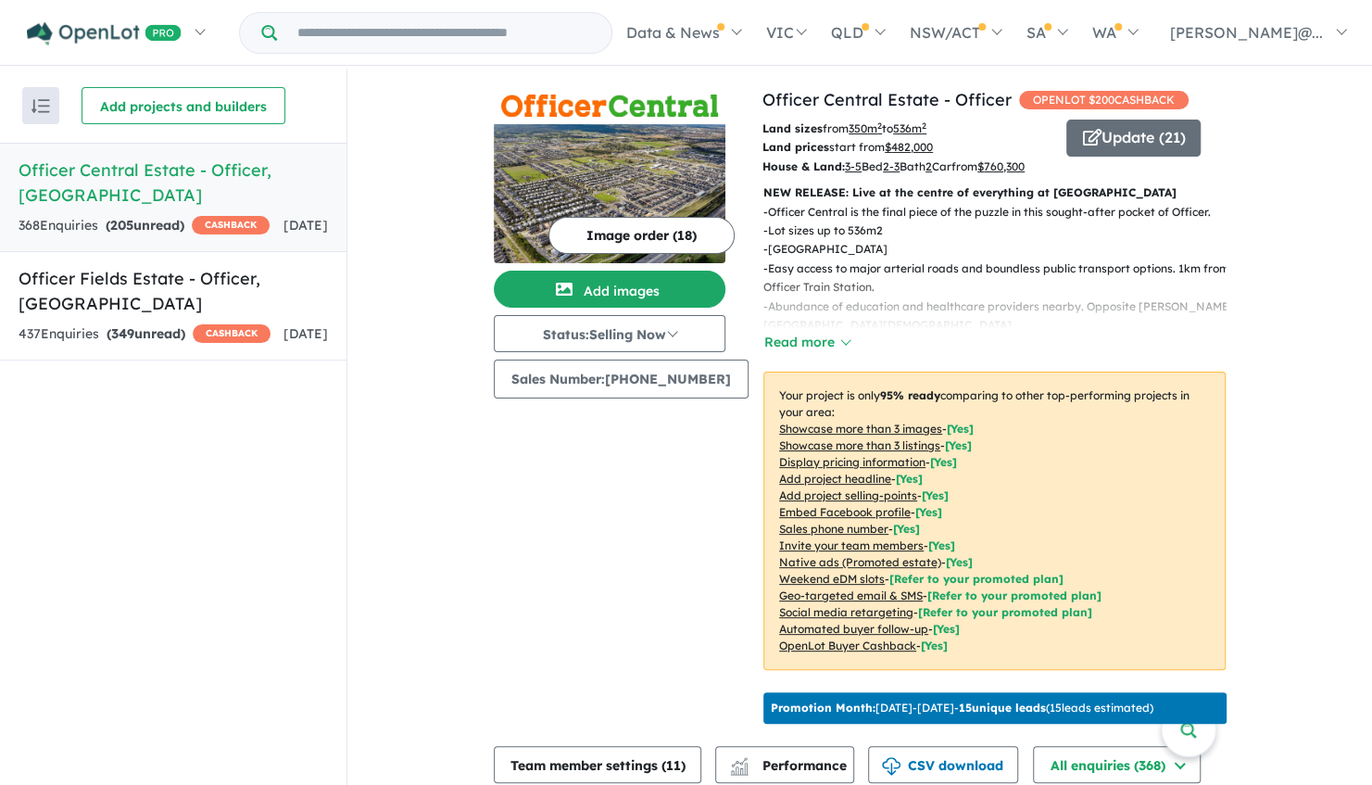
click at [169, 215] on div "368 Enquir ies ( 205 unread) CASHBACK" at bounding box center [144, 226] width 251 height 22
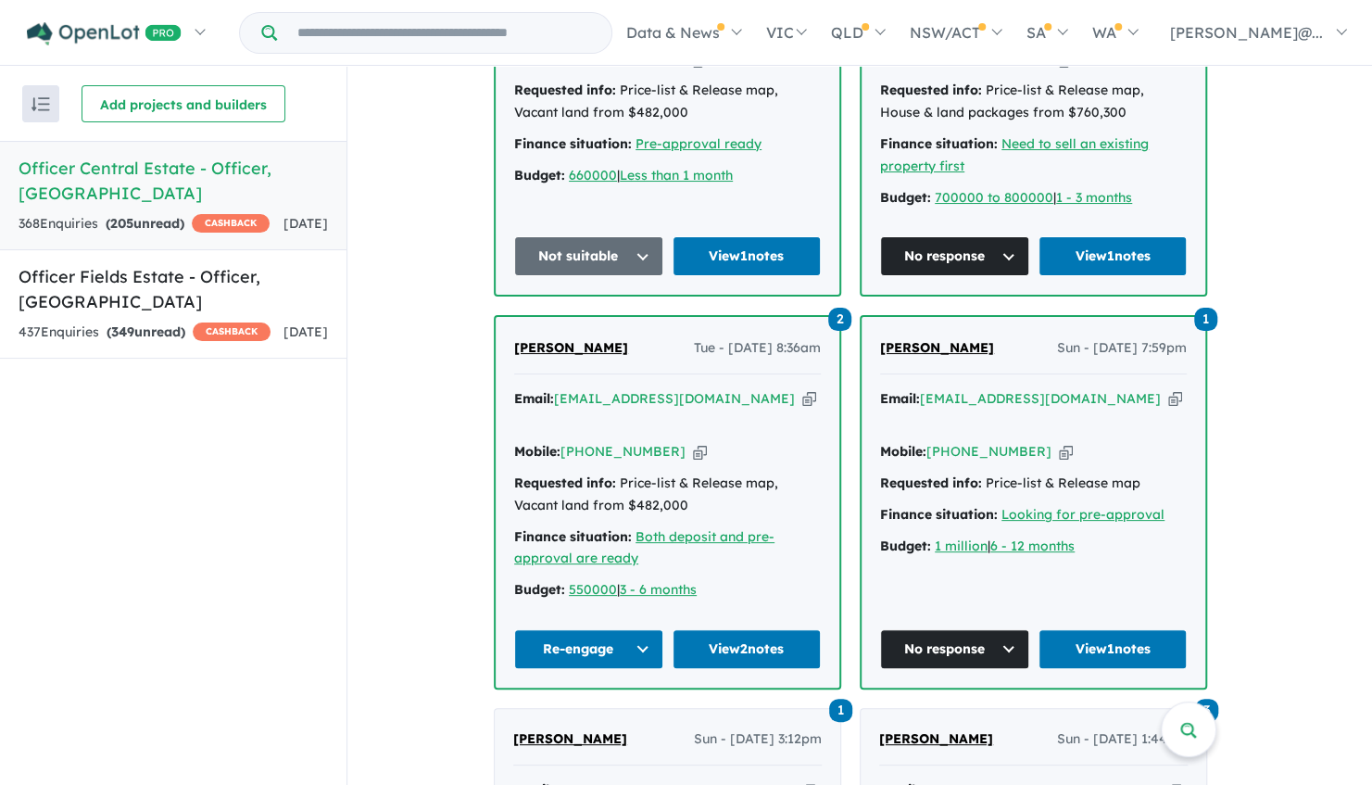
scroll to position [1662, 0]
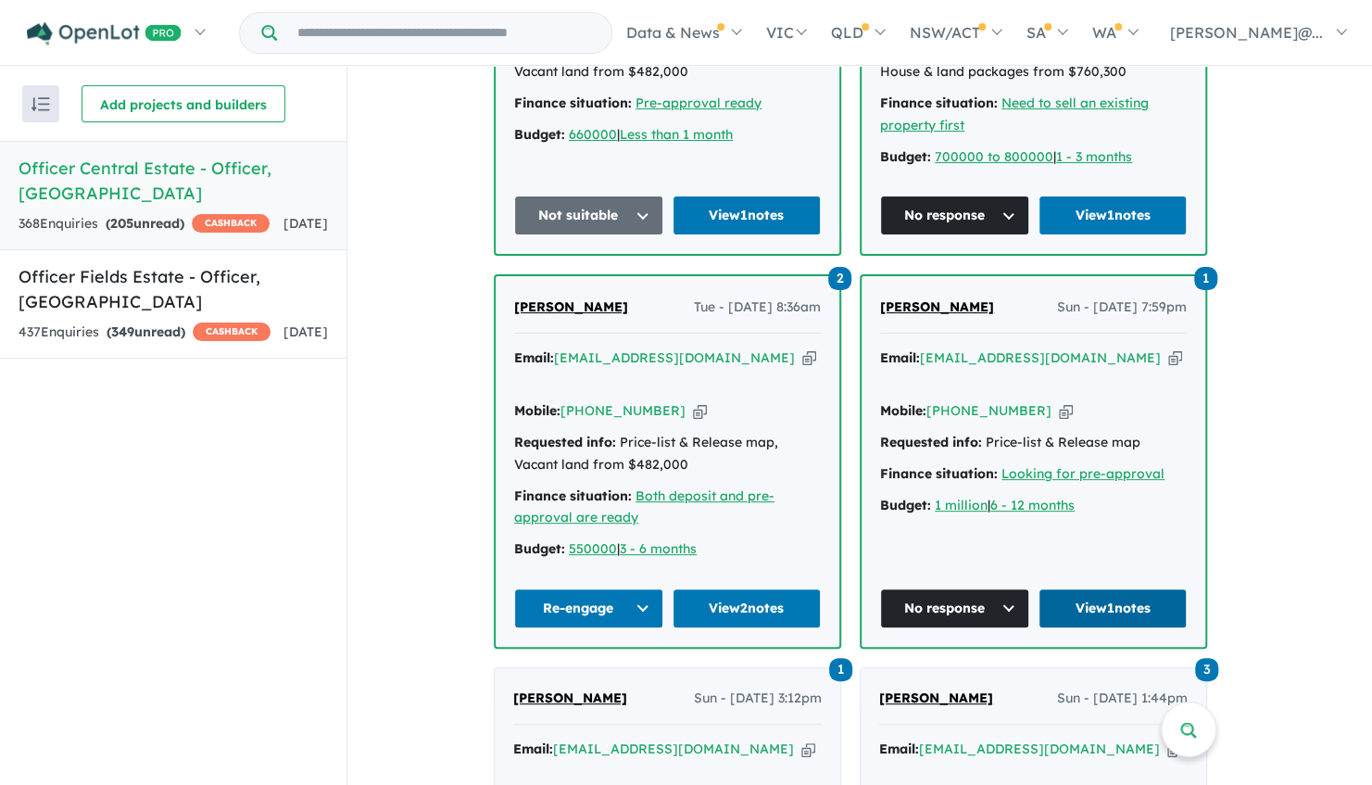
click at [1078, 588] on link "View 1 notes" at bounding box center [1112, 608] width 149 height 40
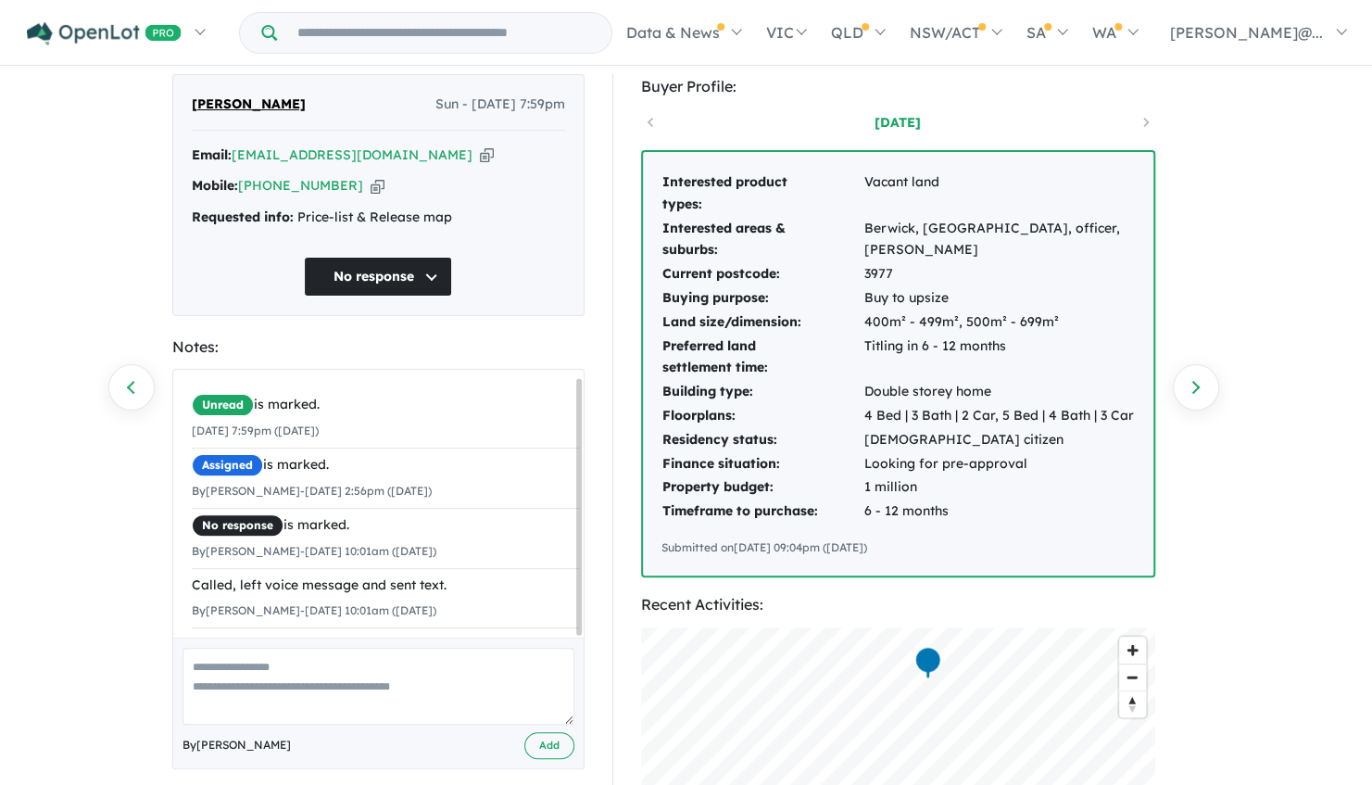
scroll to position [93, 0]
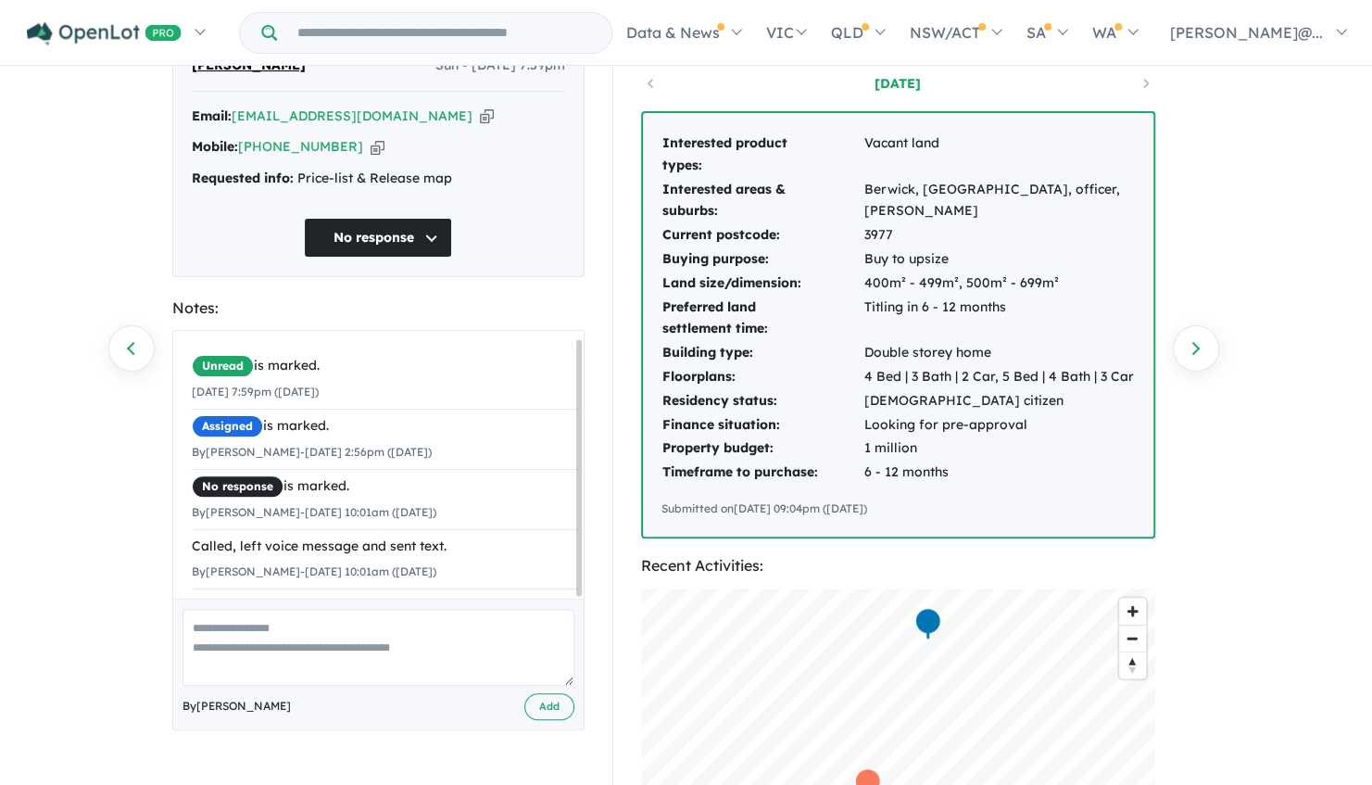
drag, startPoint x: 495, startPoint y: 496, endPoint x: 797, endPoint y: 546, distance: 307.0
click at [797, 546] on div "Buyer Profile: [DATE] Interested product types: Vacant land Interested areas & …" at bounding box center [906, 612] width 588 height 1155
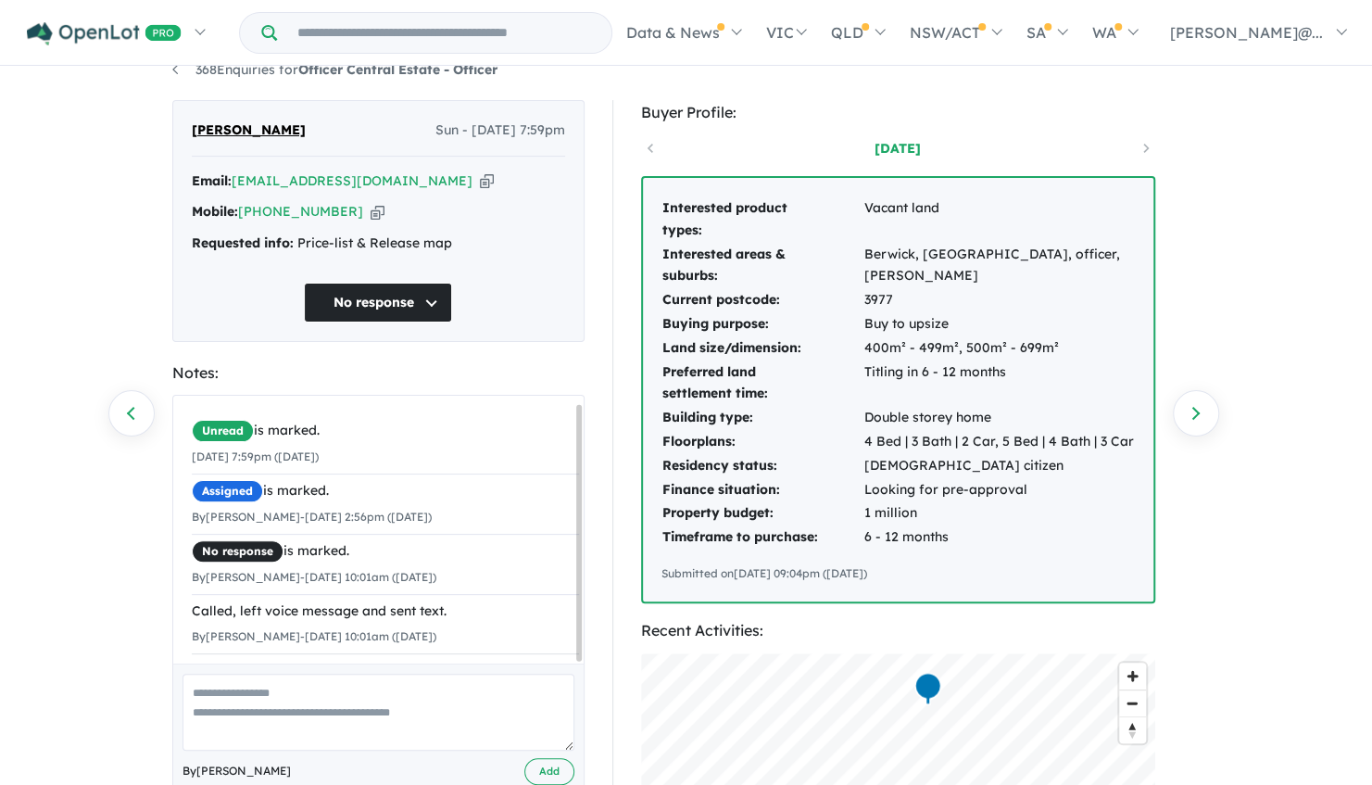
scroll to position [0, 0]
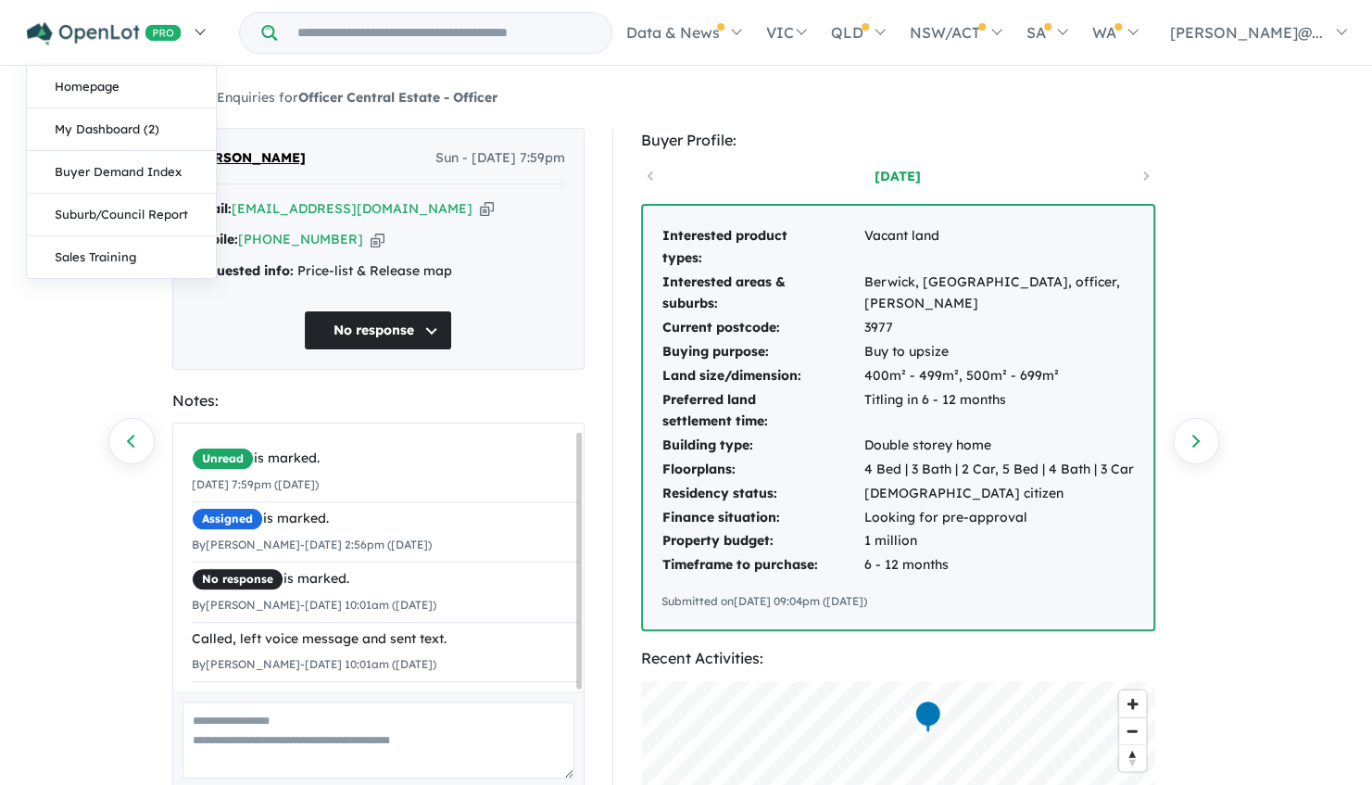
click at [144, 15] on link at bounding box center [115, 32] width 203 height 65
click at [139, 22] on img at bounding box center [104, 33] width 155 height 23
